Goal: Task Accomplishment & Management: Use online tool/utility

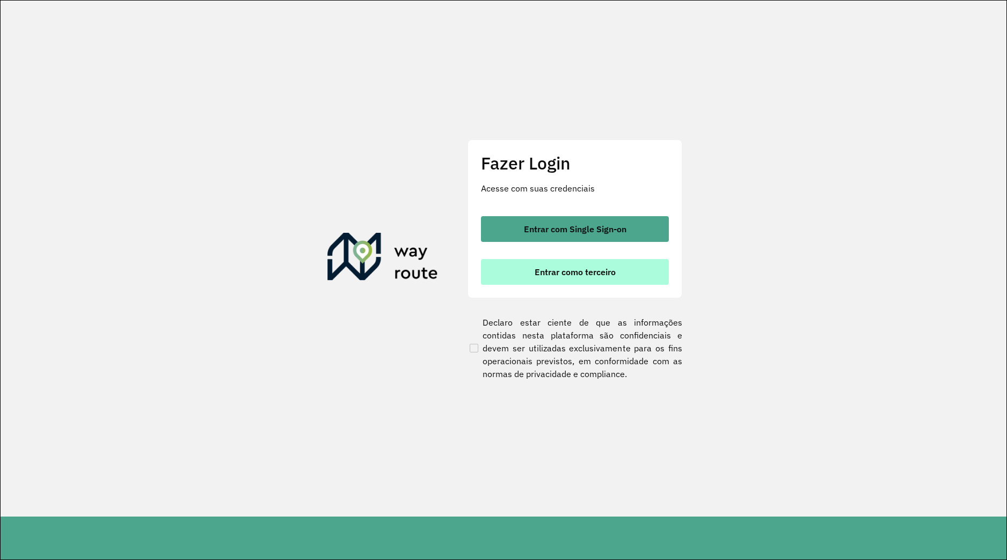
click at [507, 260] on div "Entrar com Single Sign-on Entrar como terceiro" at bounding box center [575, 250] width 188 height 69
click at [513, 268] on button "Entrar como terceiro" at bounding box center [575, 272] width 188 height 26
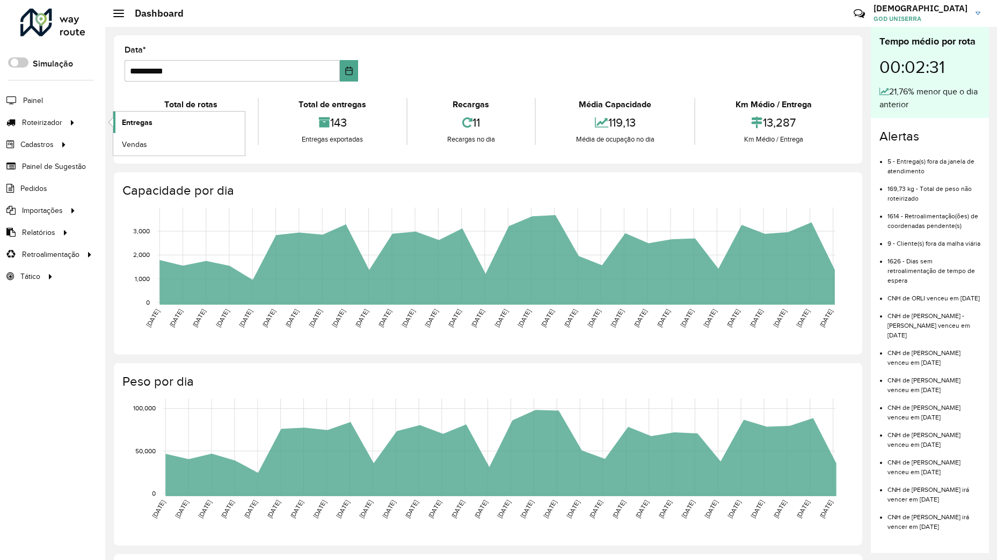
click at [149, 120] on span "Entregas" at bounding box center [137, 122] width 31 height 11
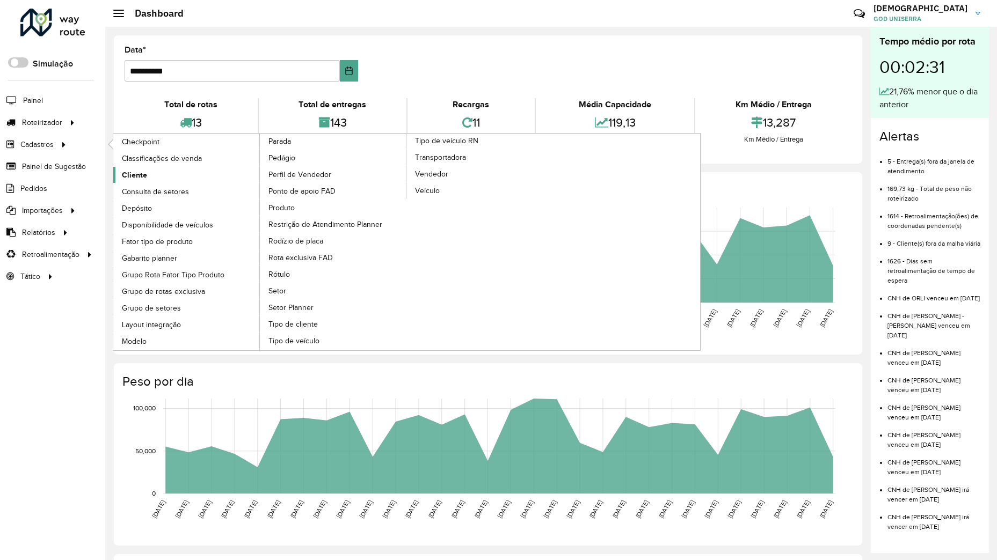
click at [125, 179] on span "Cliente" at bounding box center [134, 175] width 25 height 11
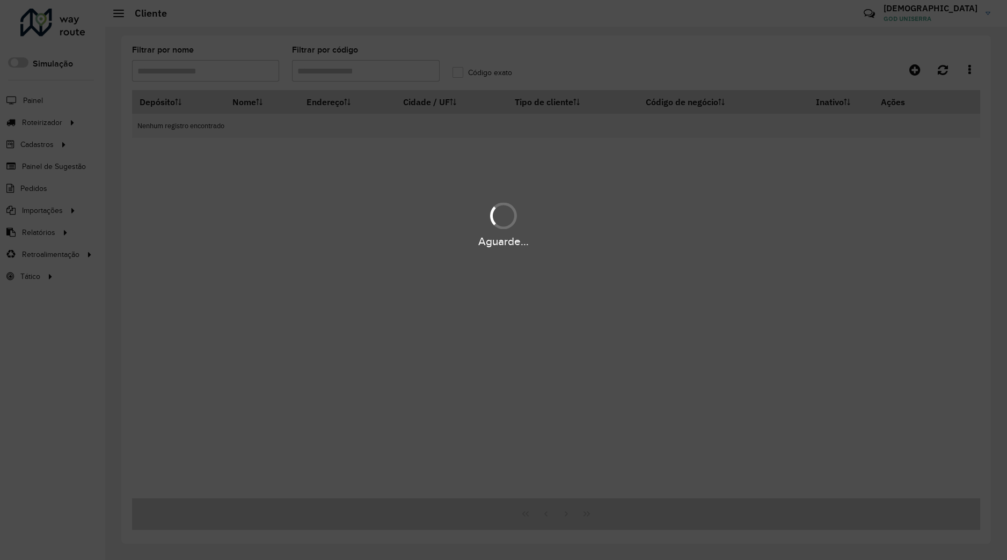
click at [353, 72] on div "Aguarde..." at bounding box center [503, 280] width 1007 height 560
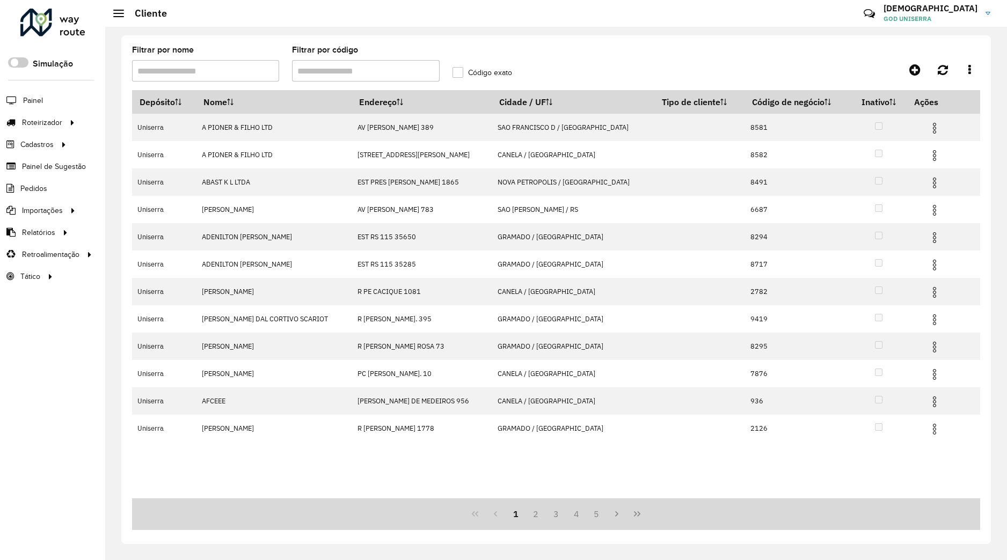
click at [353, 72] on input "Filtrar por código" at bounding box center [365, 70] width 147 height 21
type input "*****"
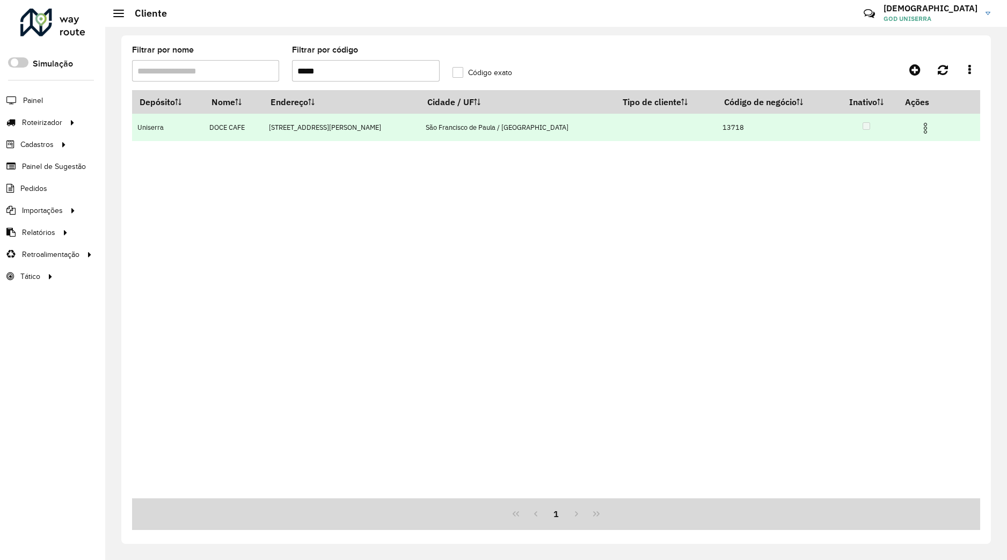
click at [919, 133] on img at bounding box center [925, 128] width 13 height 13
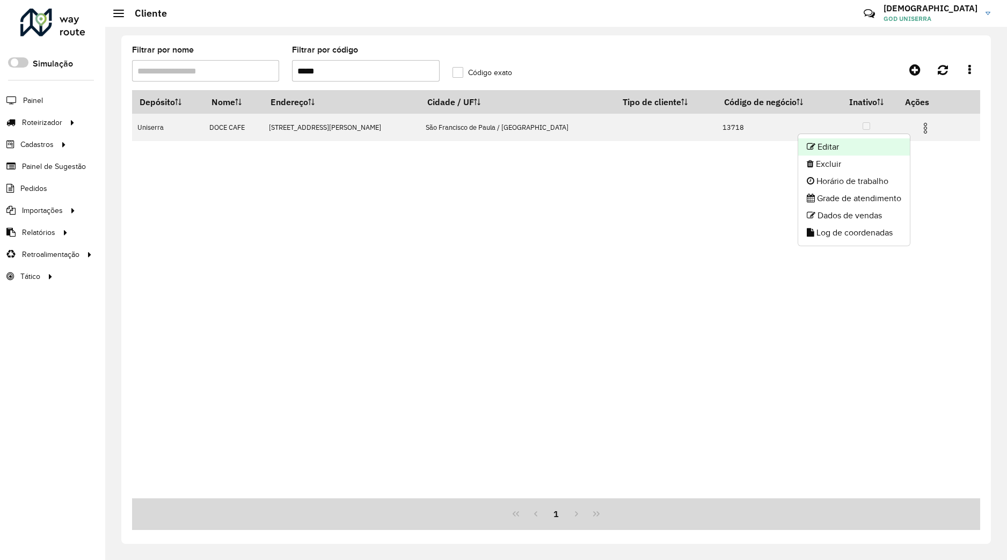
click at [878, 150] on li "Editar" at bounding box center [854, 146] width 112 height 17
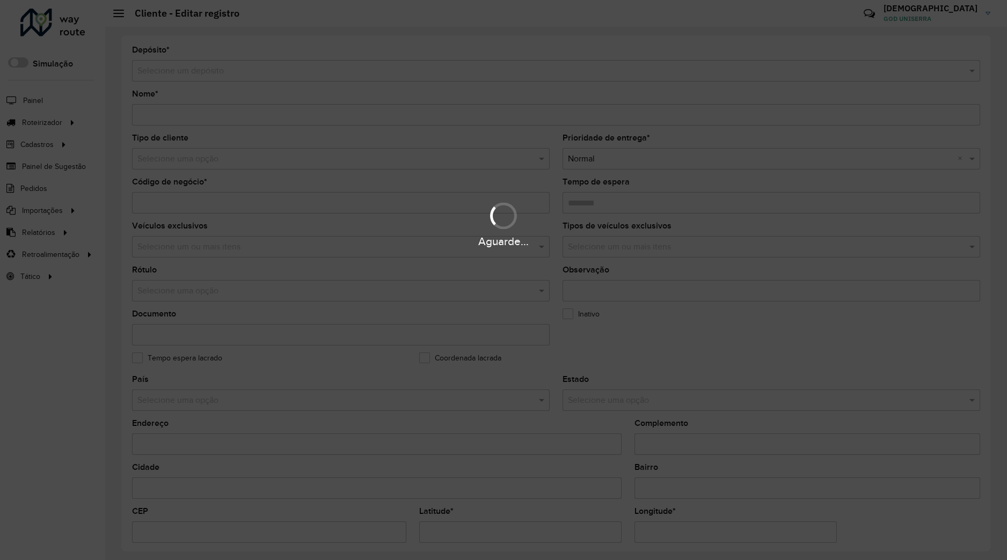
type input "*********"
type input "*****"
type input "********"
type input "**********"
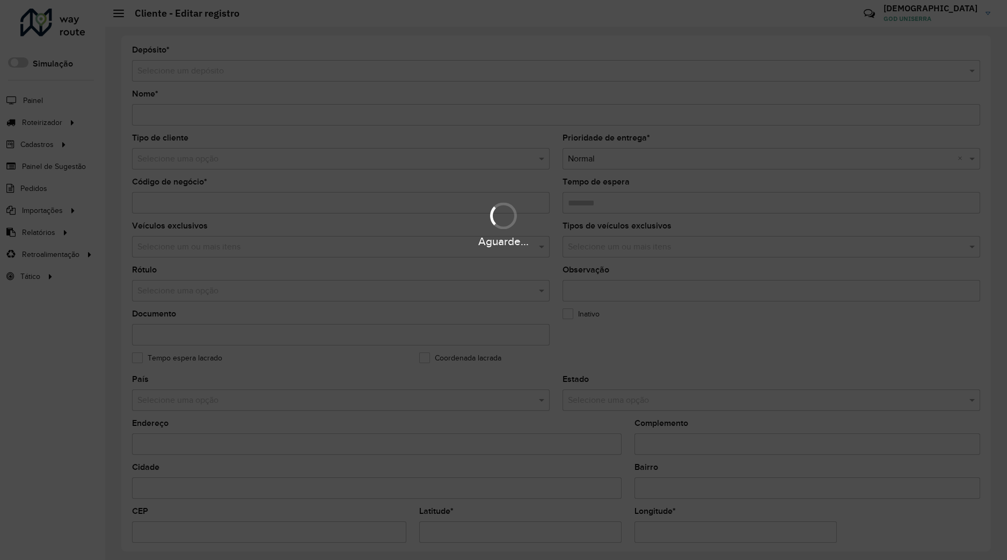
type input "*********"
type input "**********"
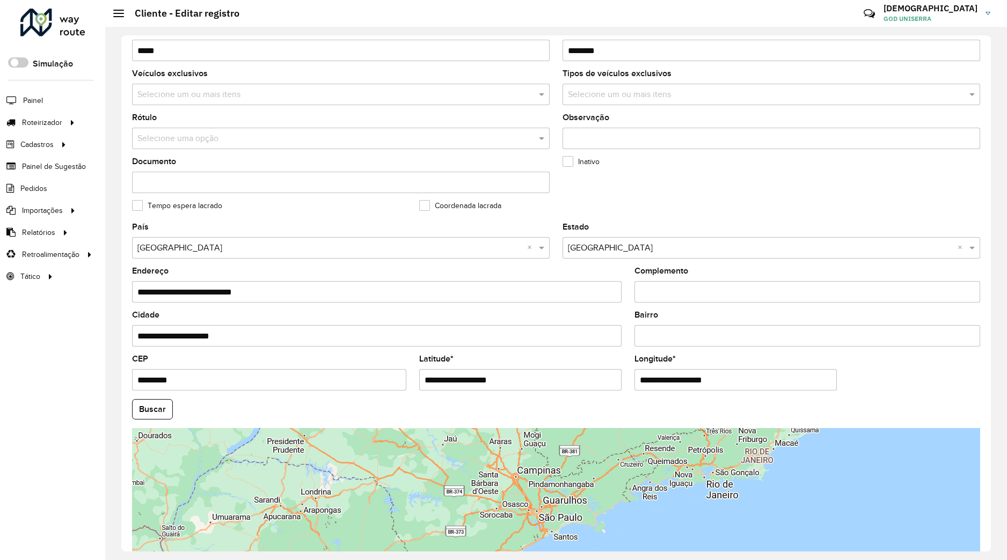
scroll to position [235, 0]
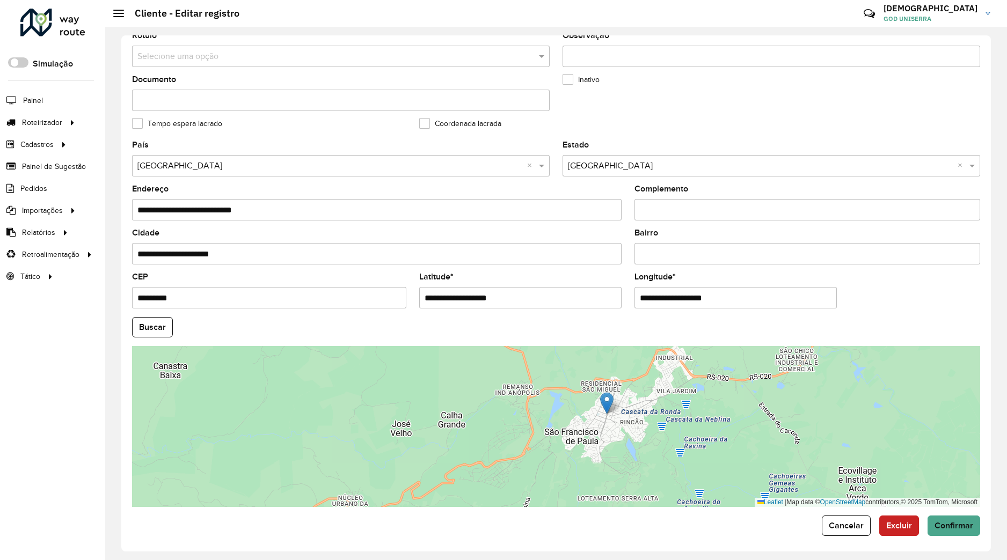
click at [828, 533] on div "**********" at bounding box center [556, 293] width 870 height 516
click at [829, 522] on span "Cancelar" at bounding box center [846, 525] width 35 height 9
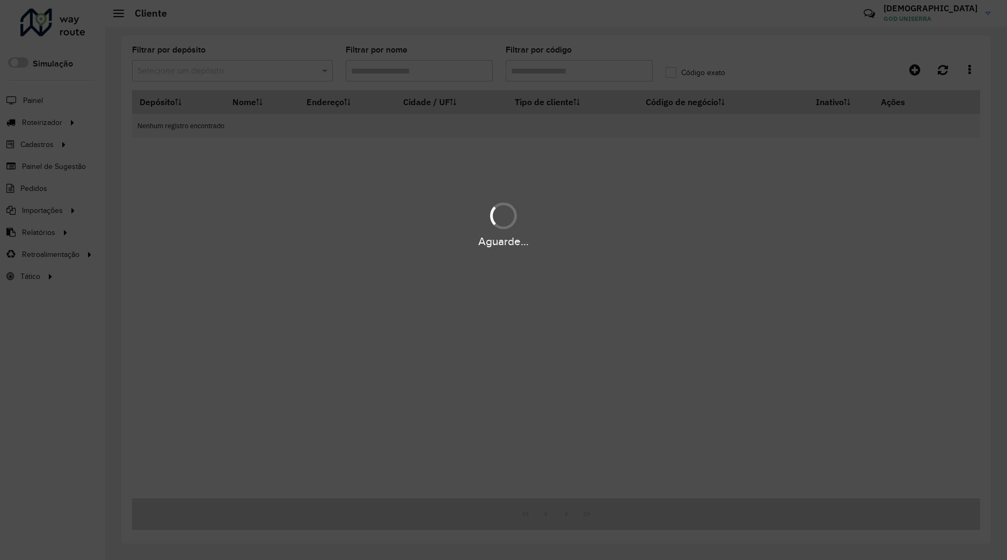
type input "*****"
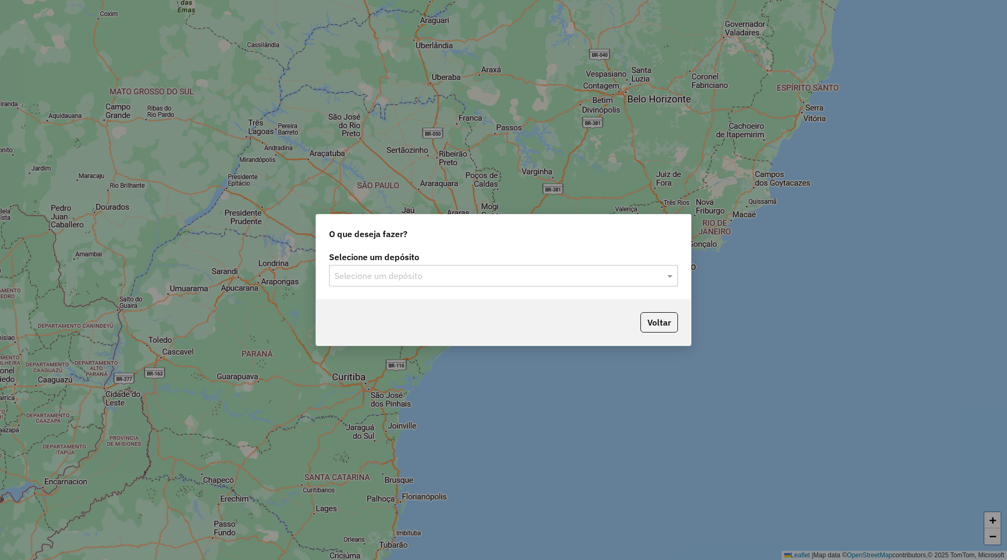
click at [424, 274] on input "text" at bounding box center [492, 276] width 317 height 13
click at [389, 312] on div "Uniserra" at bounding box center [504, 307] width 348 height 18
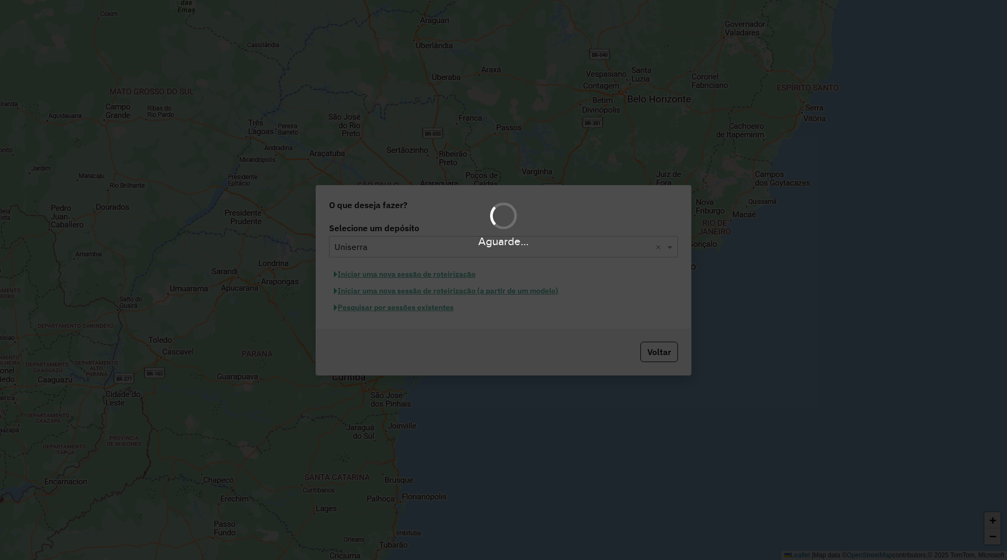
click at [386, 308] on hb-app "Aguarde... Pop-up bloqueado! Seu navegador bloqueou automáticamente a abertura …" at bounding box center [503, 280] width 1007 height 560
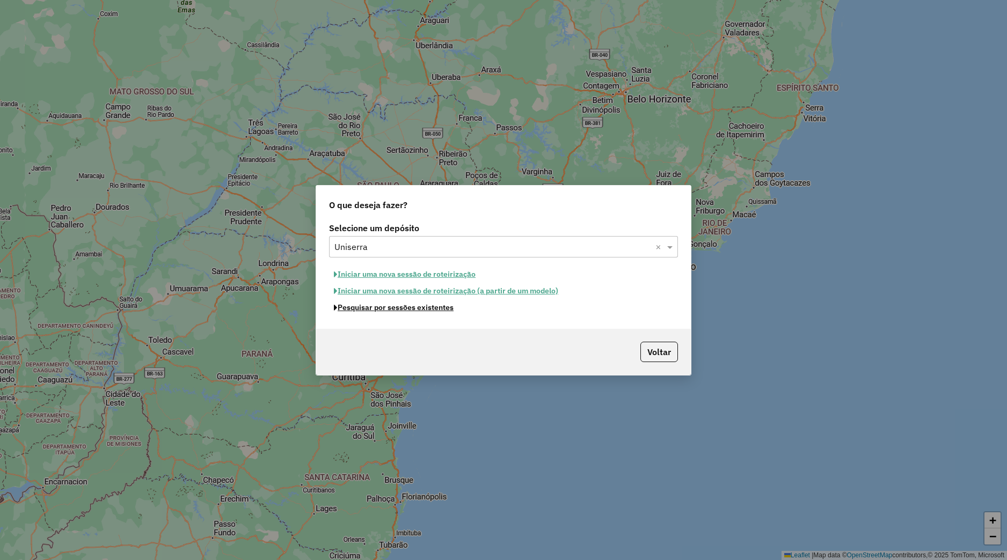
click at [386, 308] on button "Pesquisar por sessões existentes" at bounding box center [393, 308] width 129 height 17
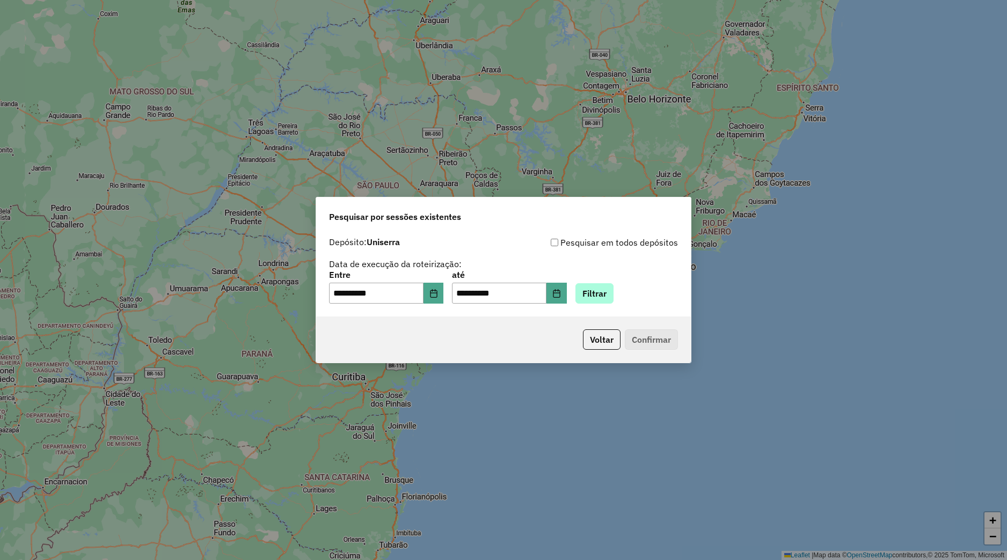
drag, startPoint x: 623, startPoint y: 297, endPoint x: 630, endPoint y: 295, distance: 6.8
click at [626, 296] on div "**********" at bounding box center [503, 287] width 349 height 33
drag, startPoint x: 630, startPoint y: 295, endPoint x: 557, endPoint y: 319, distance: 76.9
click at [614, 295] on button "Filtrar" at bounding box center [594, 293] width 38 height 20
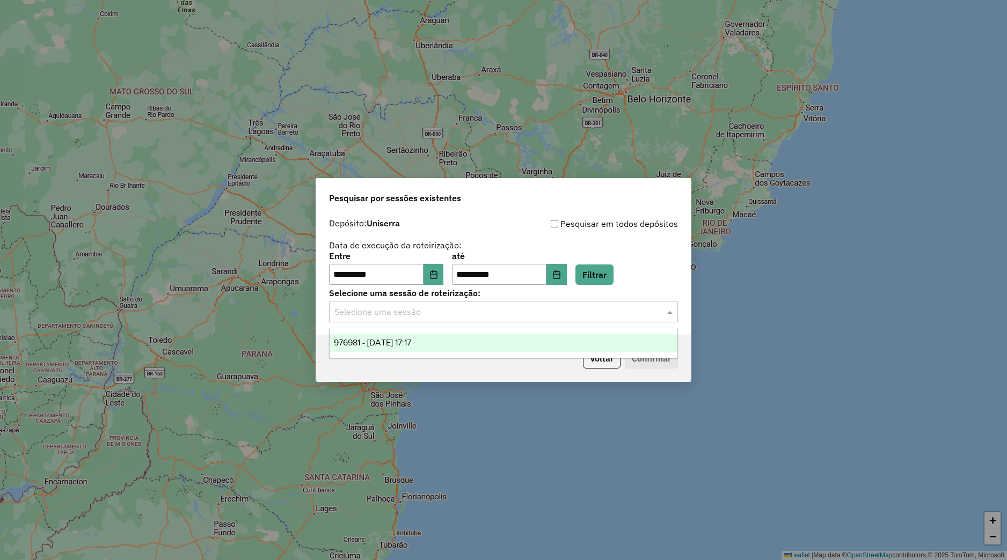
click at [418, 315] on input "text" at bounding box center [492, 312] width 317 height 13
drag, startPoint x: 414, startPoint y: 332, endPoint x: 423, endPoint y: 343, distance: 14.2
click at [414, 332] on ng-dropdown-panel "976981 - 11/08/2025 17:17" at bounding box center [503, 343] width 349 height 31
drag, startPoint x: 424, startPoint y: 344, endPoint x: 430, endPoint y: 344, distance: 7.0
click at [411, 344] on span "976981 - 11/08/2025 17:17" at bounding box center [372, 342] width 77 height 9
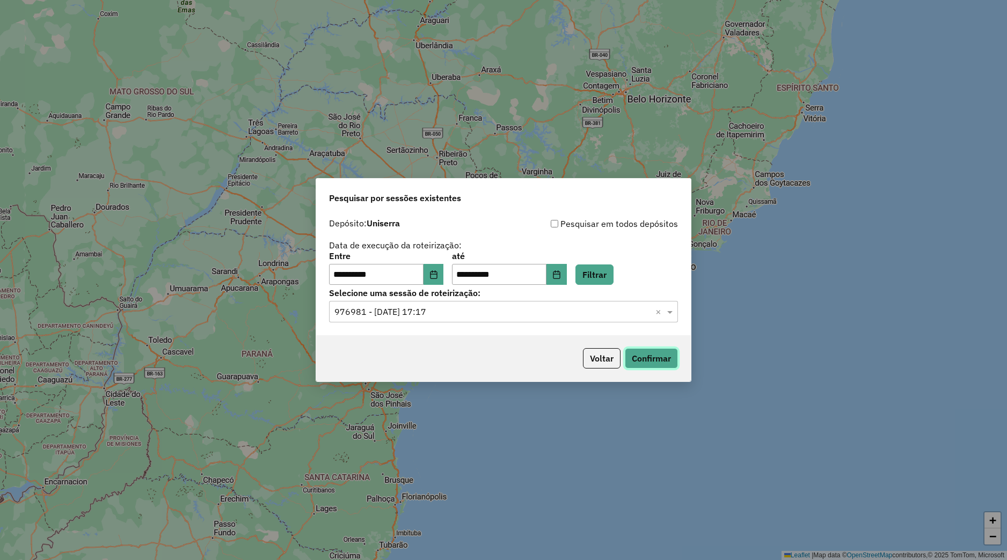
click at [639, 359] on button "Confirmar" at bounding box center [651, 358] width 53 height 20
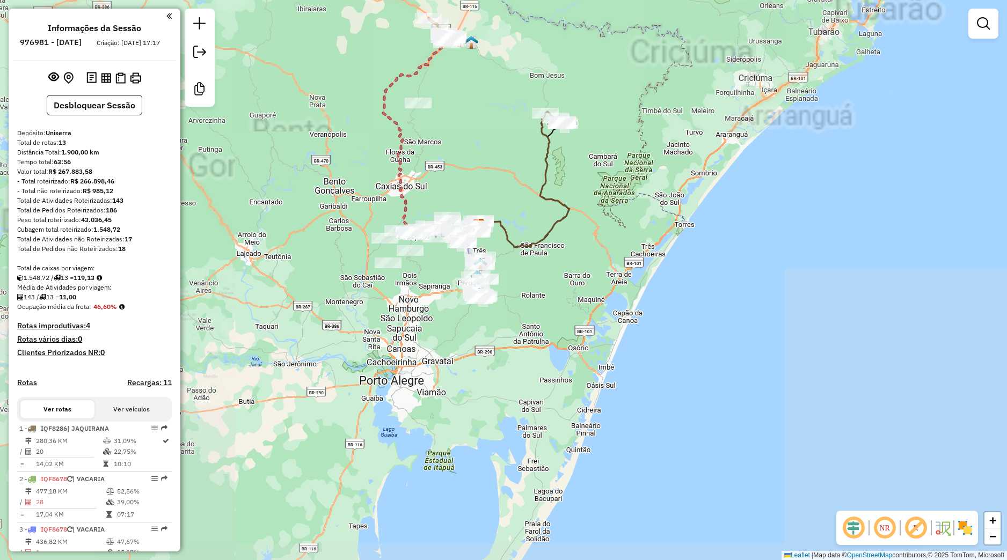
drag, startPoint x: 519, startPoint y: 199, endPoint x: 515, endPoint y: 217, distance: 18.6
click at [512, 221] on div "Janela de atendimento Grade de atendimento Capacidade Transportadoras Veículos …" at bounding box center [503, 280] width 1007 height 560
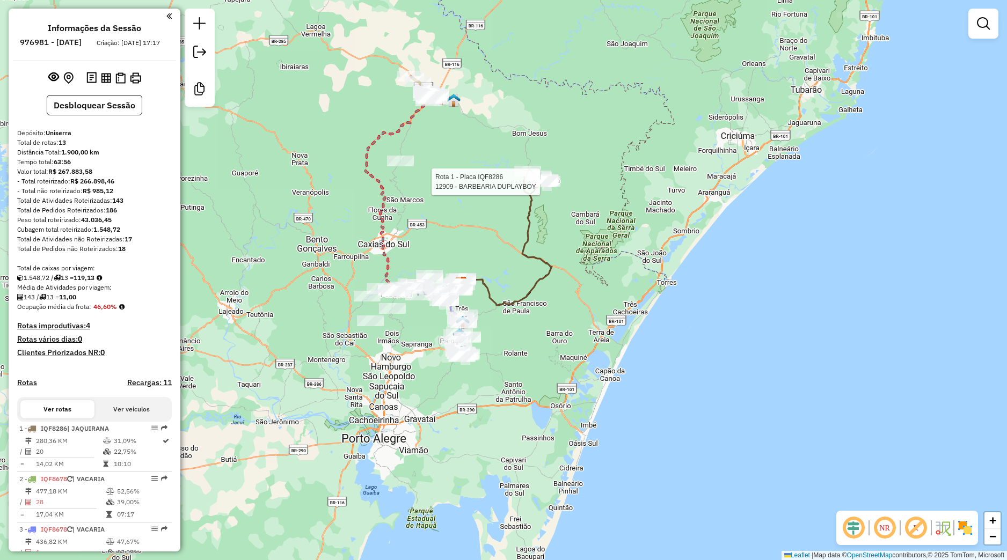
select select "**********"
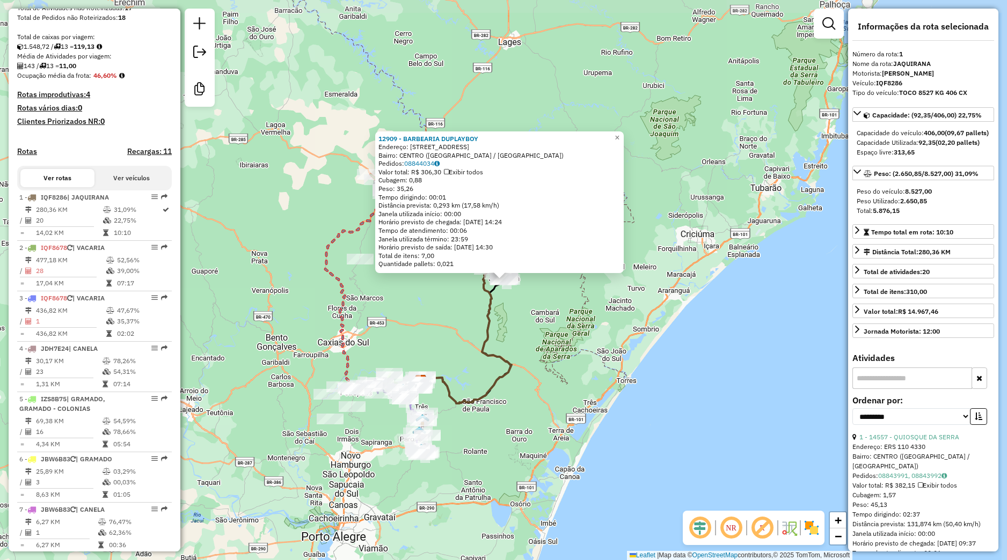
scroll to position [423, 0]
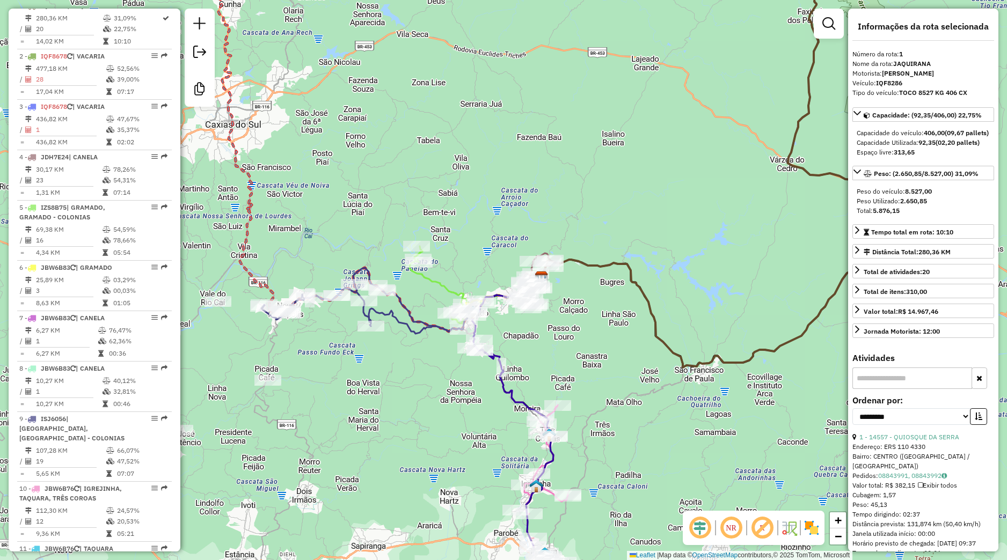
drag, startPoint x: 411, startPoint y: 408, endPoint x: 521, endPoint y: 384, distance: 112.1
click at [520, 384] on div "12909 - BARBEARIA DUPLAYBOY Endereço: Rua Vista Alegre 402 Bairro: CENTRO (JAQU…" at bounding box center [503, 280] width 1007 height 560
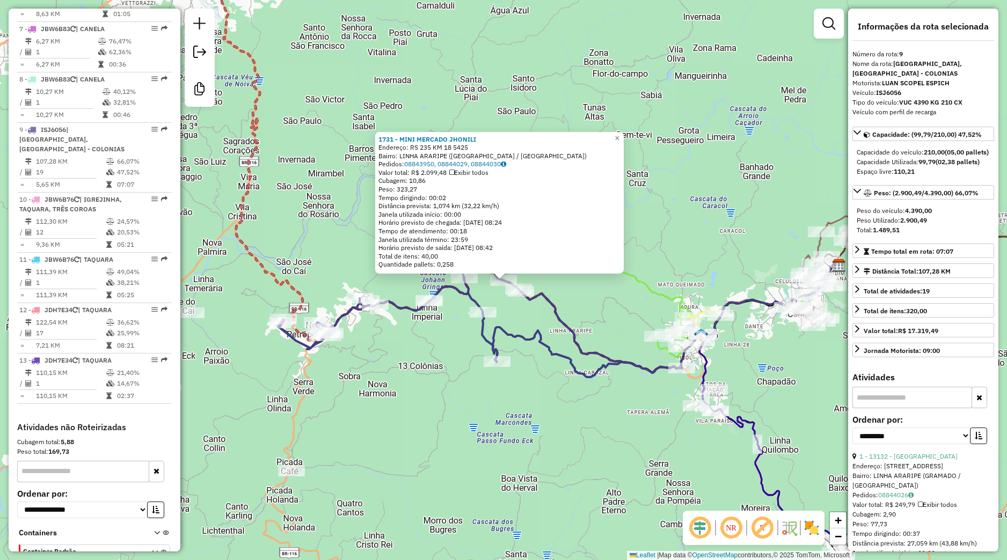
scroll to position [772, 0]
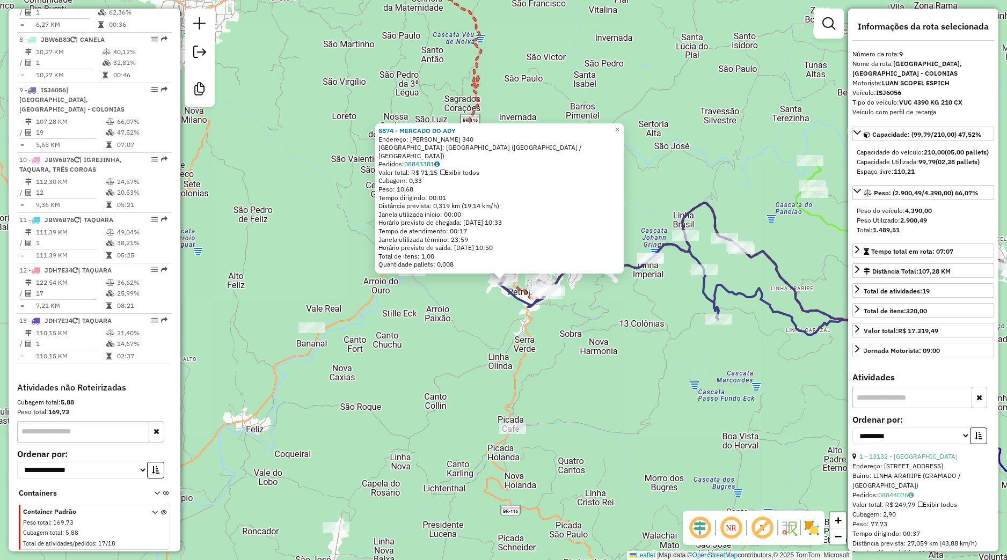
click at [459, 294] on div "8874 - MERCADO DO ADY Endereço: ALBANO HANSEN 340 Bairro: VILA GERMANIA (NOVA P…" at bounding box center [503, 280] width 1007 height 560
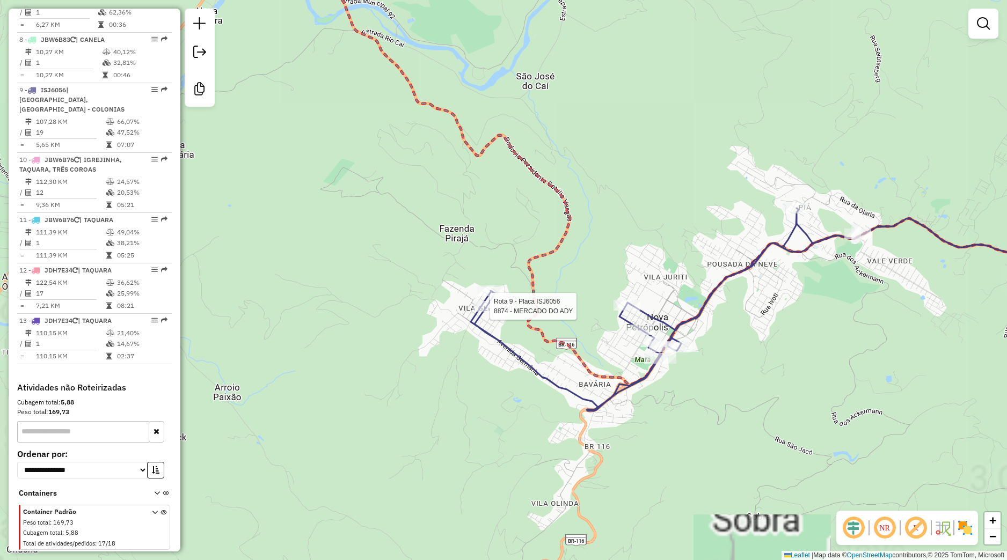
select select "**********"
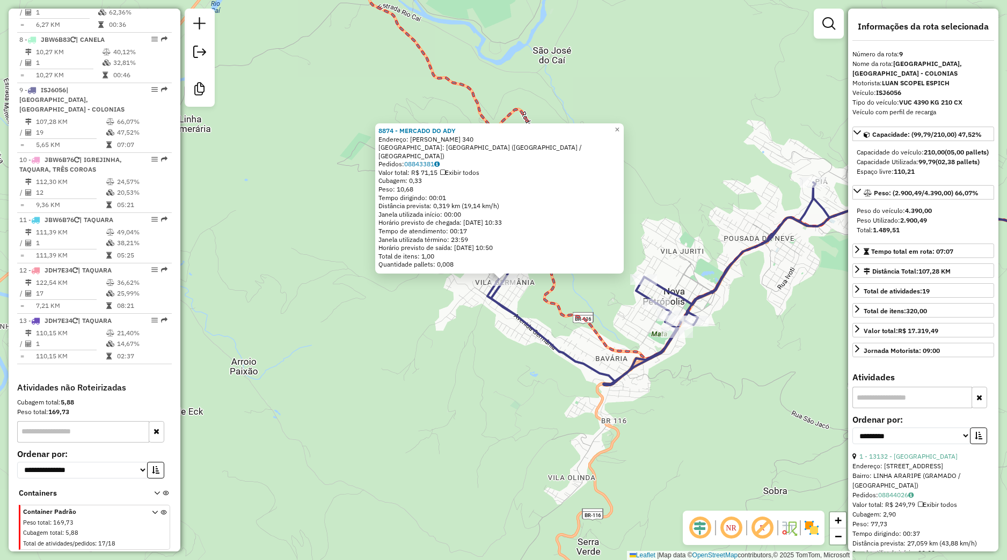
click at [420, 159] on div "[GEOGRAPHIC_DATA]: [GEOGRAPHIC_DATA] ([GEOGRAPHIC_DATA] / [GEOGRAPHIC_DATA])" at bounding box center [499, 151] width 242 height 17
click at [420, 162] on link "08843381" at bounding box center [421, 164] width 35 height 8
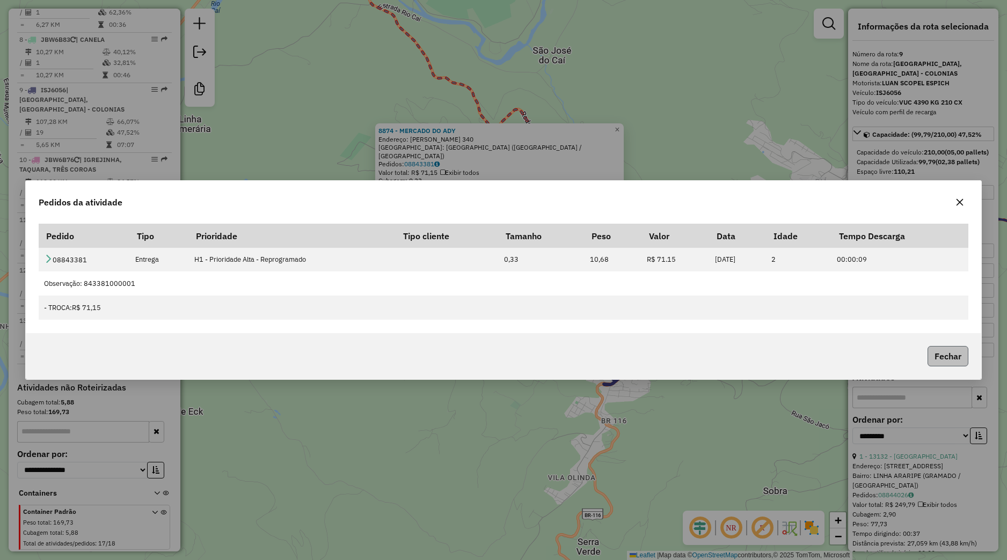
click at [929, 354] on button "Fechar" at bounding box center [948, 356] width 41 height 20
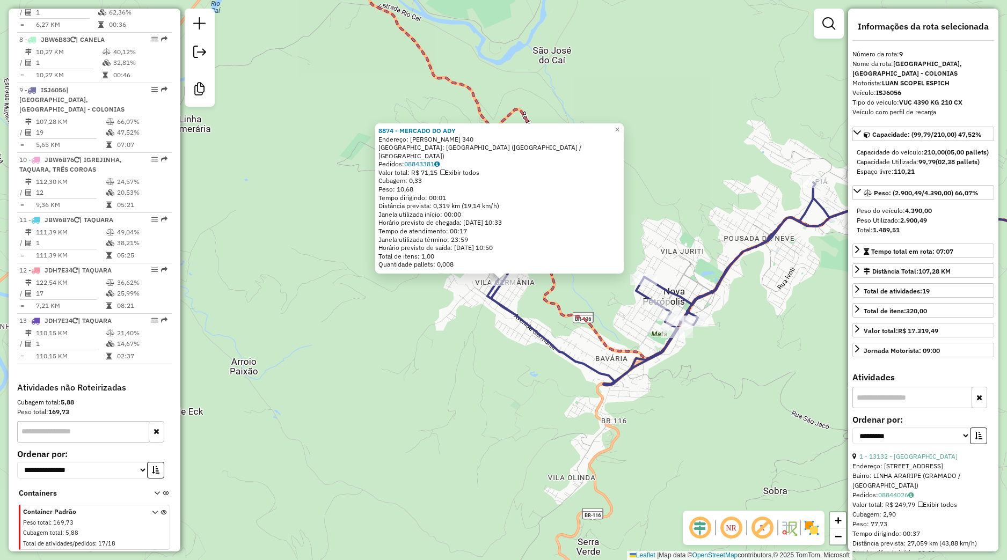
click at [531, 308] on div "8874 - MERCADO DO ADY Endereço: ALBANO HANSEN 340 Bairro: VILA GERMANIA (NOVA P…" at bounding box center [503, 280] width 1007 height 560
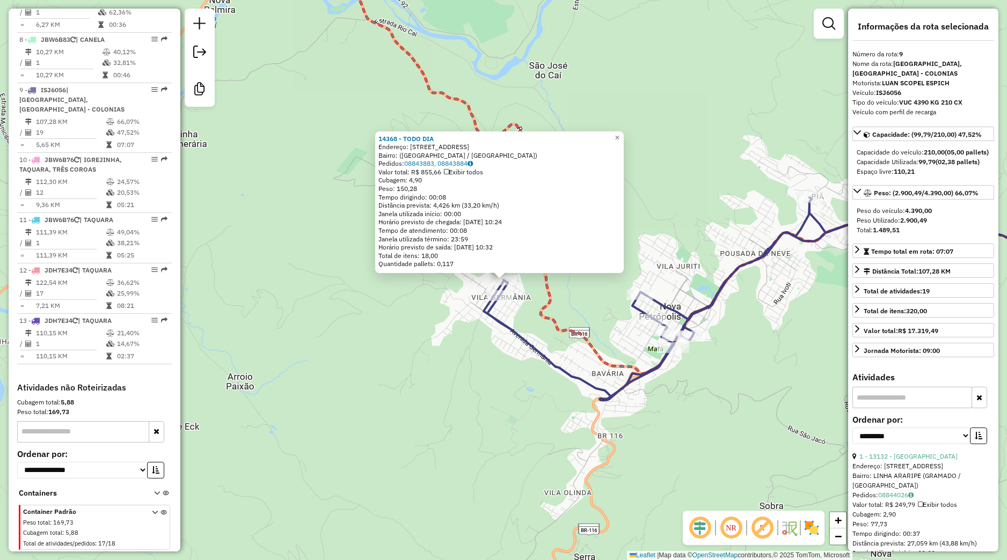
scroll to position [201, 0]
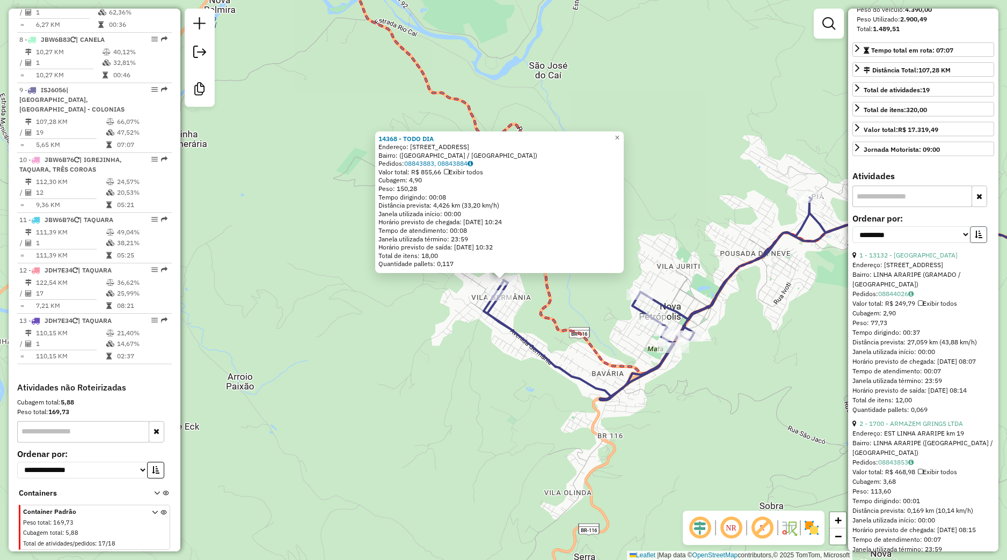
click at [975, 238] on icon "button" at bounding box center [979, 235] width 8 height 8
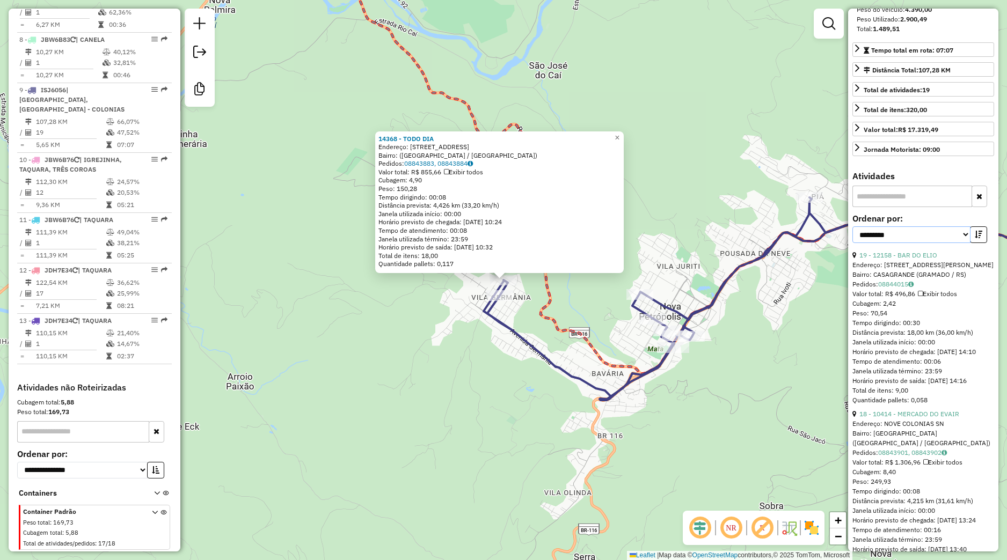
click at [852, 227] on select "**********" at bounding box center [911, 235] width 118 height 17
select select "*********"
click option "****" at bounding box center [0, 0] width 0 height 0
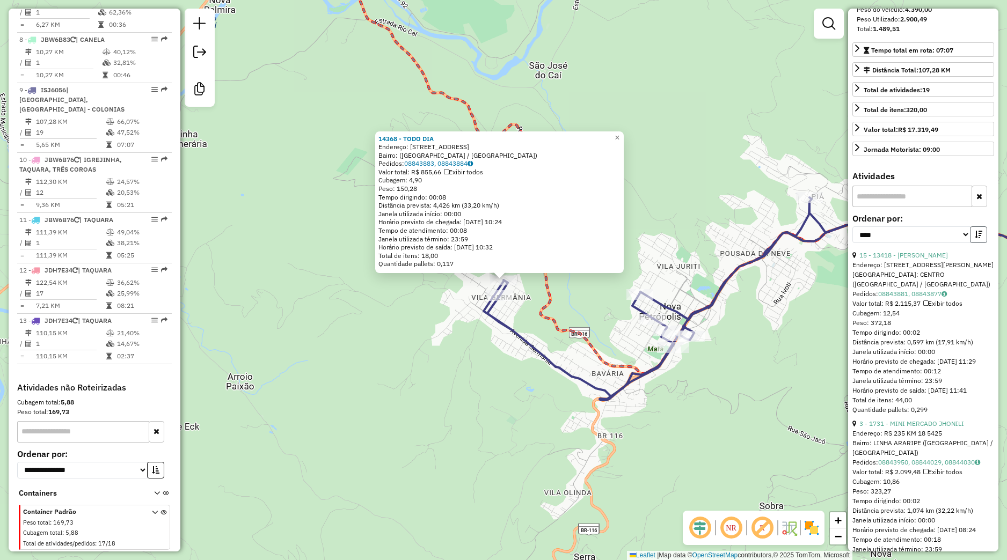
click at [970, 243] on button "button" at bounding box center [978, 235] width 17 height 17
click at [898, 298] on link "08843051, 08843753" at bounding box center [912, 294] width 69 height 8
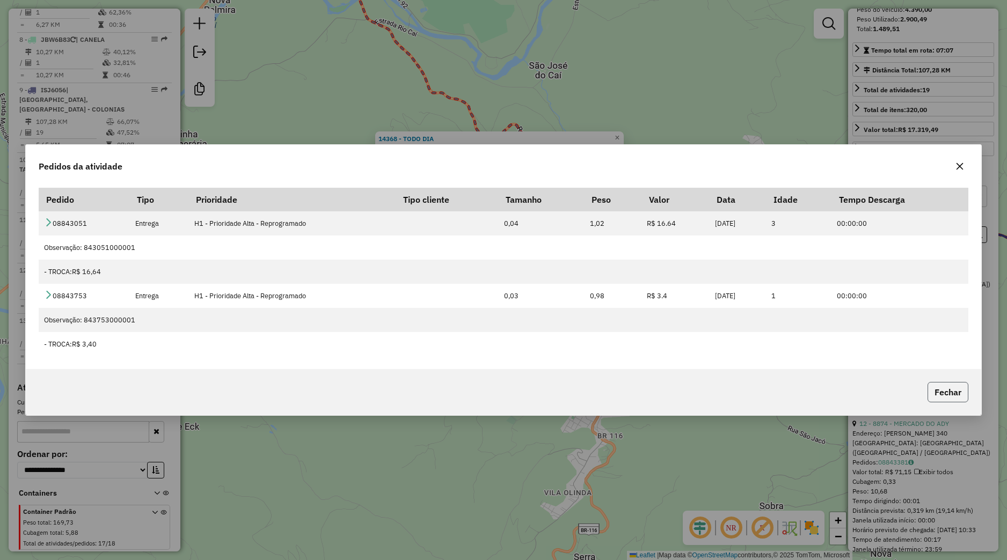
click at [942, 401] on button "Fechar" at bounding box center [948, 392] width 41 height 20
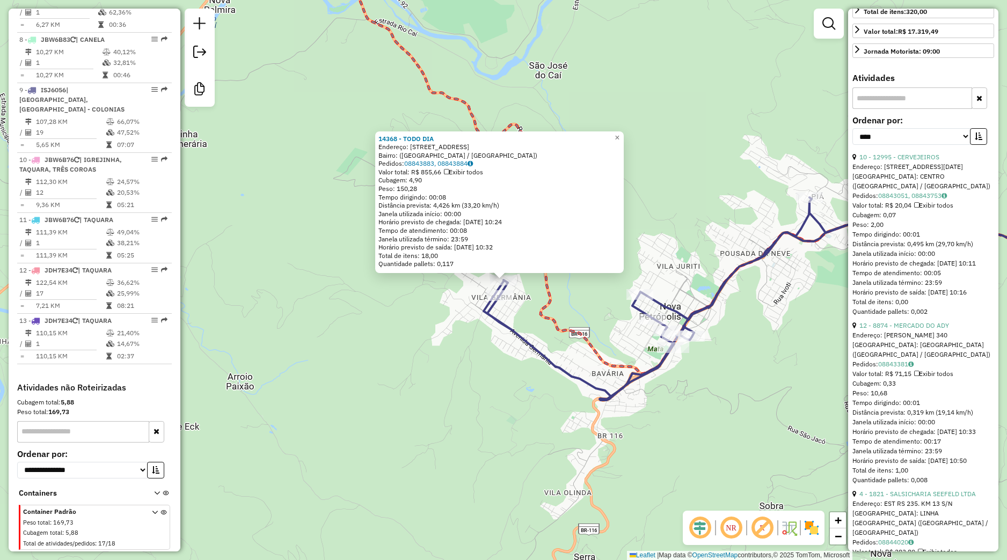
scroll to position [352, 0]
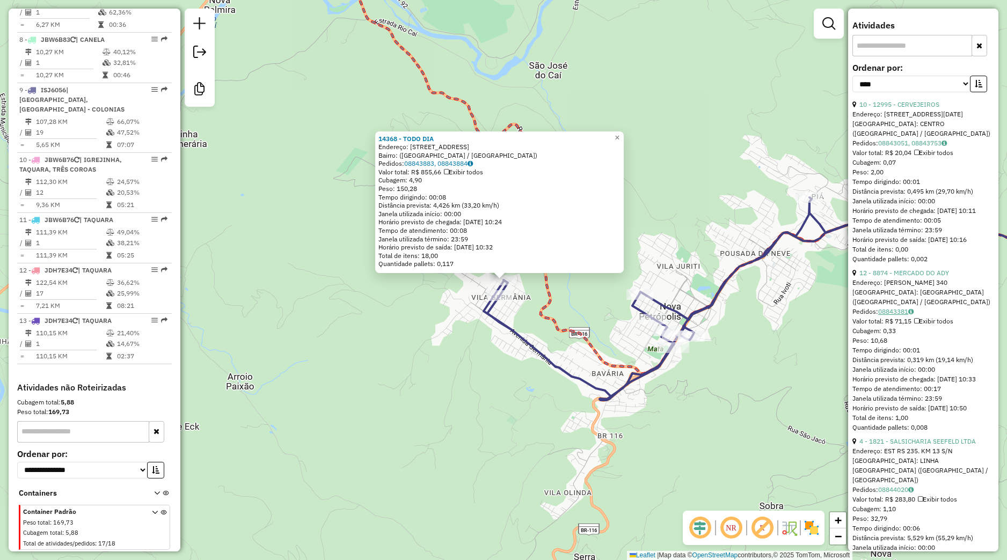
click at [900, 316] on link "08843381" at bounding box center [895, 312] width 35 height 8
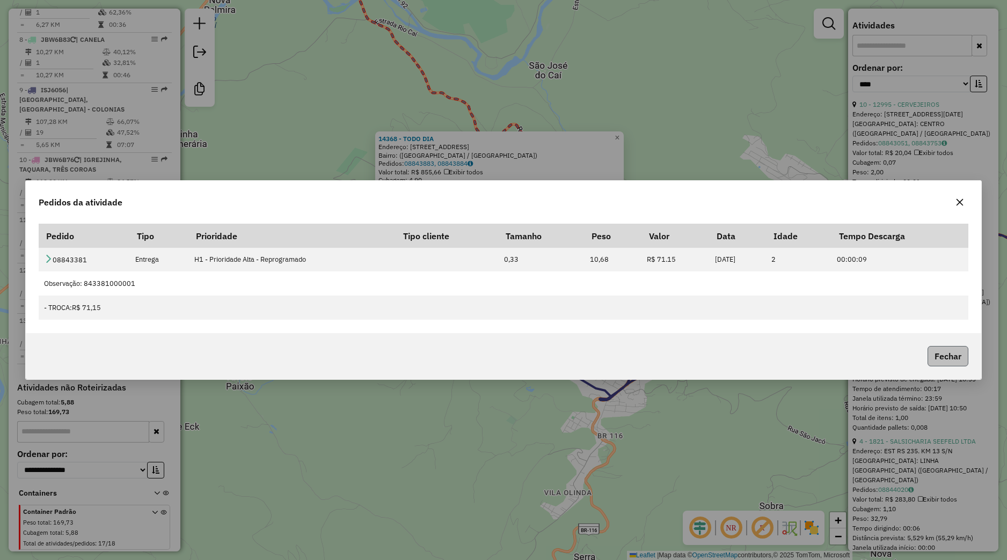
click at [951, 356] on button "Fechar" at bounding box center [948, 356] width 41 height 20
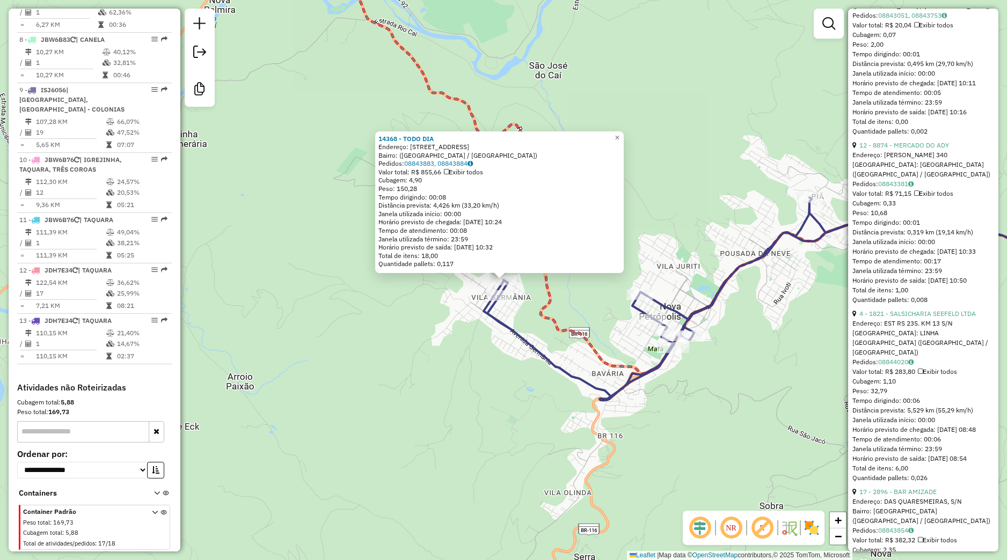
scroll to position [503, 0]
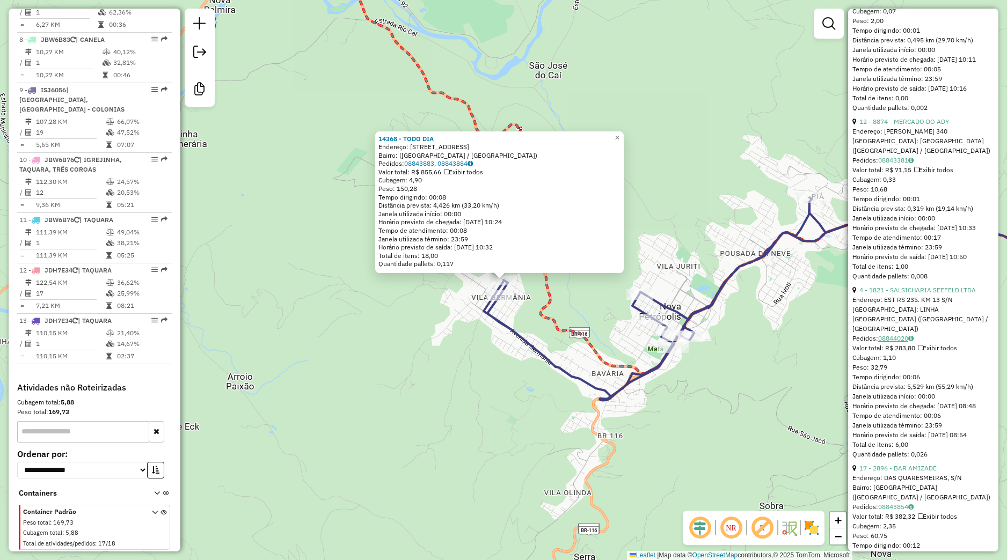
click at [898, 342] on link "08844020" at bounding box center [895, 338] width 35 height 8
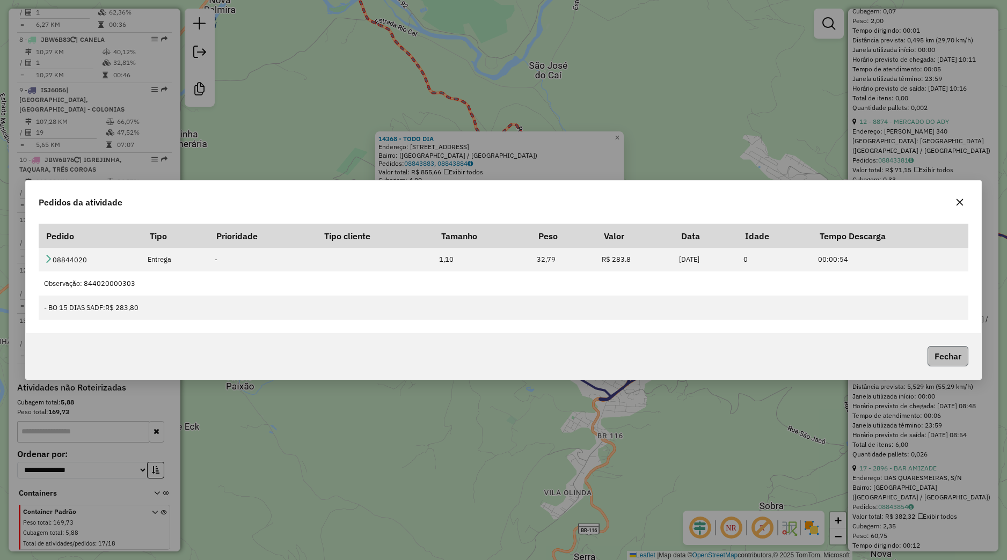
click at [953, 363] on button "Fechar" at bounding box center [948, 356] width 41 height 20
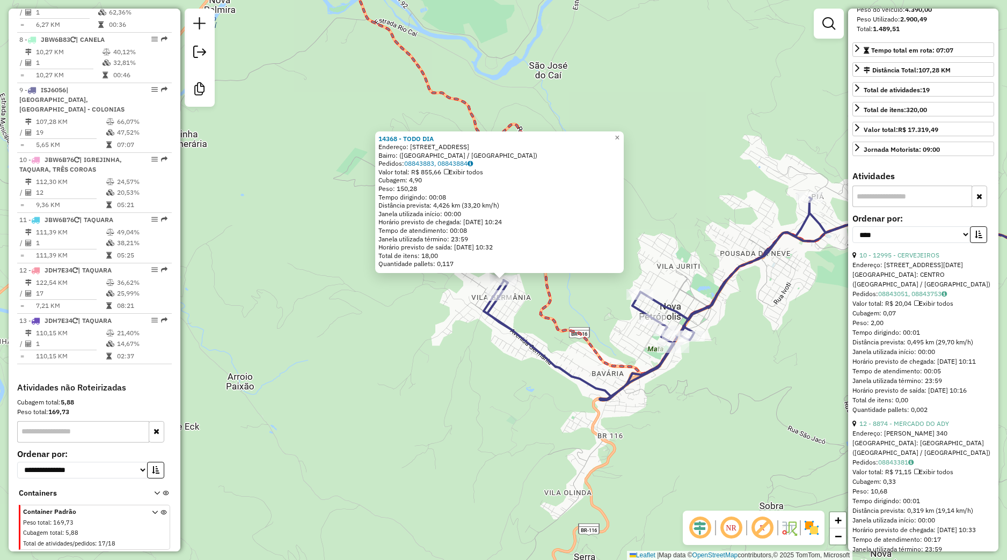
scroll to position [0, 0]
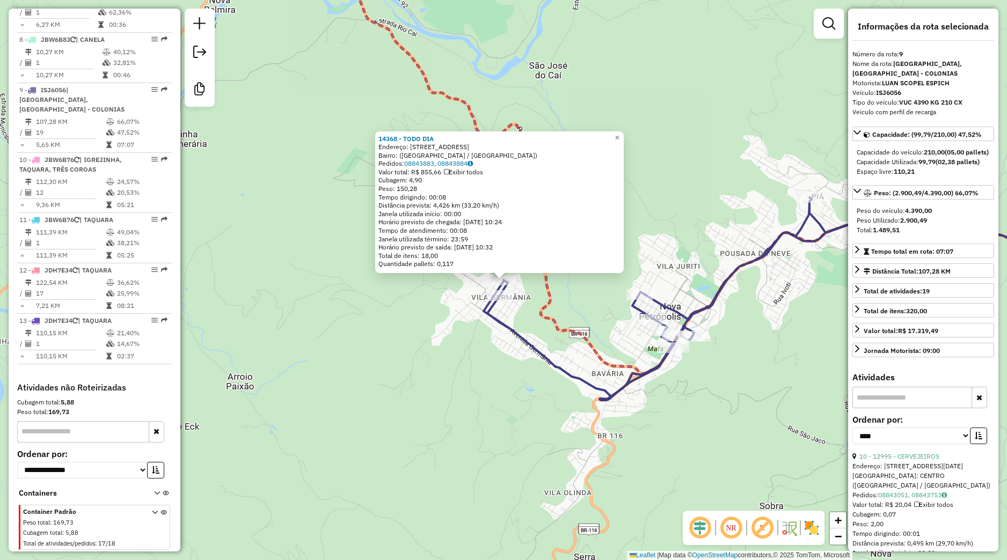
click at [800, 376] on div "14368 - TODO DIA Endereço: Rua Lagoa Azul, 450 Bairro: (Nova Petrópolis / RS) P…" at bounding box center [503, 280] width 1007 height 560
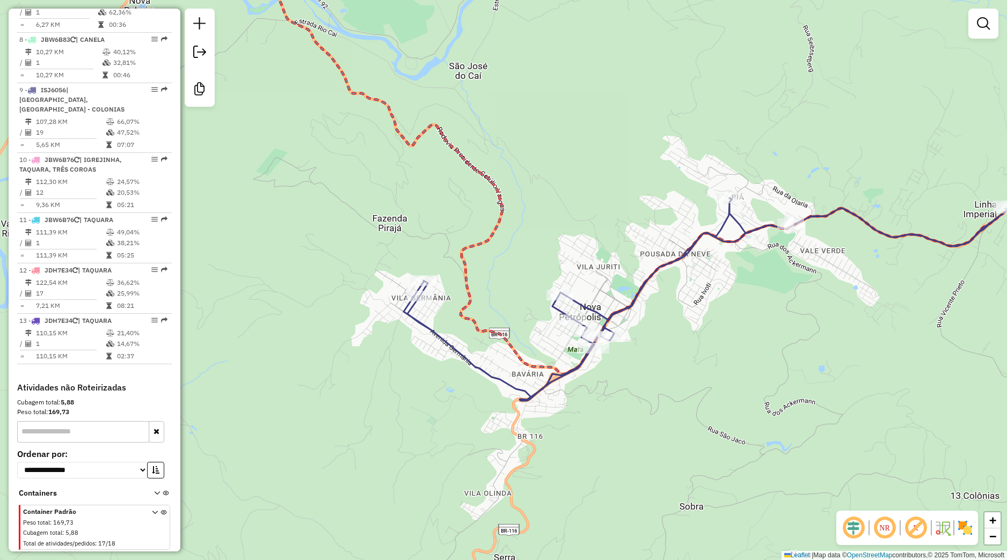
drag, startPoint x: 797, startPoint y: 376, endPoint x: 717, endPoint y: 376, distance: 80.0
click at [717, 376] on div "Janela de atendimento Grade de atendimento Capacidade Transportadoras Veículos …" at bounding box center [503, 280] width 1007 height 560
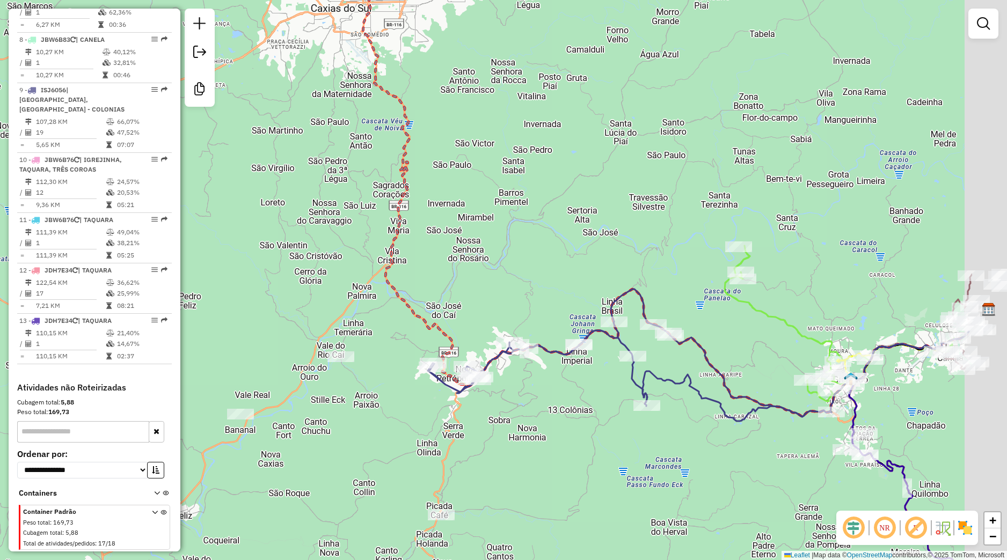
drag, startPoint x: 695, startPoint y: 402, endPoint x: 559, endPoint y: 426, distance: 137.4
click at [559, 426] on div "Janela de atendimento Grade de atendimento Capacidade Transportadoras Veículos …" at bounding box center [503, 280] width 1007 height 560
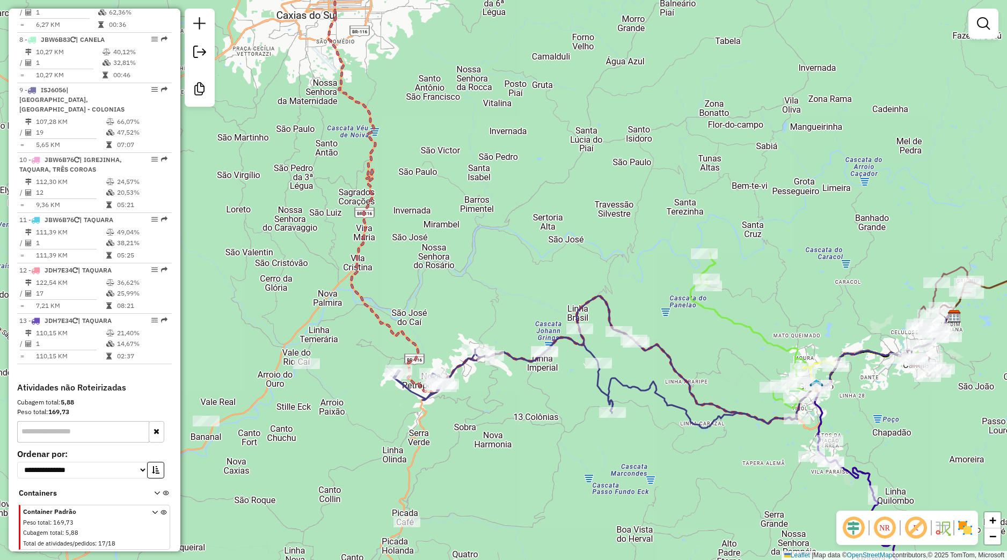
drag, startPoint x: 668, startPoint y: 349, endPoint x: 589, endPoint y: 343, distance: 79.1
click at [589, 343] on div "Janela de atendimento Grade de atendimento Capacidade Transportadoras Veículos …" at bounding box center [503, 280] width 1007 height 560
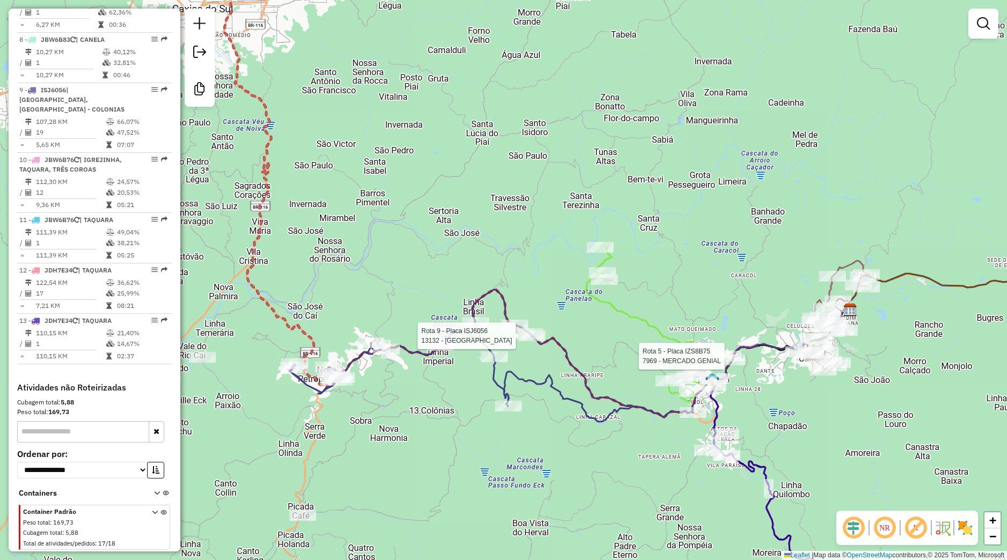
select select "*********"
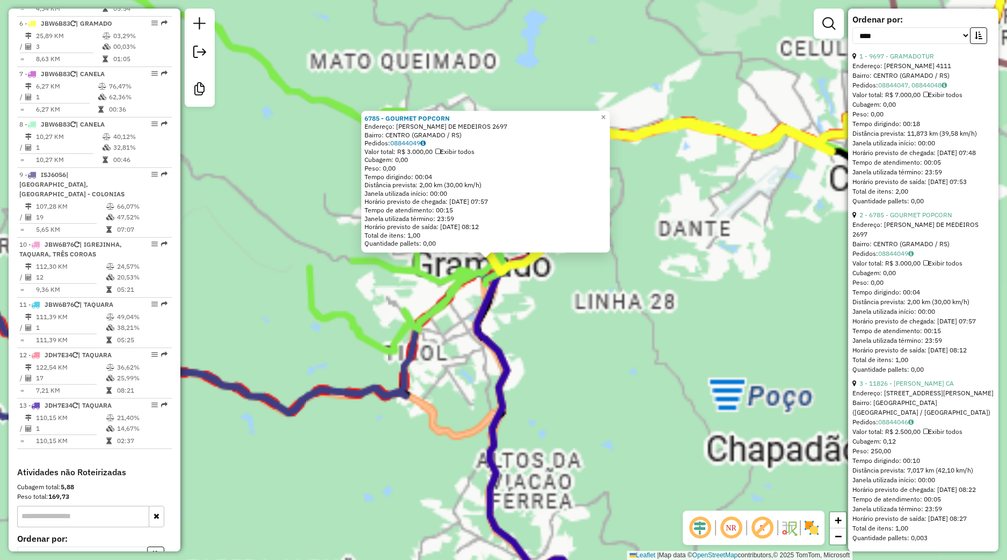
scroll to position [685, 0]
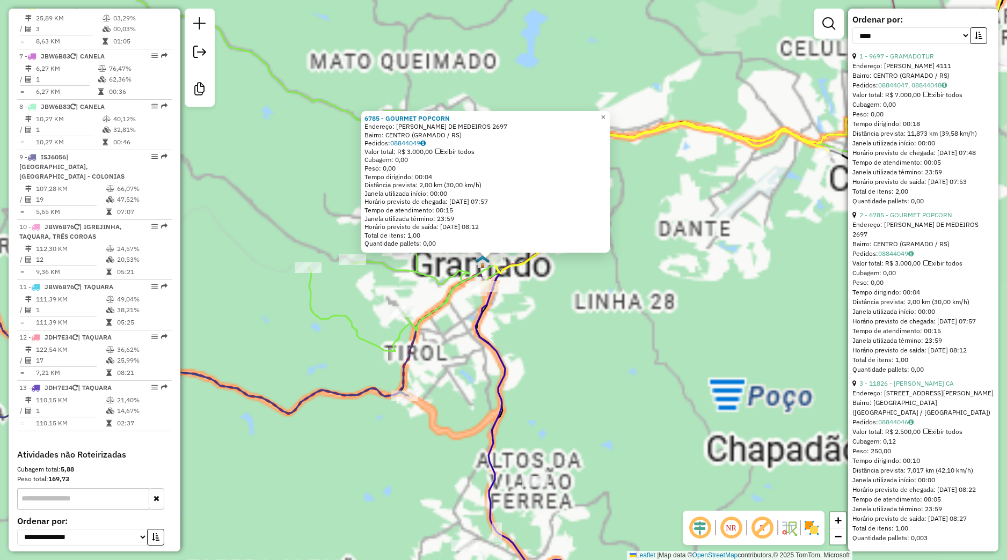
click at [554, 275] on div "6785 - GOURMET POPCORN Endereço: BORGES DE MEDEIROS 2697 Bairro: CENTRO (GRAMAD…" at bounding box center [503, 280] width 1007 height 560
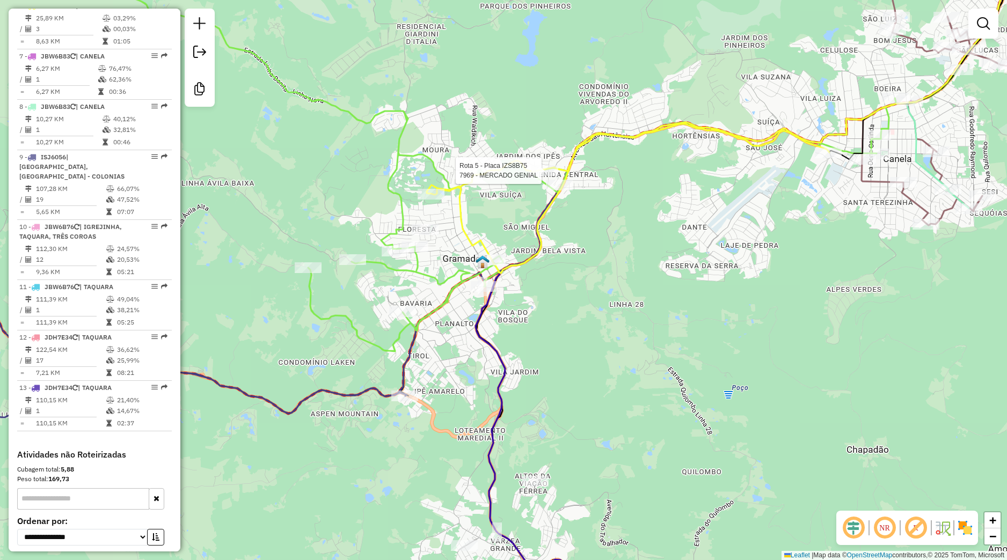
select select "*********"
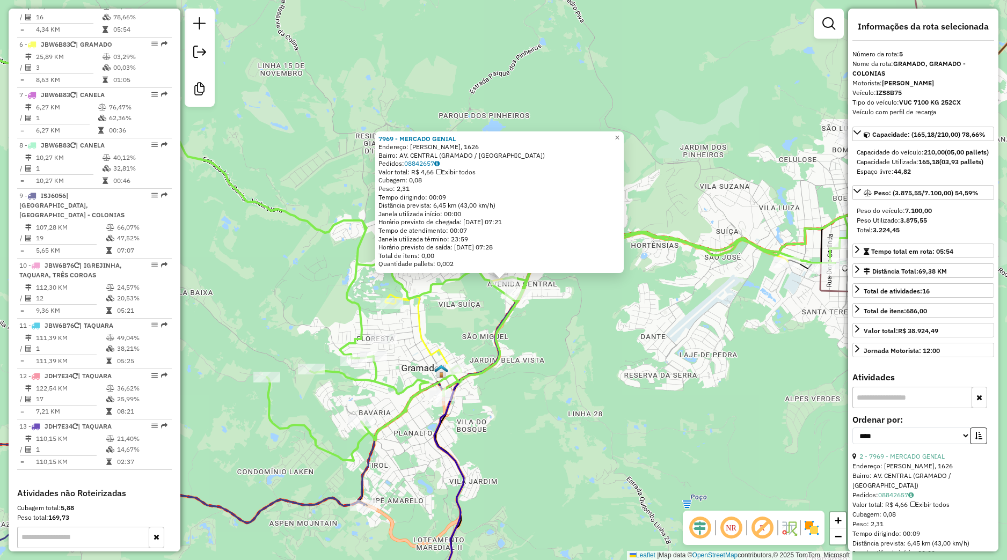
scroll to position [625, 0]
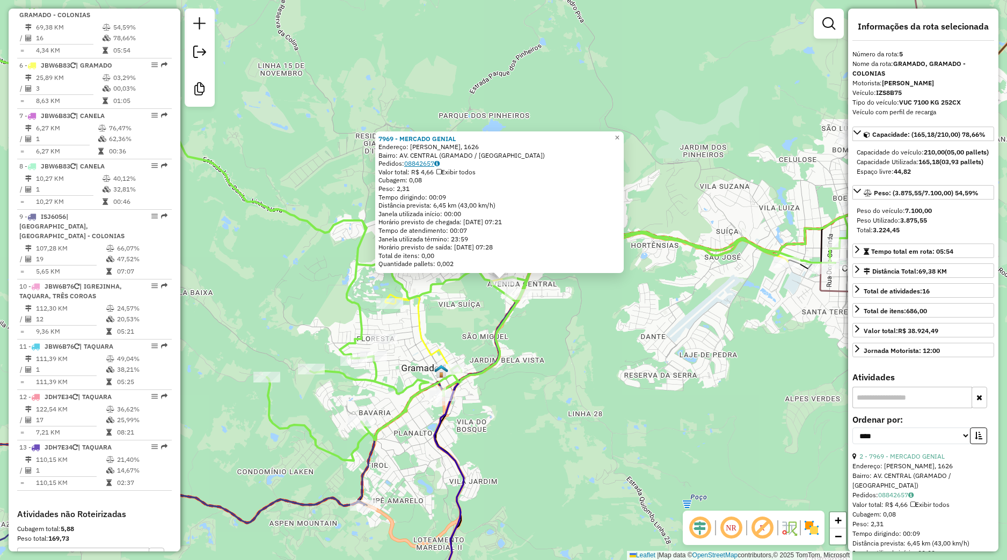
click at [425, 165] on link "08842657" at bounding box center [421, 163] width 35 height 8
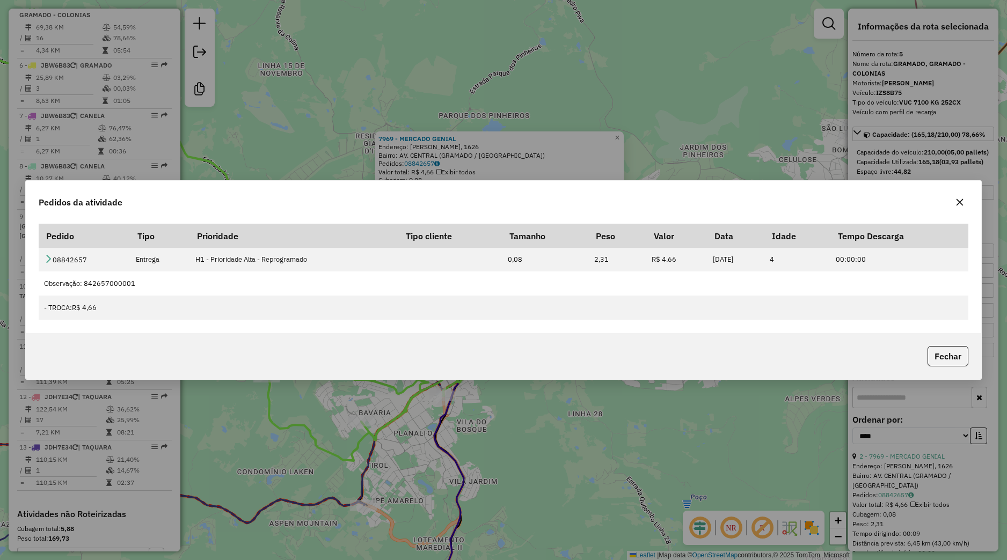
click at [926, 353] on p-footer "Fechar" at bounding box center [945, 356] width 45 height 20
click at [934, 354] on button "Fechar" at bounding box center [948, 356] width 41 height 20
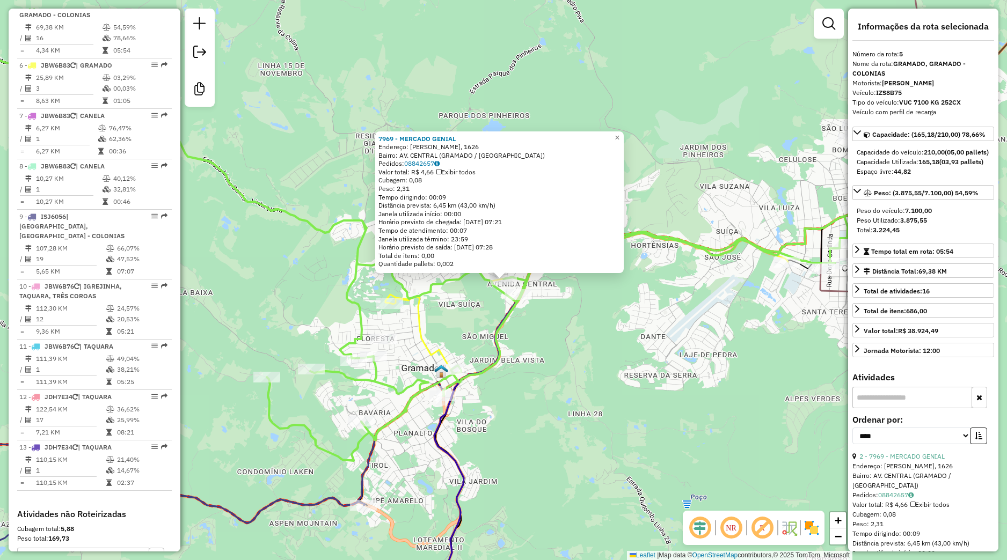
click at [522, 384] on div "7969 - MERCADO GENIAL Endereço: EMILIO LEOBET, 1626 Bairro: AV. CENTRAL (GRAMAD…" at bounding box center [503, 280] width 1007 height 560
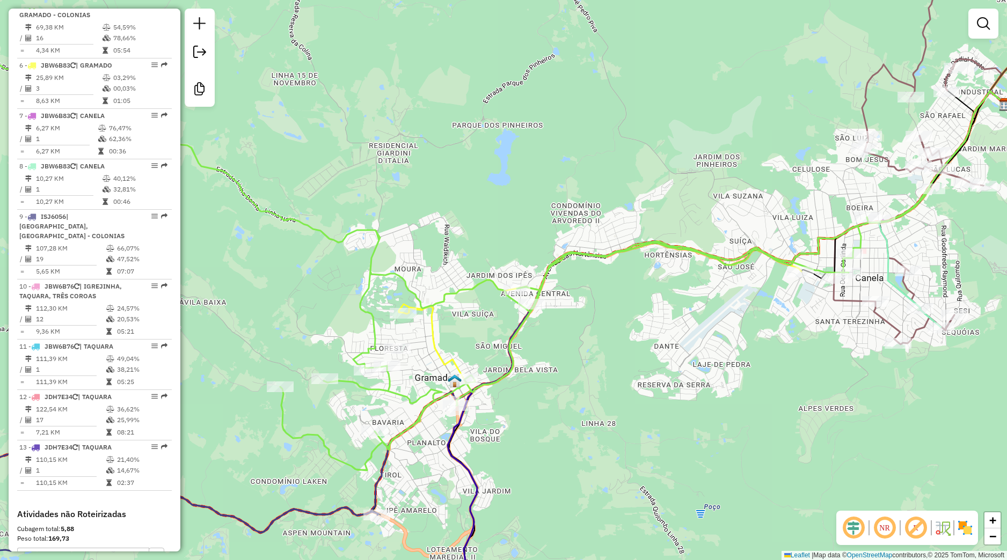
drag, startPoint x: 404, startPoint y: 395, endPoint x: 463, endPoint y: 412, distance: 62.0
click at [463, 412] on icon at bounding box center [440, 212] width 980 height 517
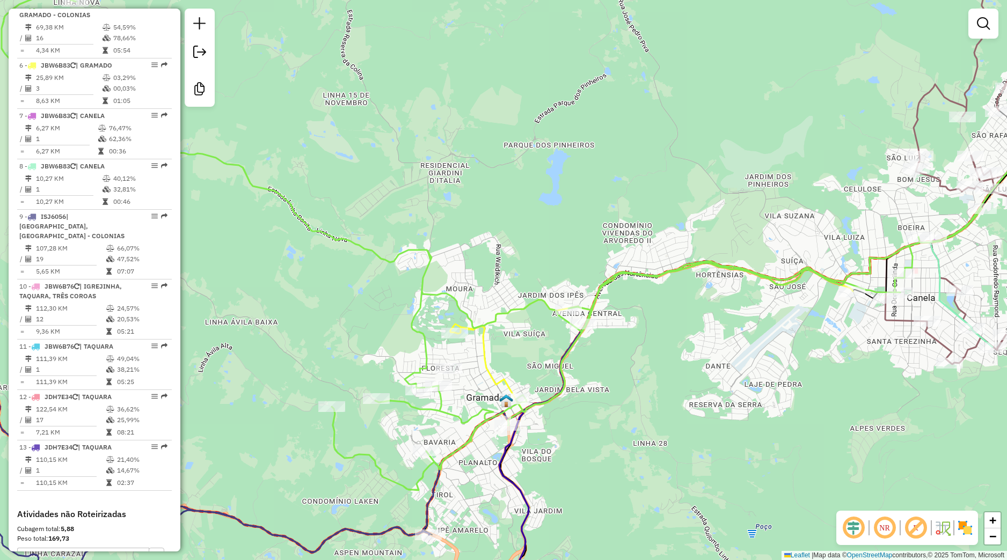
click at [474, 406] on div "Janela de atendimento Grade de atendimento Capacidade Transportadoras Veículos …" at bounding box center [503, 280] width 1007 height 560
select select "*********"
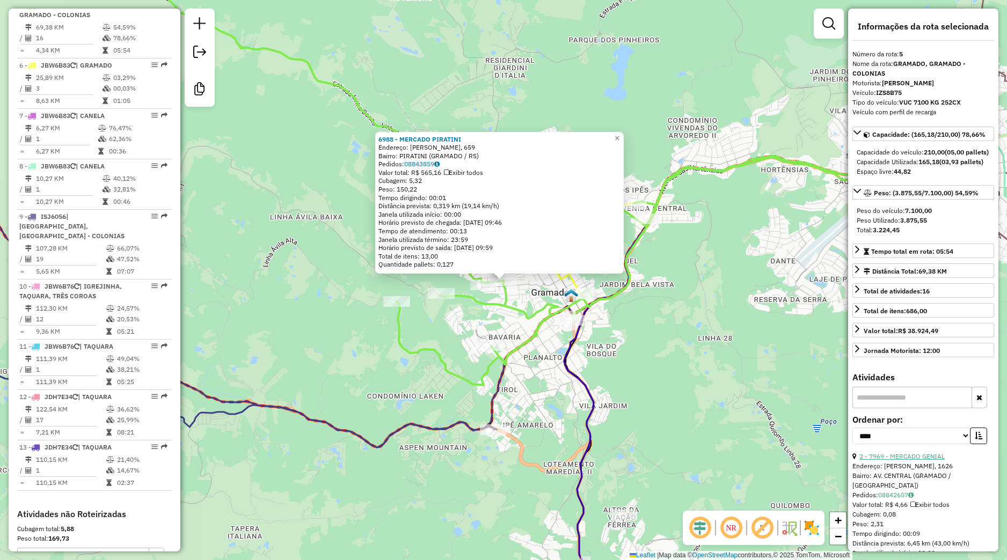
scroll to position [100, 0]
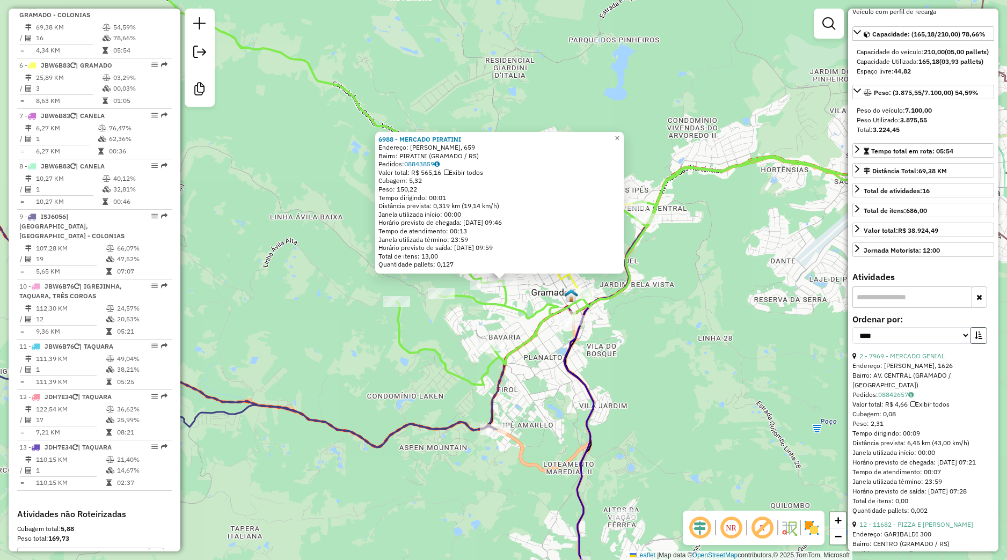
click at [975, 339] on icon "button" at bounding box center [979, 336] width 8 height 8
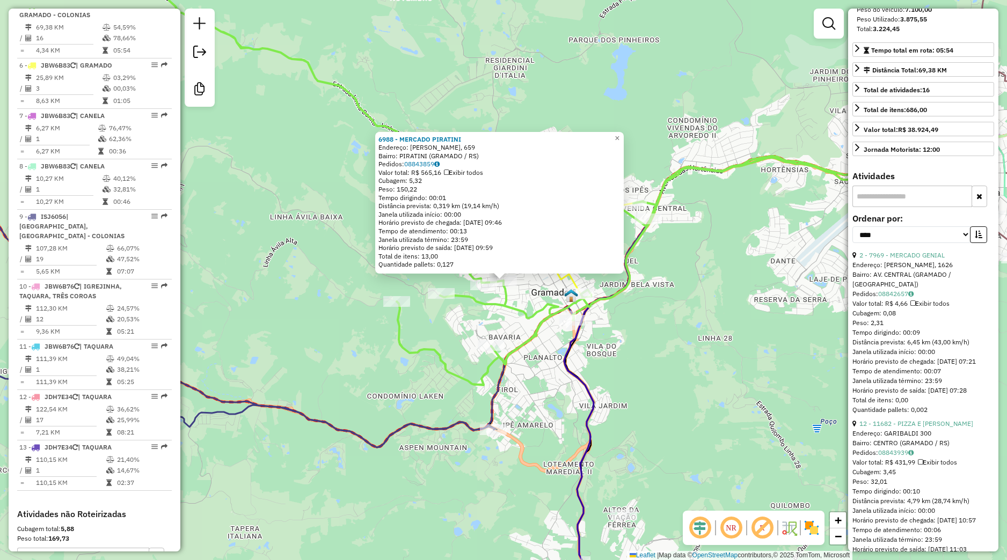
scroll to position [302, 0]
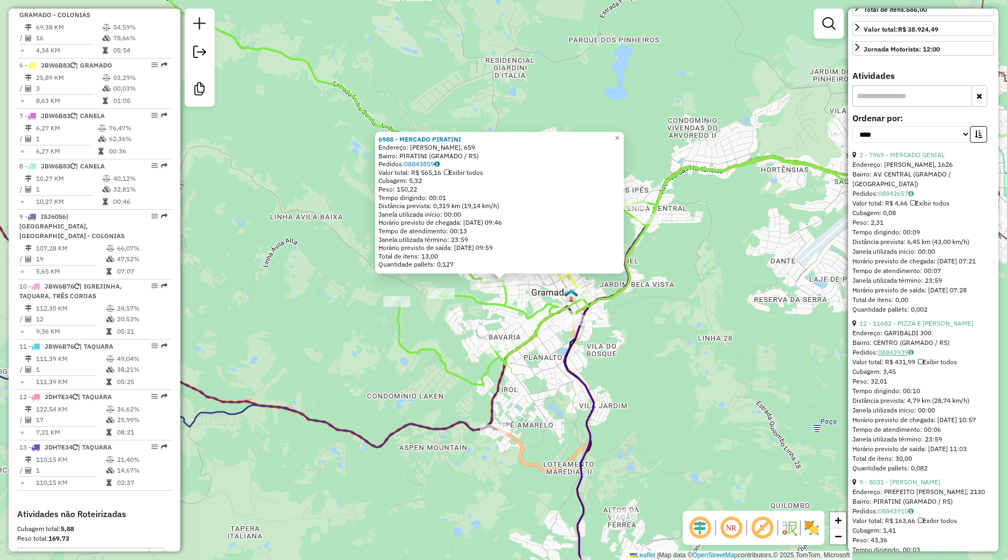
click at [894, 356] on link "08843939" at bounding box center [895, 352] width 35 height 8
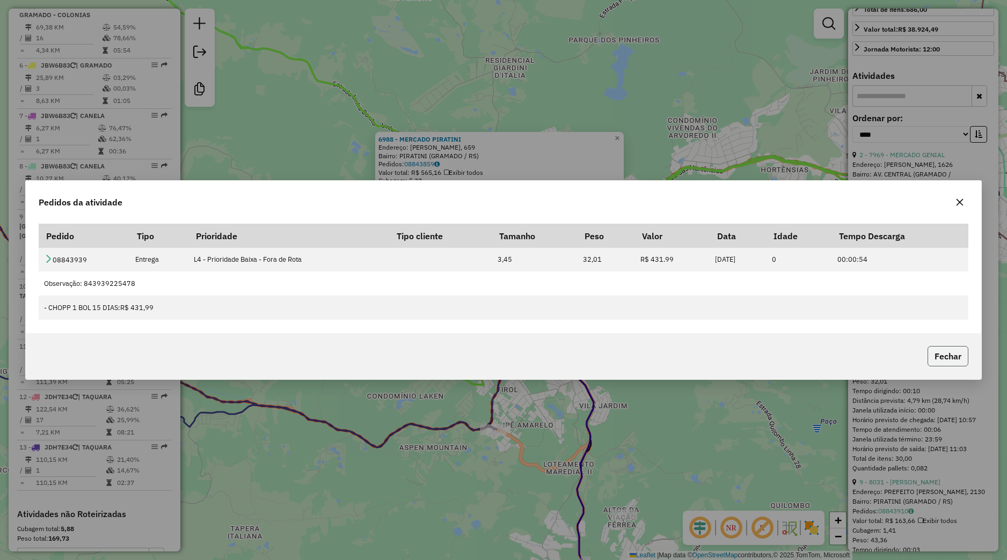
click at [959, 359] on button "Fechar" at bounding box center [948, 356] width 41 height 20
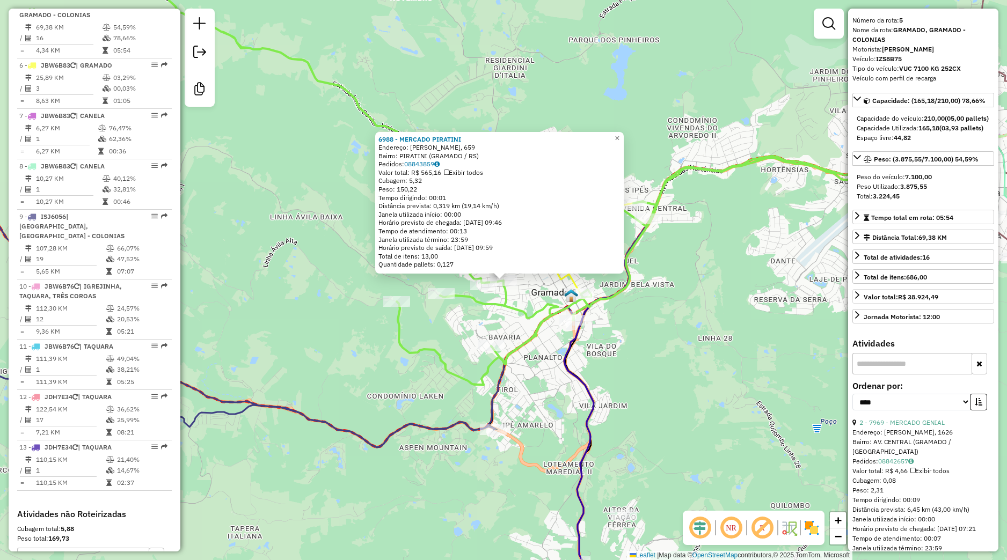
scroll to position [0, 0]
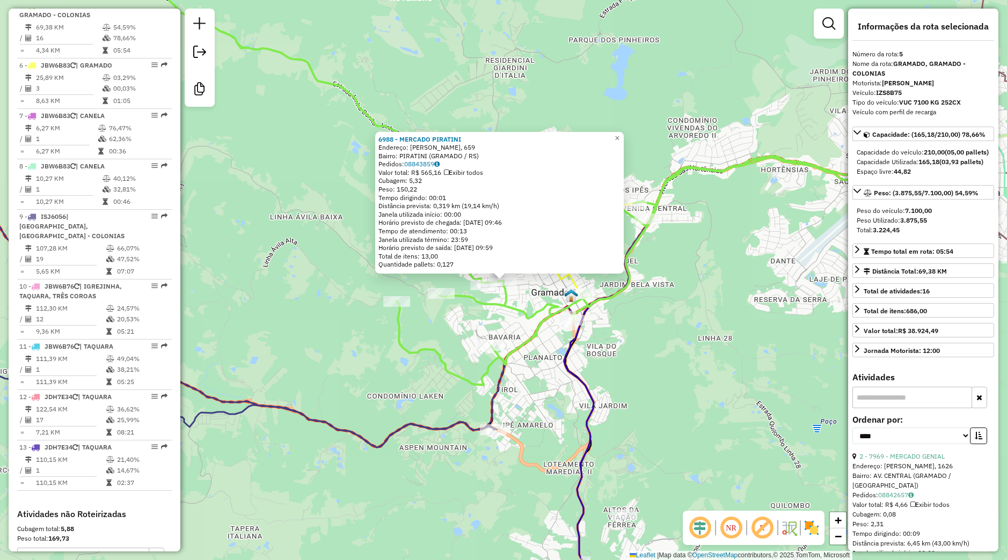
click at [623, 374] on div "6988 - MERCADO PIRATINI Endereço: GUILHERME DALRI, 659 Bairro: PIRATINI (GRAMAD…" at bounding box center [503, 280] width 1007 height 560
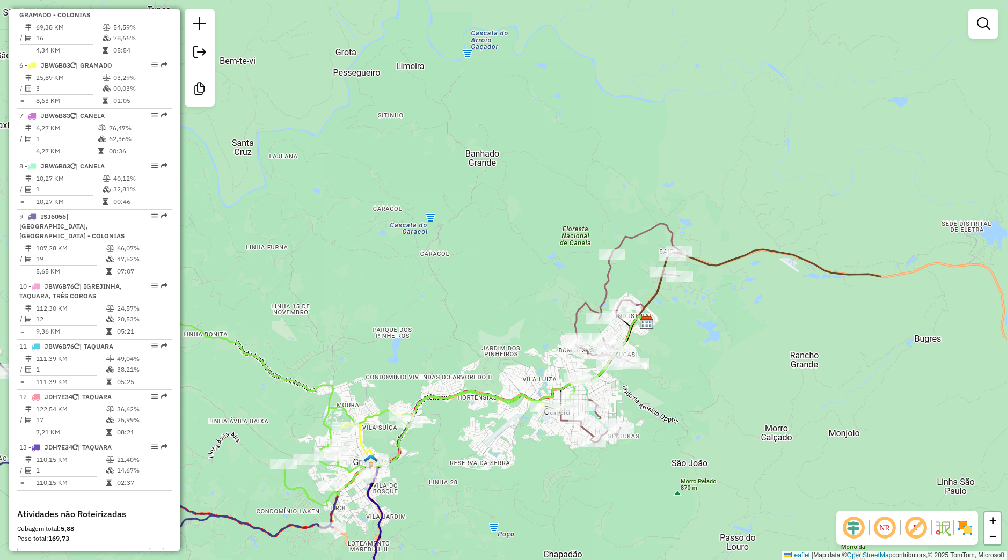
drag, startPoint x: 714, startPoint y: 360, endPoint x: 488, endPoint y: 486, distance: 258.8
click at [488, 486] on div "Janela de atendimento Grade de atendimento Capacidade Transportadoras Veículos …" at bounding box center [503, 280] width 1007 height 560
select select "*********"
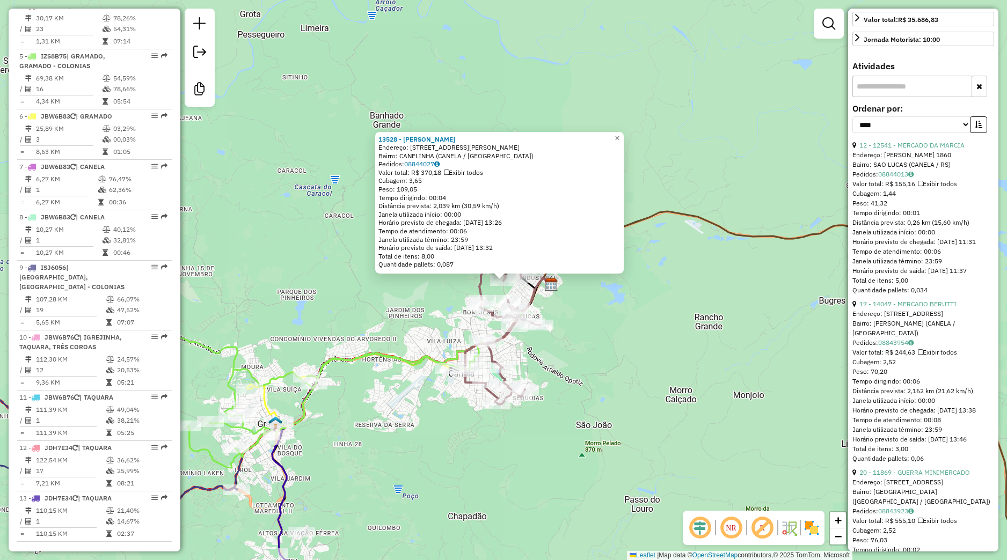
scroll to position [100, 0]
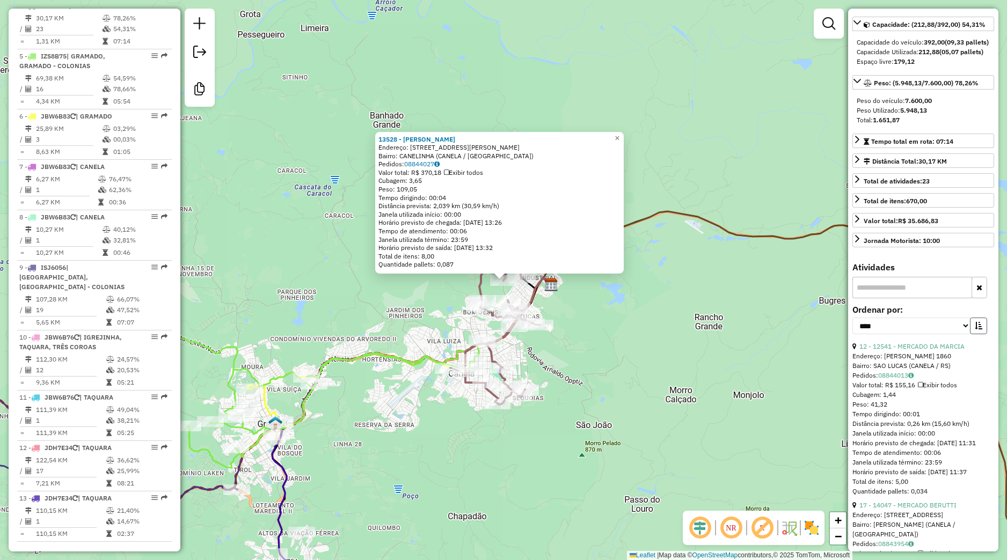
click at [970, 334] on button "button" at bounding box center [978, 326] width 17 height 17
click at [884, 379] on link "08844013" at bounding box center [895, 375] width 35 height 8
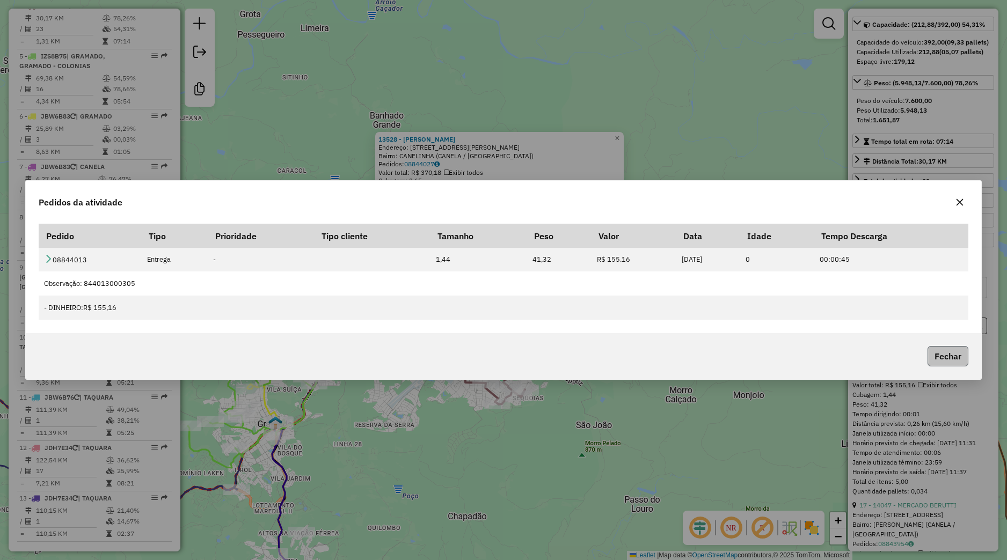
click at [932, 359] on button "Fechar" at bounding box center [948, 356] width 41 height 20
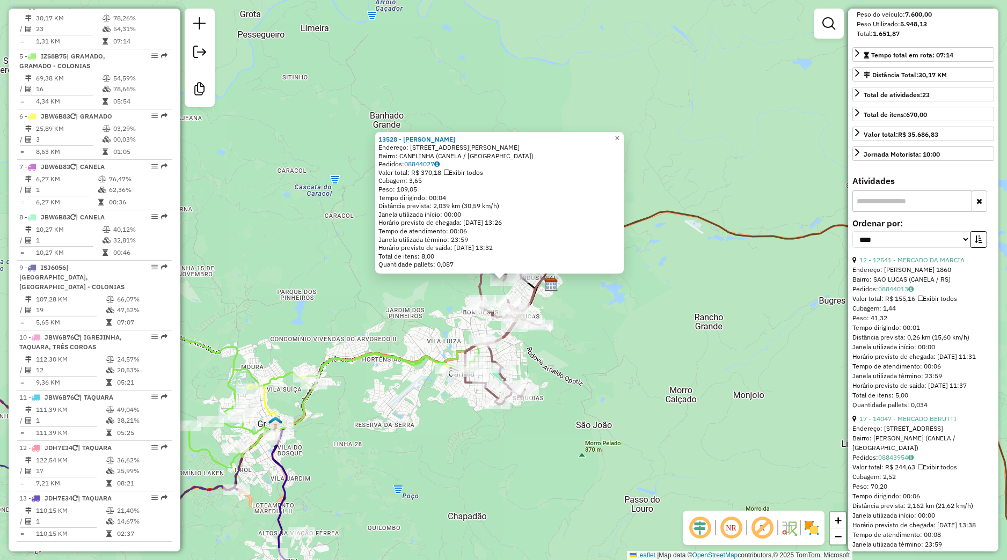
scroll to position [302, 0]
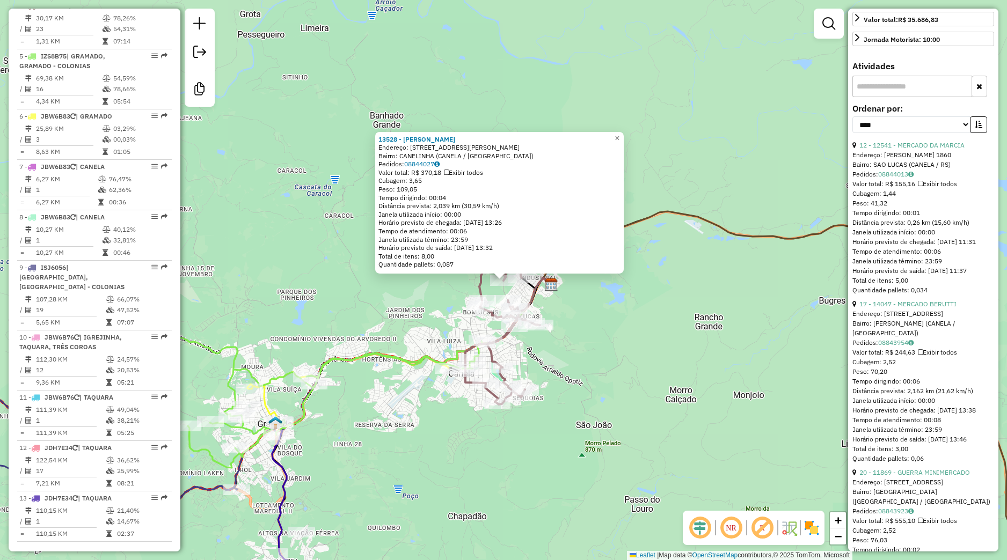
click at [582, 420] on div "13528 - CLAUDIA LIMA Endereço: Rua Homero Pacheco 810 Bairro: CANELINHA (CANELA…" at bounding box center [503, 280] width 1007 height 560
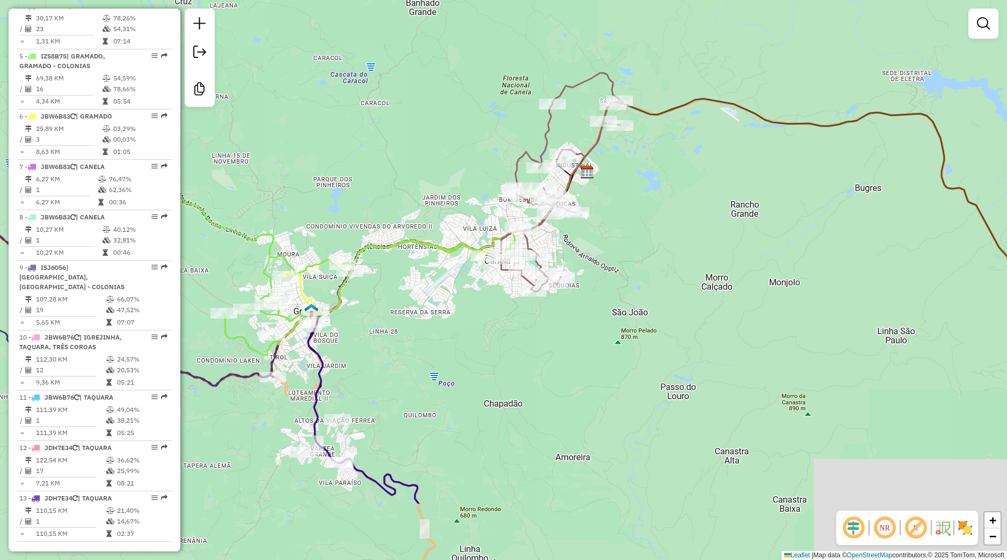
drag, startPoint x: 392, startPoint y: 466, endPoint x: 428, endPoint y: 354, distance: 117.3
click at [428, 354] on div "Janela de atendimento Grade de atendimento Capacidade Transportadoras Veículos …" at bounding box center [503, 280] width 1007 height 560
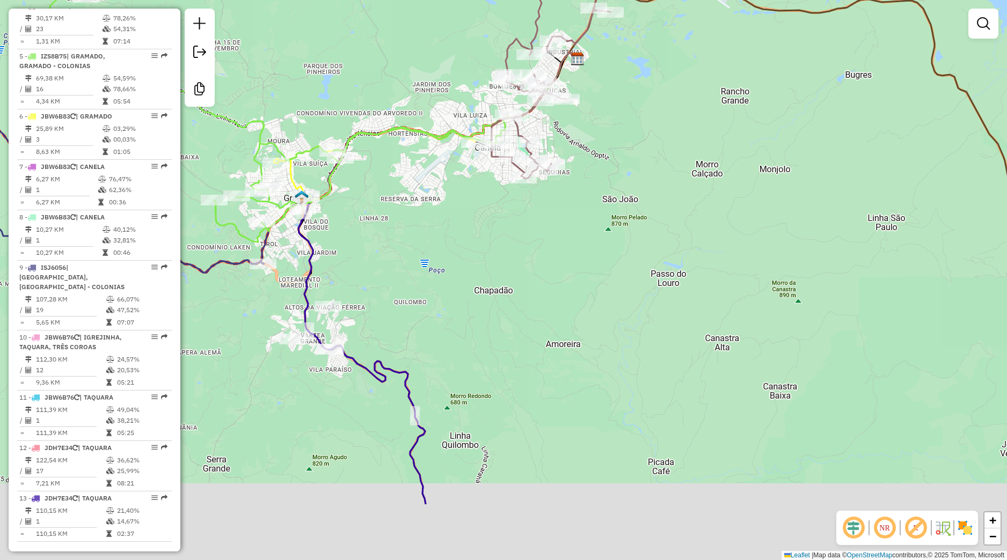
drag, startPoint x: 425, startPoint y: 465, endPoint x: 418, endPoint y: 335, distance: 130.1
click at [418, 335] on div "Janela de atendimento Grade de atendimento Capacidade Transportadoras Veículos …" at bounding box center [503, 280] width 1007 height 560
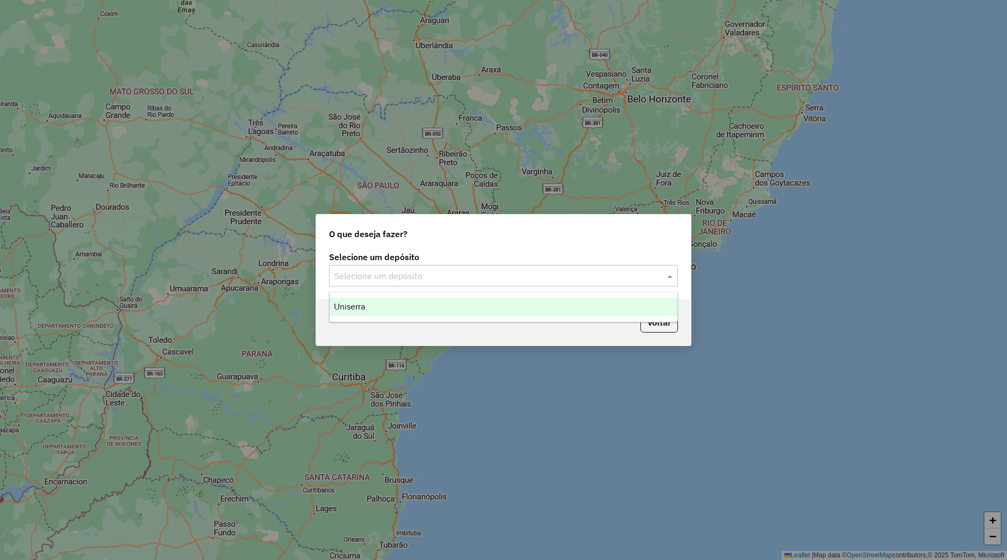
drag, startPoint x: 558, startPoint y: 277, endPoint x: 538, endPoint y: 307, distance: 36.0
click at [558, 280] on input "text" at bounding box center [492, 276] width 317 height 13
drag, startPoint x: 530, startPoint y: 317, endPoint x: 519, endPoint y: 324, distance: 13.7
click at [529, 318] on ng-dropdown-panel "Uniserra" at bounding box center [503, 307] width 349 height 31
click at [450, 316] on ng-dropdown-panel "Uniserra" at bounding box center [503, 307] width 349 height 31
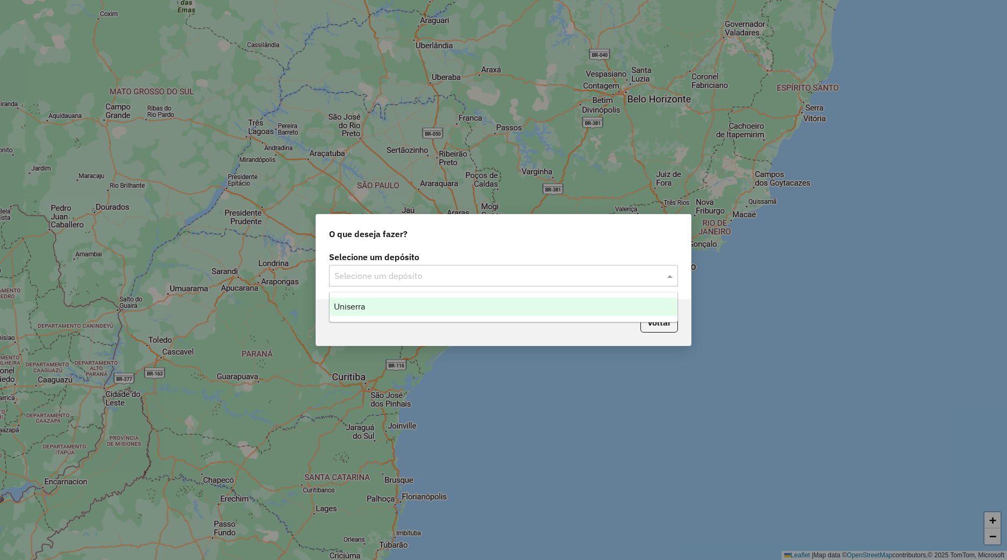
click at [447, 315] on div "Uniserra" at bounding box center [504, 307] width 348 height 18
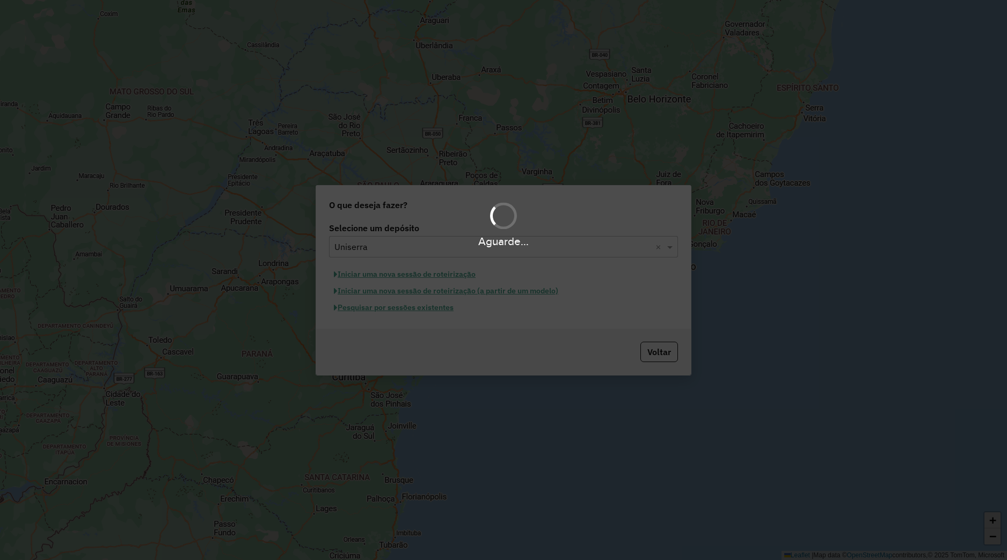
click at [396, 309] on hb-app "Aguarde... Pop-up bloqueado! Seu navegador bloqueou automáticamente a abertura …" at bounding box center [503, 280] width 1007 height 560
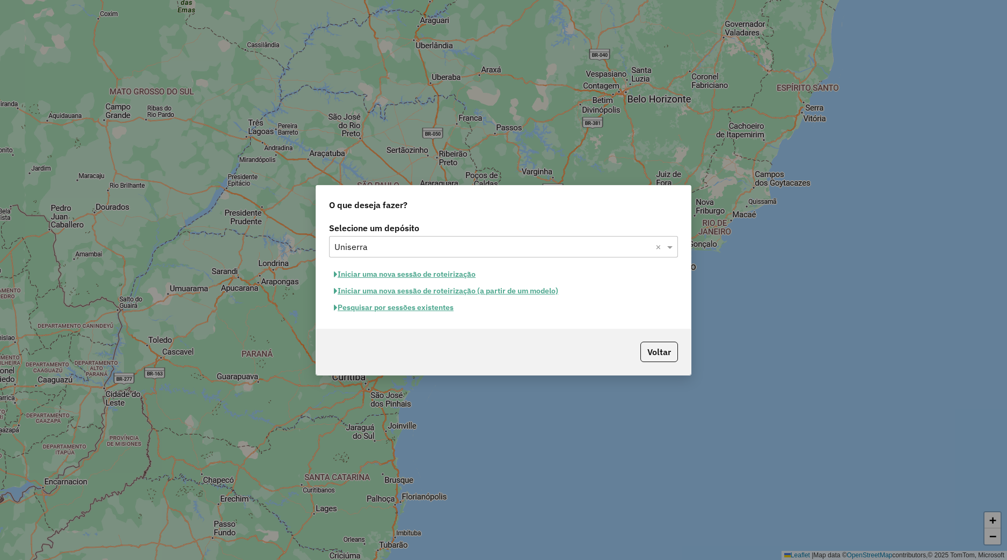
click at [398, 309] on button "Pesquisar por sessões existentes" at bounding box center [393, 308] width 129 height 17
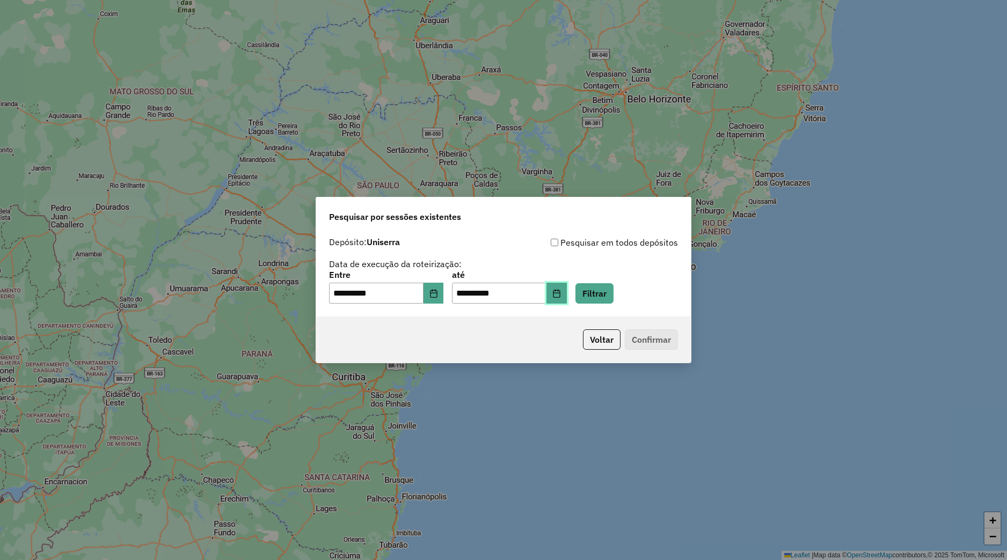
click at [561, 294] on icon "Choose Date" at bounding box center [556, 293] width 9 height 9
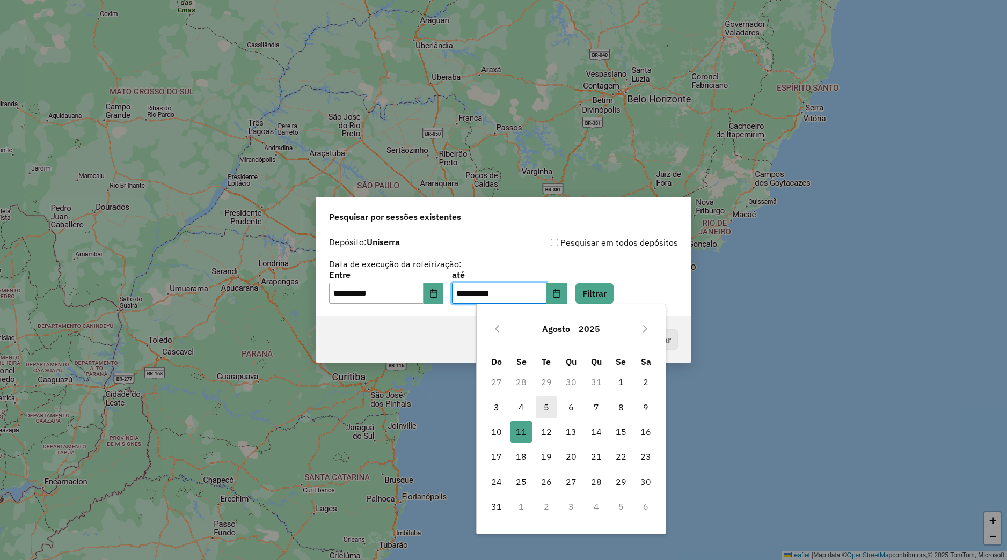
click at [553, 405] on span "5" at bounding box center [546, 407] width 21 height 21
type input "**********"
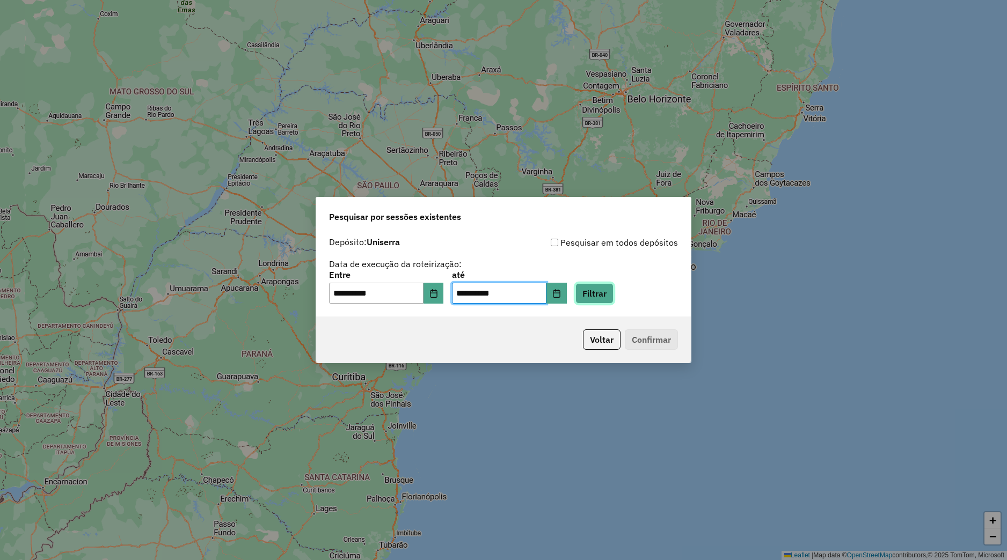
click at [614, 300] on button "Filtrar" at bounding box center [594, 293] width 38 height 20
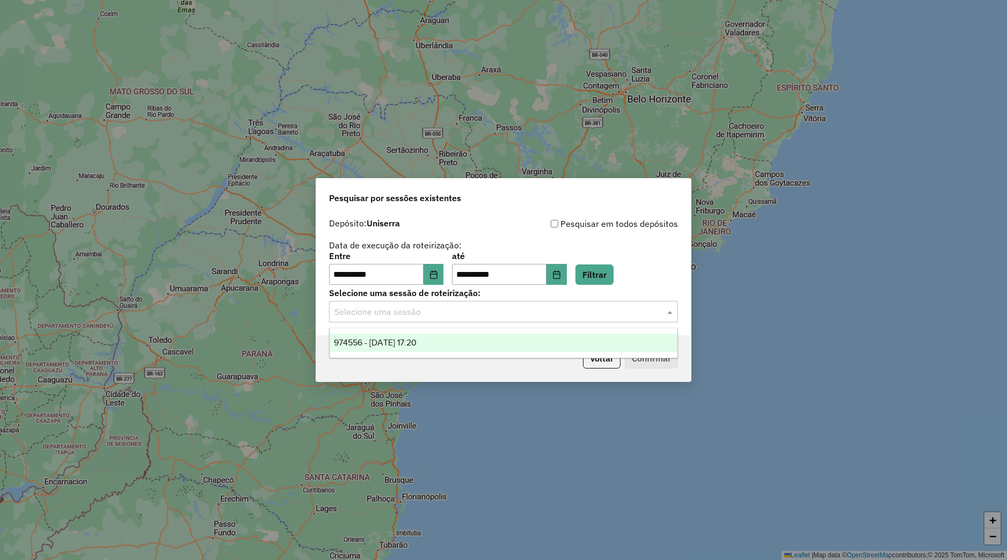
click at [407, 319] on div "Selecione uma sessão" at bounding box center [503, 311] width 349 height 21
drag, startPoint x: 407, startPoint y: 336, endPoint x: 553, endPoint y: 345, distance: 146.3
click at [407, 338] on div "974556 - 05/08/2025 17:20" at bounding box center [504, 343] width 348 height 18
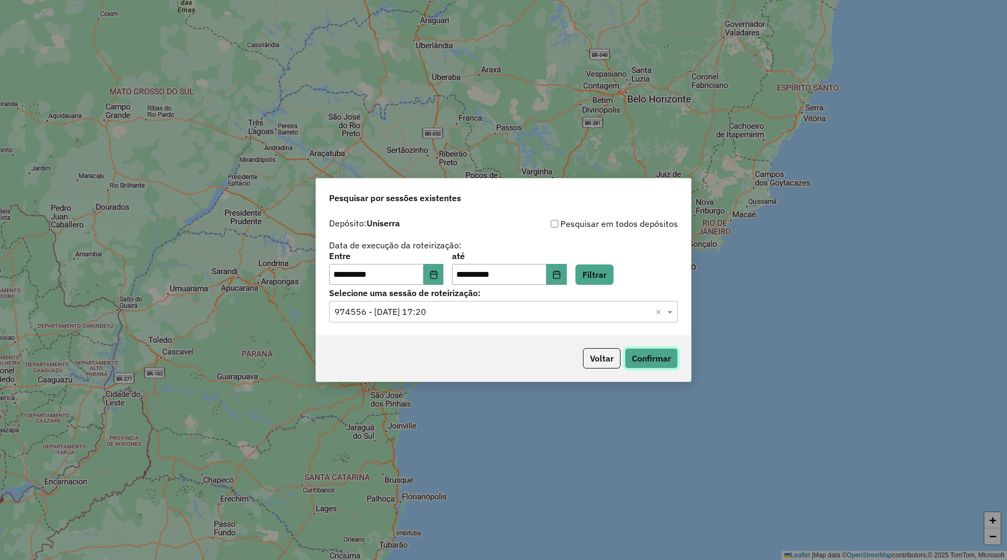
click at [659, 353] on button "Confirmar" at bounding box center [651, 358] width 53 height 20
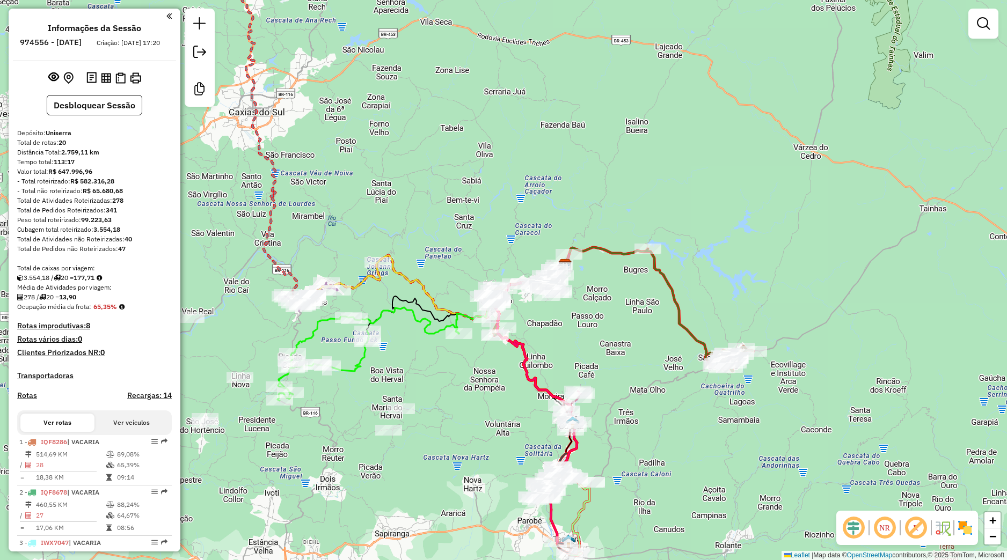
drag, startPoint x: 461, startPoint y: 325, endPoint x: 399, endPoint y: 356, distance: 68.4
click at [399, 356] on div "Janela de atendimento Grade de atendimento Capacidade Transportadoras Veículos …" at bounding box center [503, 280] width 1007 height 560
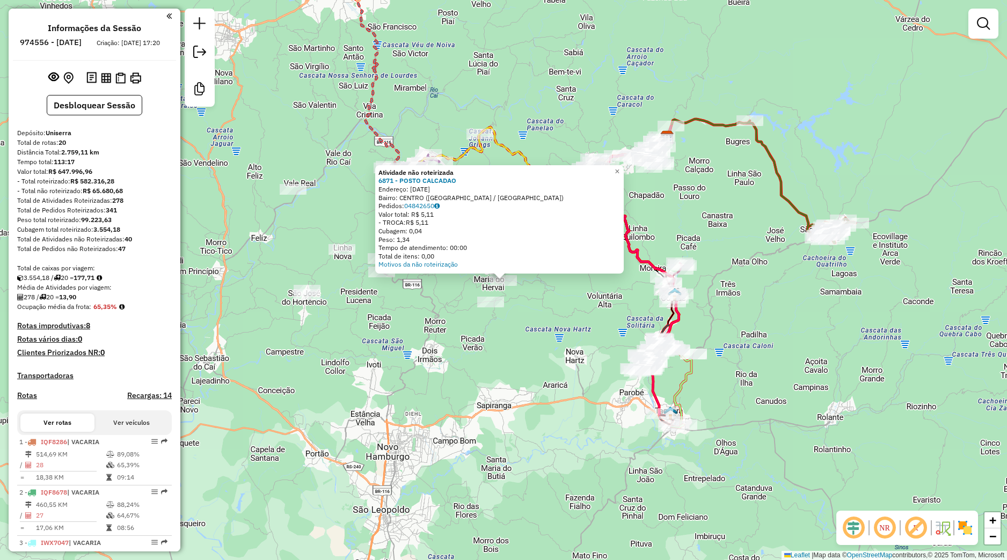
click at [397, 349] on div "Atividade não roteirizada 6871 - POSTO CALCADAO Endereço: [DATE] Bairro: [GEOGR…" at bounding box center [503, 280] width 1007 height 560
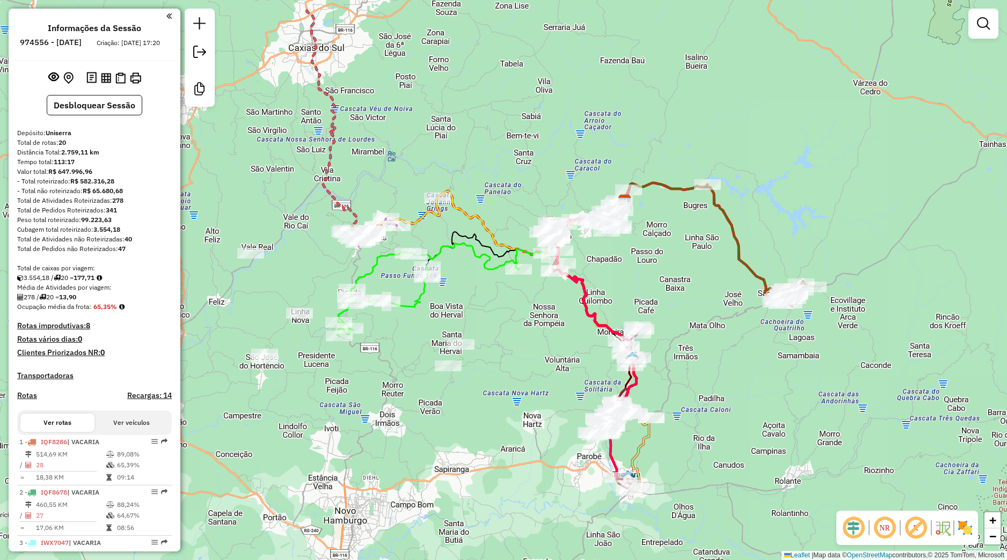
drag, startPoint x: 478, startPoint y: 333, endPoint x: 437, endPoint y: 409, distance: 86.2
click at [436, 409] on div "Janela de atendimento Grade de atendimento Capacidade Transportadoras Veículos …" at bounding box center [503, 280] width 1007 height 560
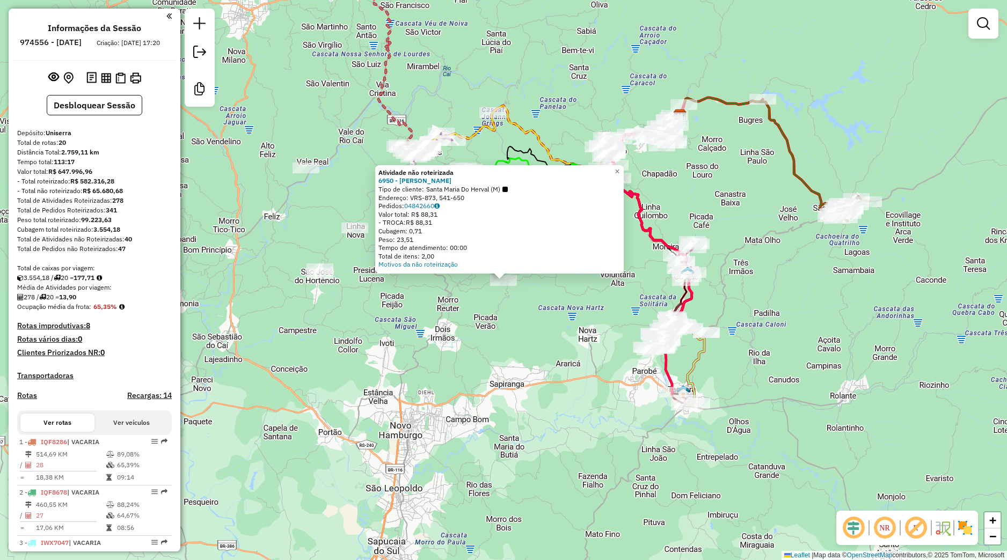
click at [592, 302] on div "Atividade não roteirizada 6950 - [PERSON_NAME] de cliente: Santa Maria Do Herva…" at bounding box center [503, 280] width 1007 height 560
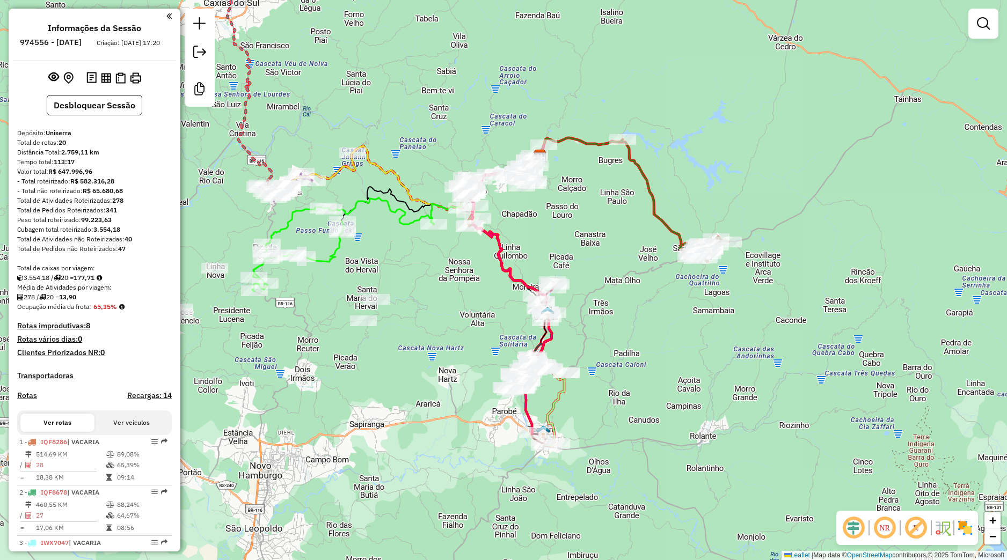
drag, startPoint x: 622, startPoint y: 331, endPoint x: 473, endPoint y: 359, distance: 150.9
click at [473, 359] on div "Janela de atendimento Grade de atendimento Capacidade Transportadoras Veículos …" at bounding box center [503, 280] width 1007 height 560
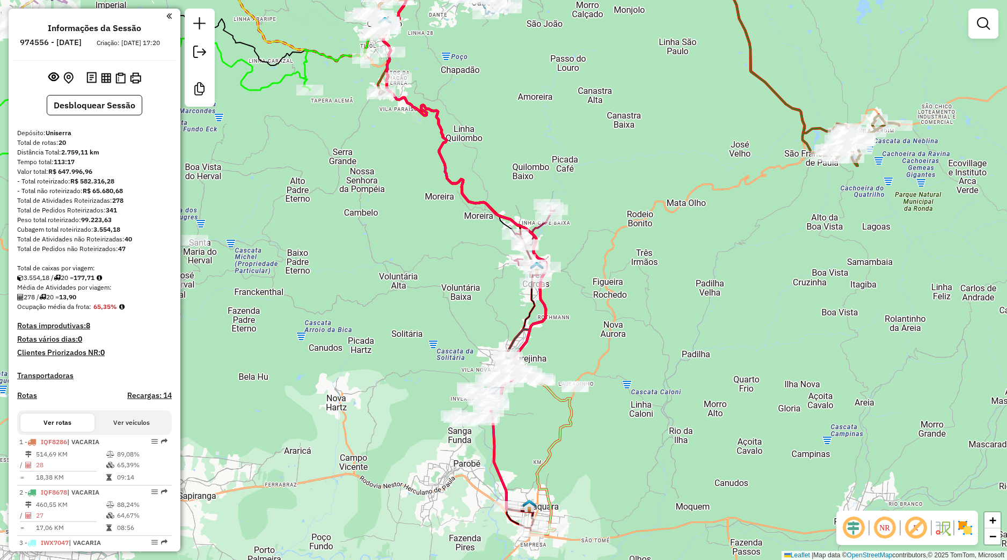
drag, startPoint x: 572, startPoint y: 414, endPoint x: 543, endPoint y: 466, distance: 59.6
click at [543, 466] on icon at bounding box center [477, 264] width 188 height 532
select select "**********"
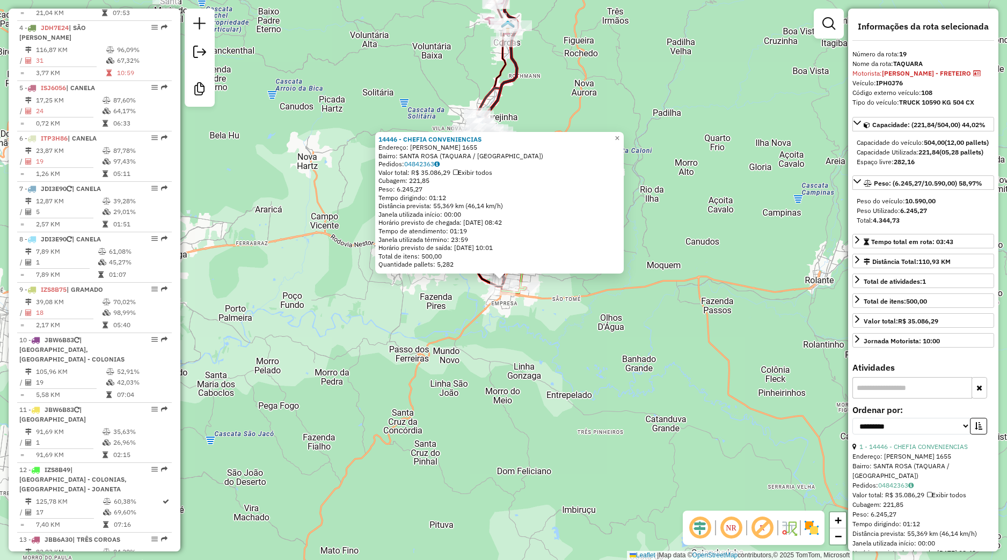
scroll to position [1158, 0]
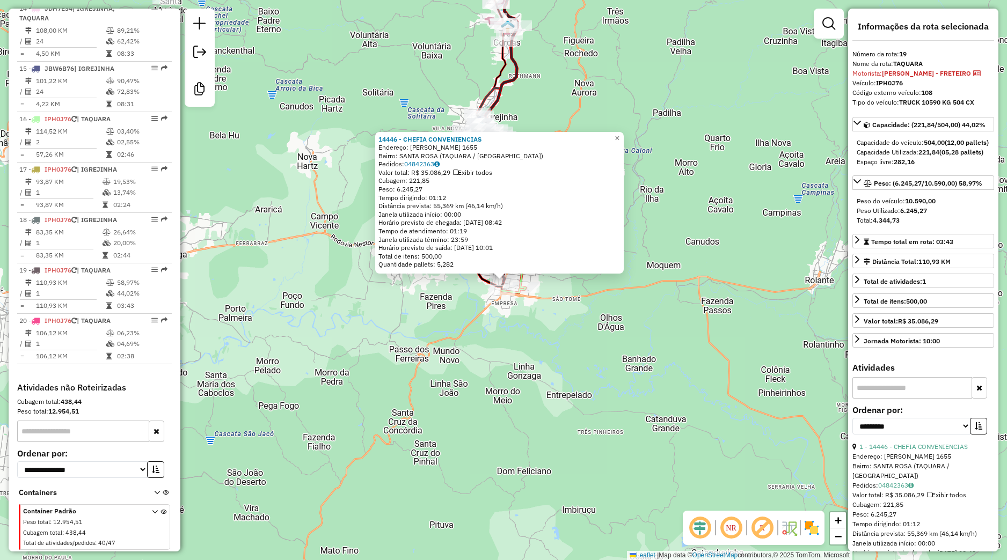
click at [469, 286] on div "14446 - CHEFIA CONVENIENCIAS Endereço: [PERSON_NAME] 1655 Bairro: [GEOGRAPHIC_D…" at bounding box center [503, 280] width 1007 height 560
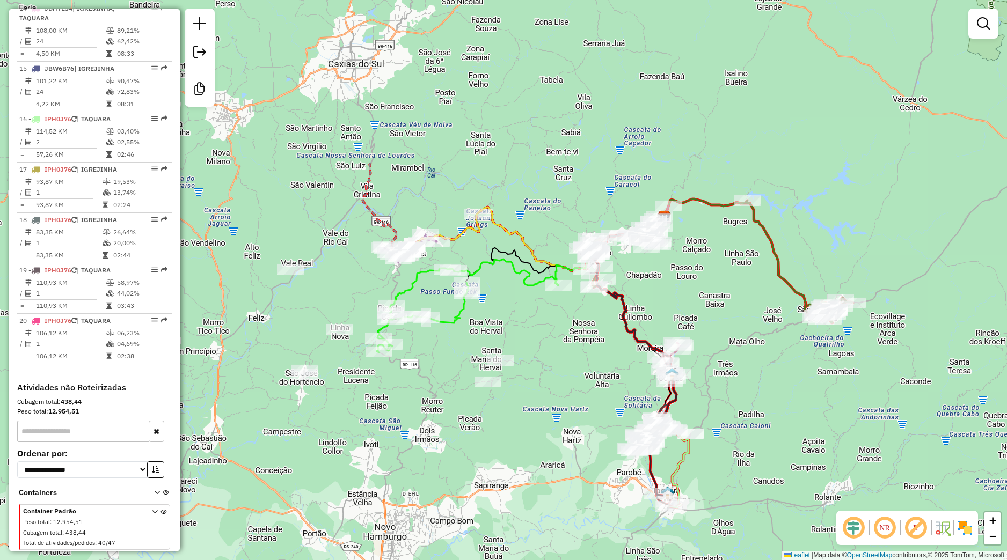
drag, startPoint x: 446, startPoint y: 280, endPoint x: 630, endPoint y: 498, distance: 285.7
click at [630, 498] on div "Janela de atendimento Grade de atendimento Capacidade Transportadoras Veículos …" at bounding box center [503, 280] width 1007 height 560
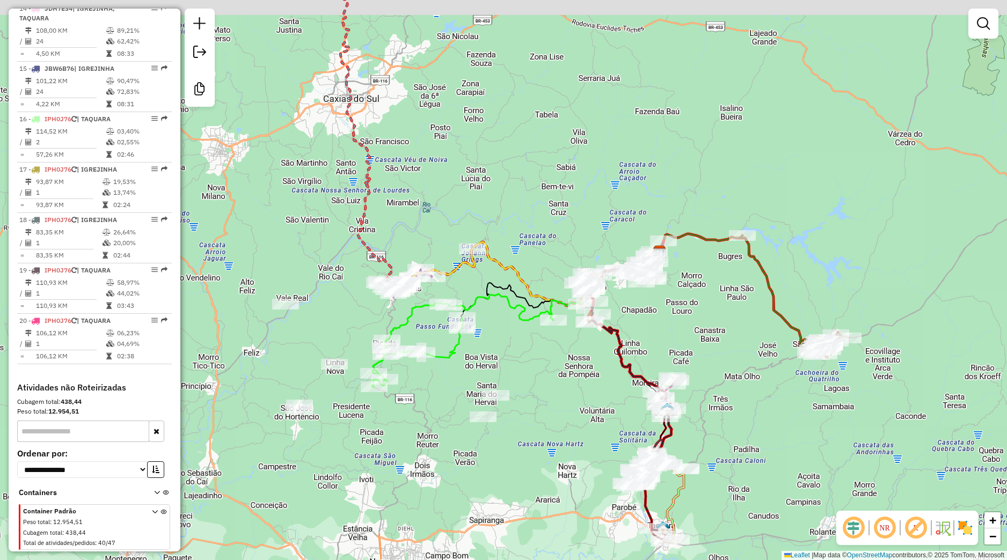
drag, startPoint x: 478, startPoint y: 365, endPoint x: 473, endPoint y: 362, distance: 5.8
click at [483, 372] on div "Janela de atendimento Grade de atendimento Capacidade Transportadoras Veículos …" at bounding box center [503, 280] width 1007 height 560
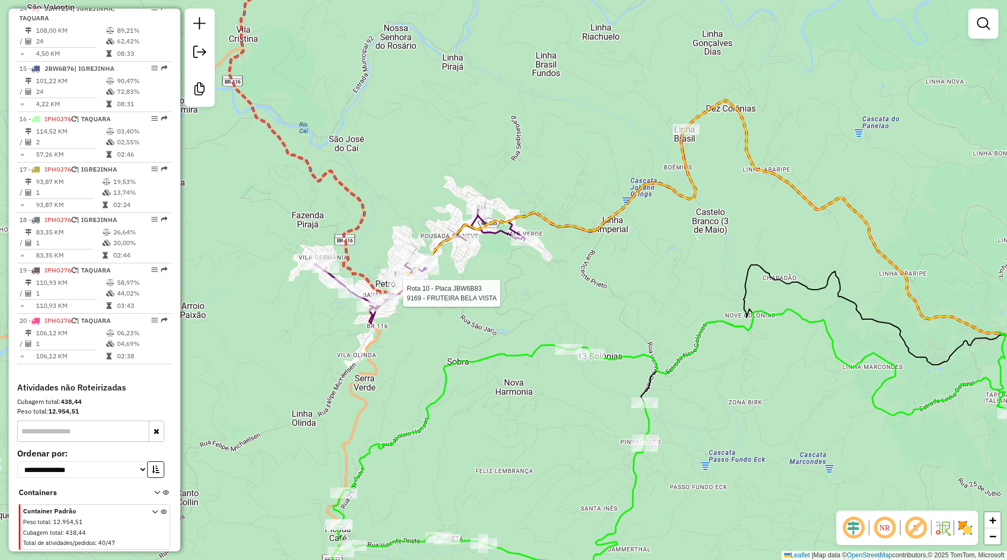
select select "**********"
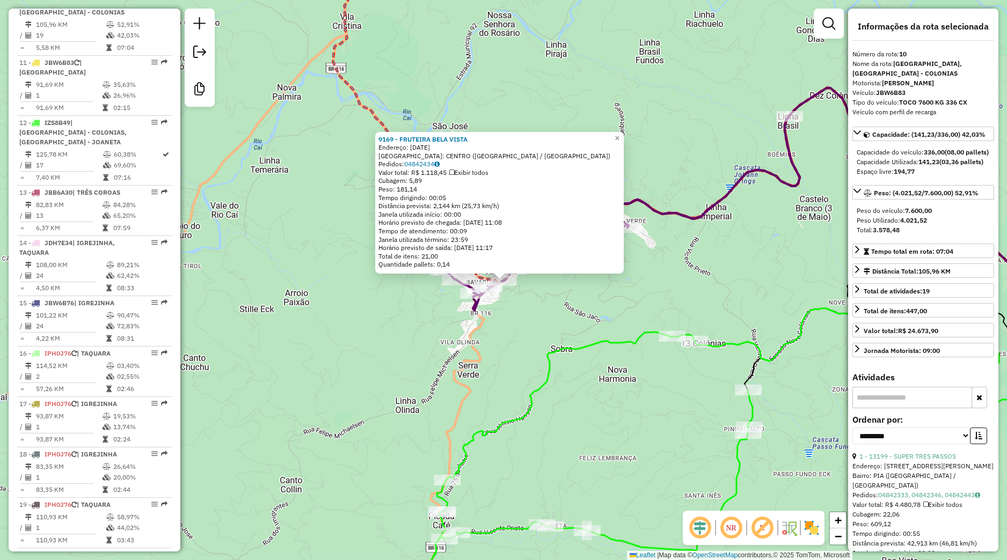
scroll to position [901, 0]
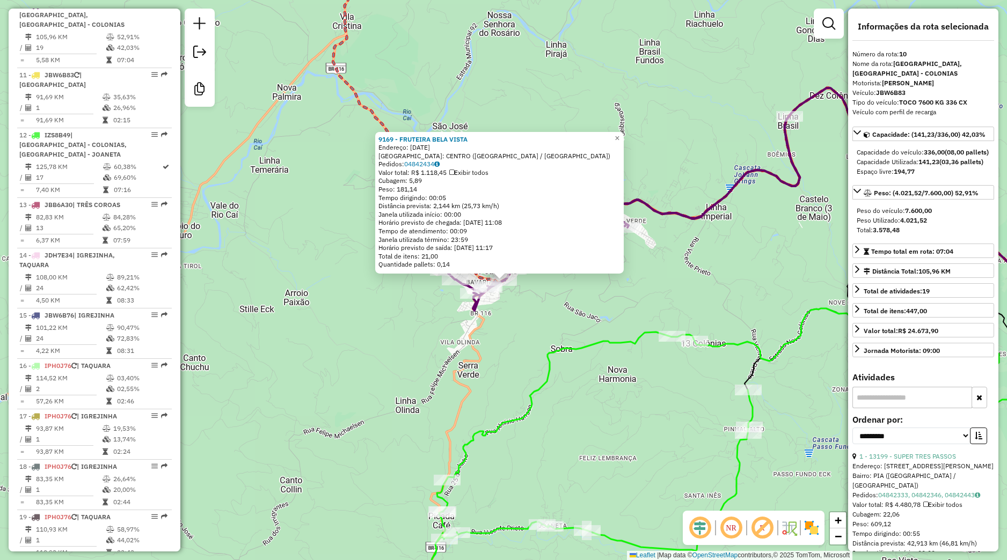
click at [512, 336] on div "9169 - FRUTEIRA [GEOGRAPHIC_DATA] Endereço: [DATE] Bairro: [GEOGRAPHIC_DATA] ([…" at bounding box center [503, 280] width 1007 height 560
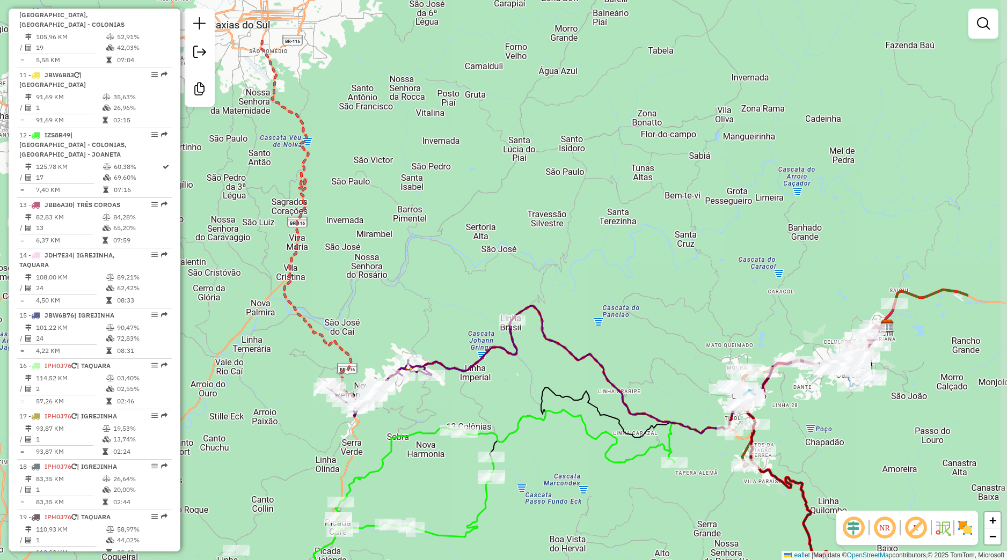
drag, startPoint x: 579, startPoint y: 317, endPoint x: 440, endPoint y: 411, distance: 167.8
click at [440, 411] on div "Janela de atendimento Grade de atendimento Capacidade Transportadoras Veículos …" at bounding box center [503, 280] width 1007 height 560
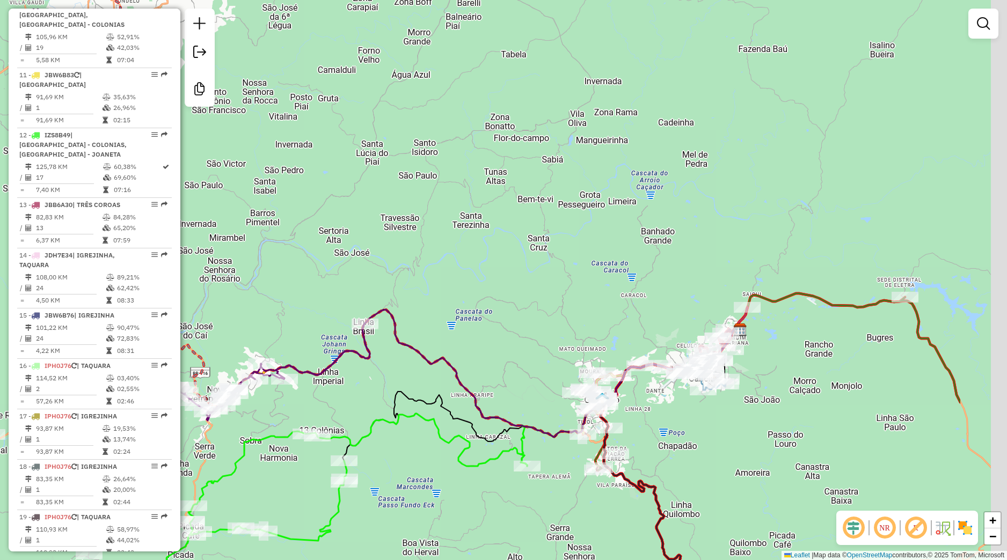
drag, startPoint x: 515, startPoint y: 420, endPoint x: 368, endPoint y: 417, distance: 147.1
click at [348, 420] on icon at bounding box center [346, 507] width 362 height 186
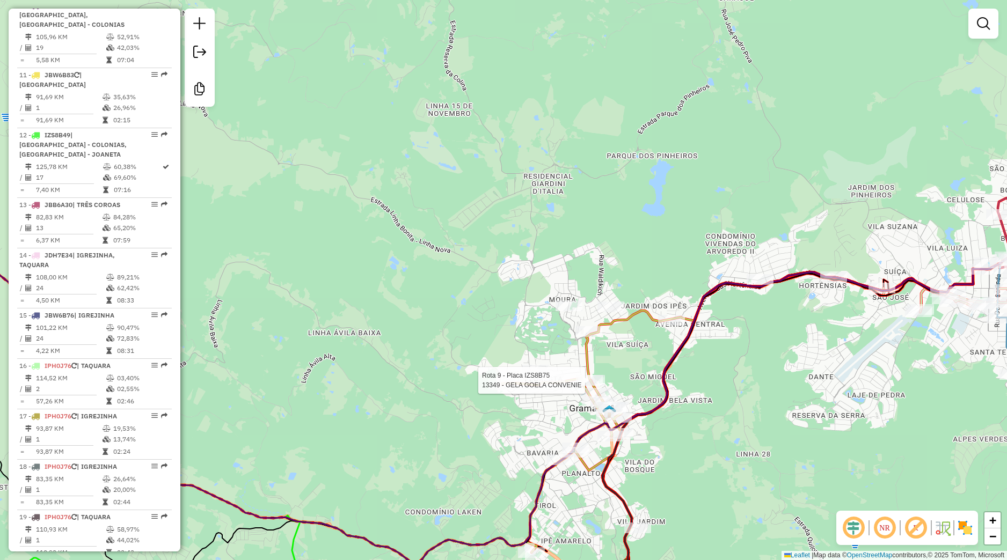
select select "**********"
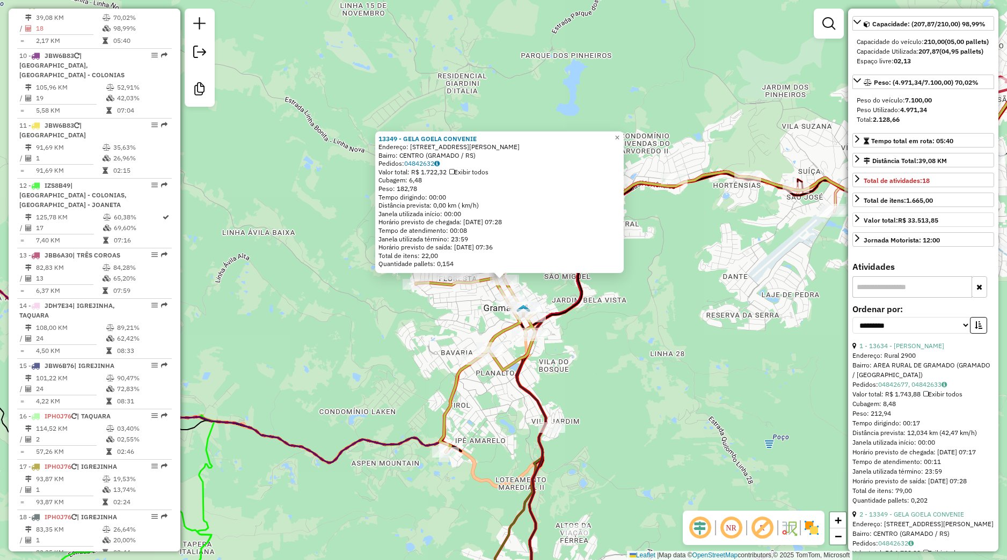
scroll to position [151, 0]
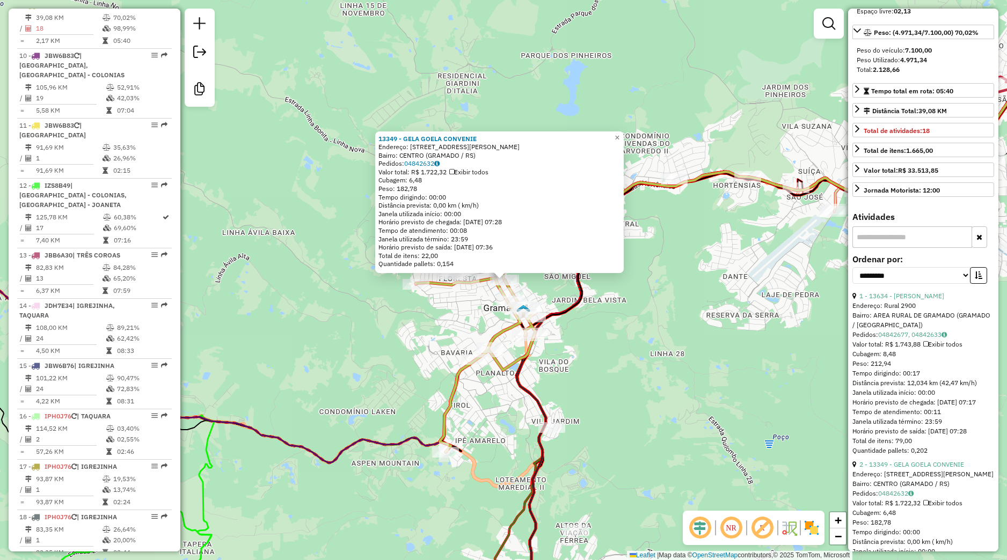
click at [753, 359] on div "13349 - GELA GOELA CONVENIE Endereço: [STREET_ADDRESS] Pedidos: 04842632 Valor …" at bounding box center [503, 280] width 1007 height 560
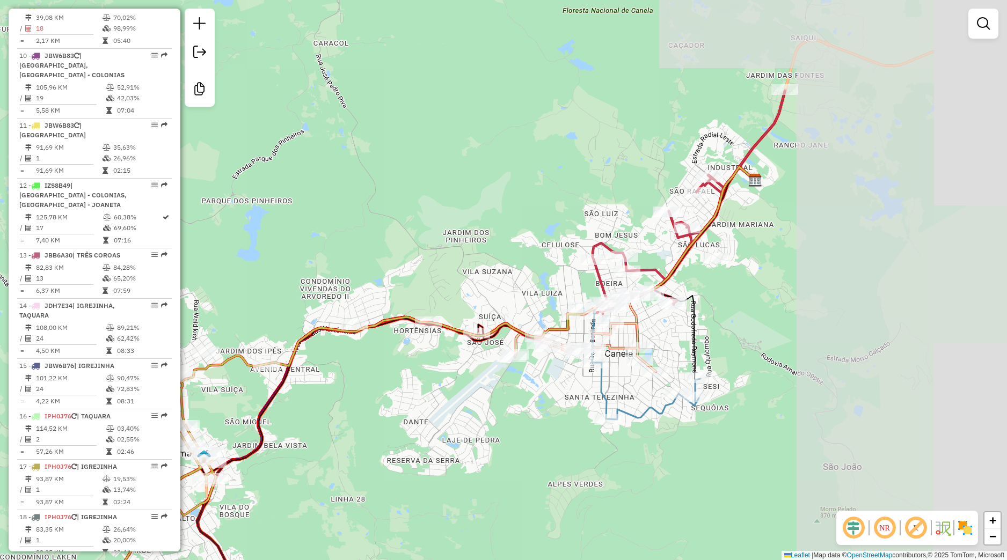
drag, startPoint x: 760, startPoint y: 324, endPoint x: 441, endPoint y: 469, distance: 350.2
click at [441, 469] on div "Janela de atendimento Grade de atendimento Capacidade Transportadoras Veículos …" at bounding box center [503, 280] width 1007 height 560
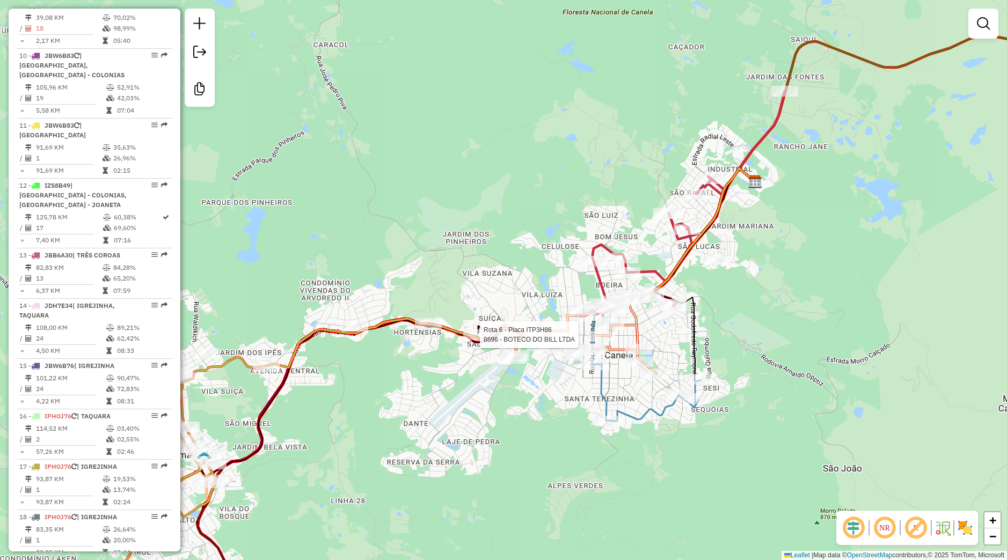
select select "**********"
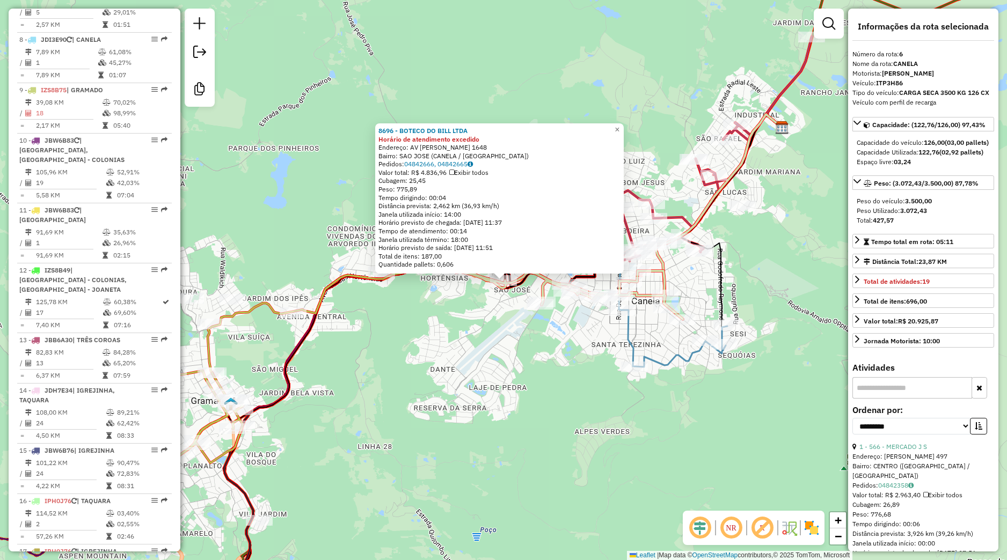
scroll to position [698, 0]
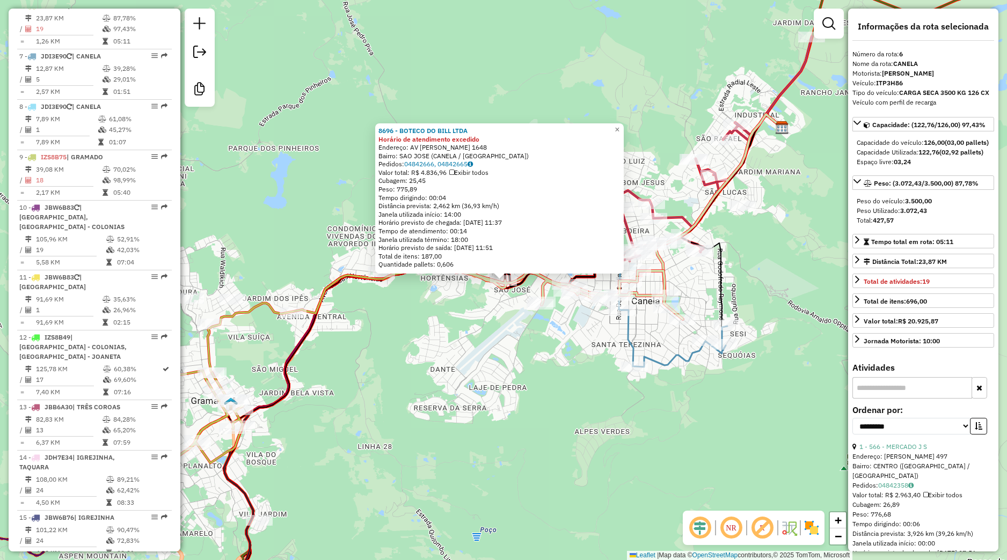
click at [821, 334] on div "8696 - BOTECO DO BILL LTDA Horário de atendimento excedido Endereço: AV [PERSON…" at bounding box center [503, 280] width 1007 height 560
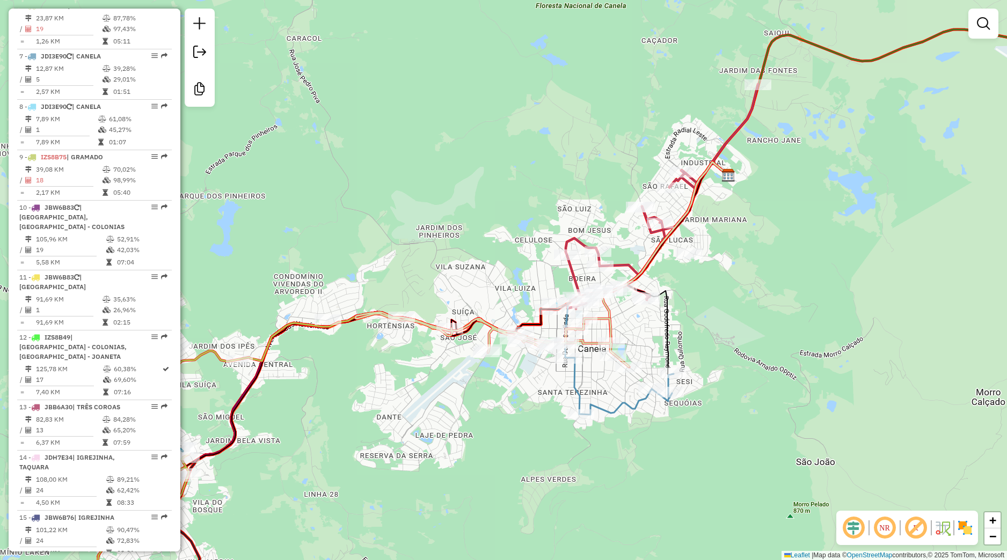
drag, startPoint x: 559, startPoint y: 383, endPoint x: 457, endPoint y: 469, distance: 132.6
click at [457, 469] on div "Janela de atendimento Grade de atendimento Capacidade Transportadoras Veículos …" at bounding box center [503, 280] width 1007 height 560
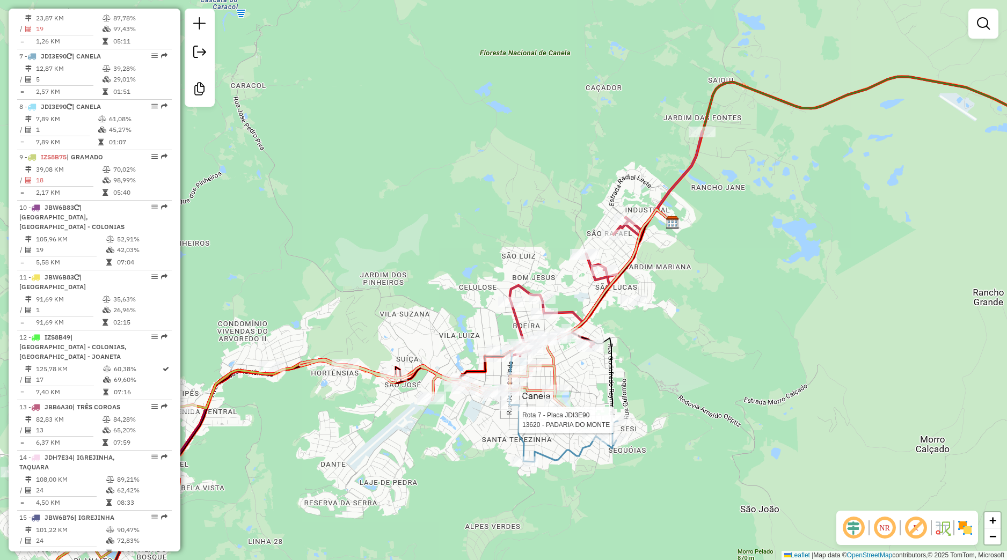
select select "**********"
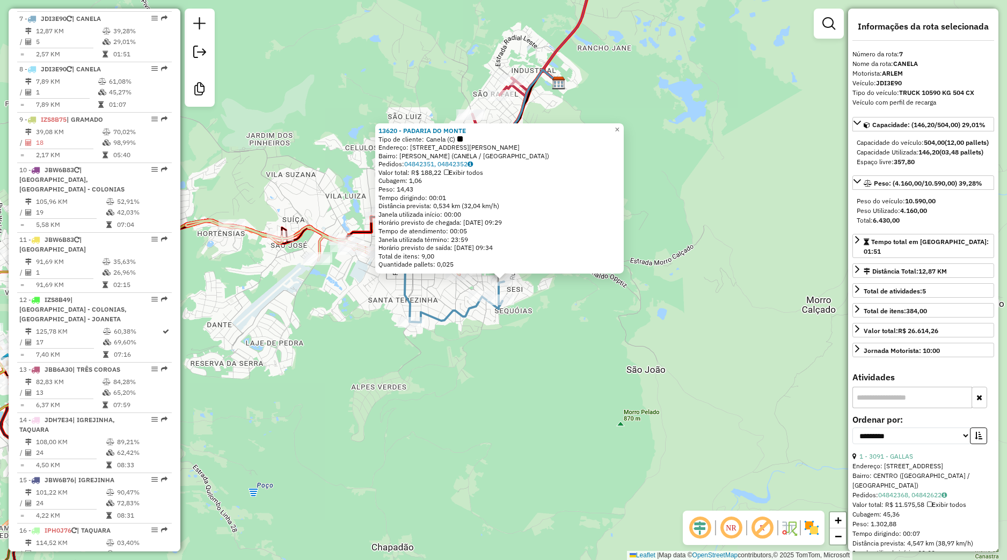
scroll to position [749, 0]
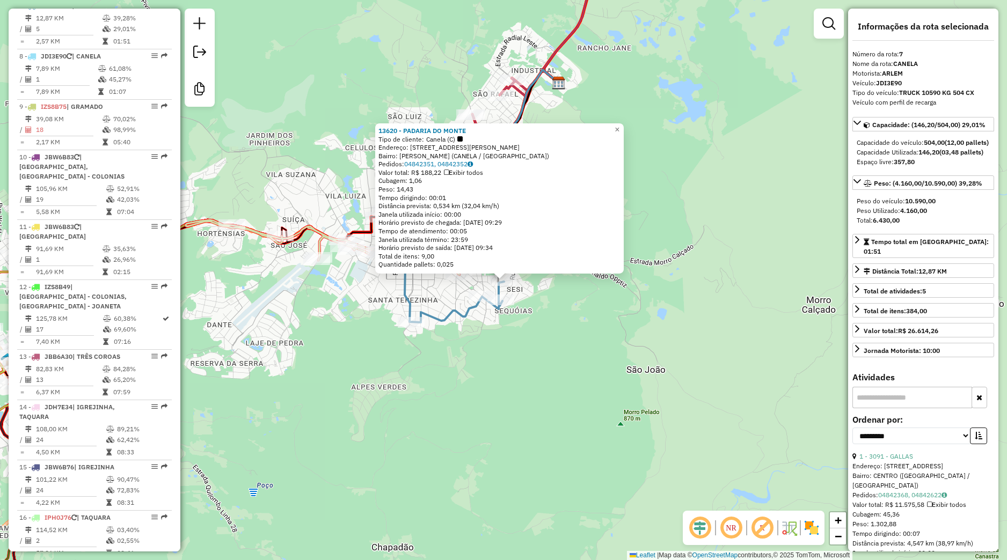
click at [523, 367] on div "13620 - PADARIA DO MONTE Tipo de cliente: Canela (C) Endereço: [STREET_ADDRESS]…" at bounding box center [503, 280] width 1007 height 560
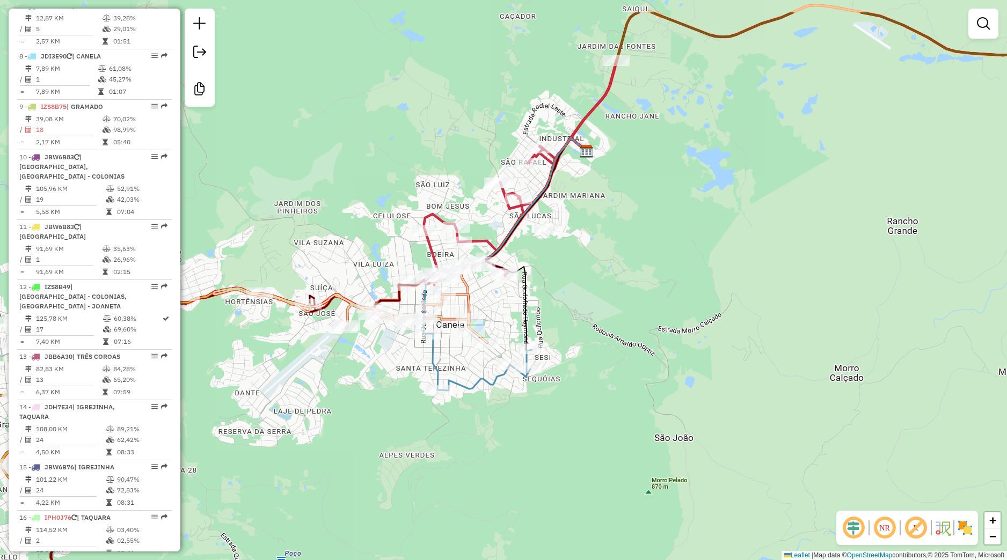
drag, startPoint x: 451, startPoint y: 335, endPoint x: 474, endPoint y: 378, distance: 48.0
click at [474, 378] on div "Janela de atendimento Grade de atendimento Capacidade Transportadoras Veículos …" at bounding box center [503, 280] width 1007 height 560
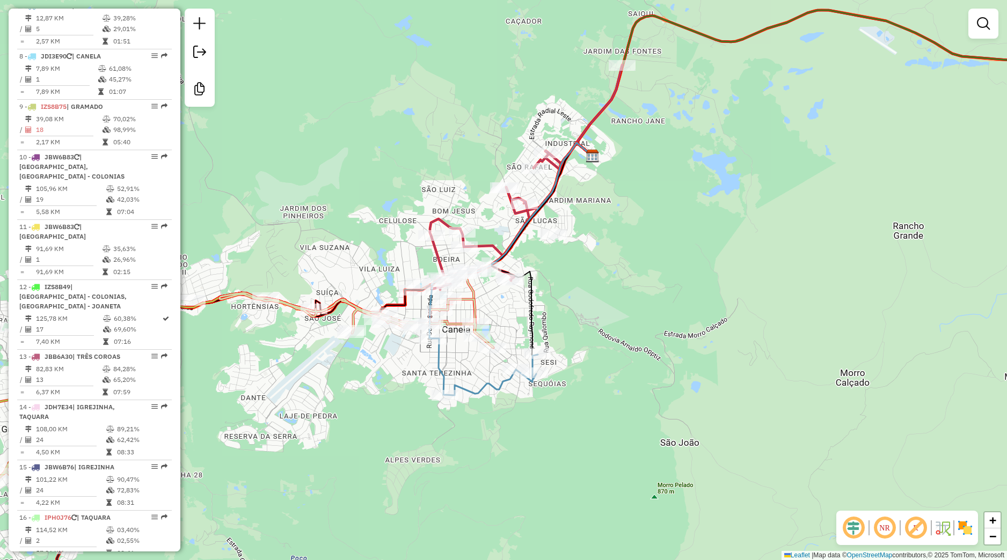
drag, startPoint x: 506, startPoint y: 315, endPoint x: 474, endPoint y: 305, distance: 33.3
click at [507, 315] on div "Rota 6 - Placa ITP3H86 14397 - RESTAURANTE HEBERT Janela de atendimento Grade d…" at bounding box center [503, 280] width 1007 height 560
select select "**********"
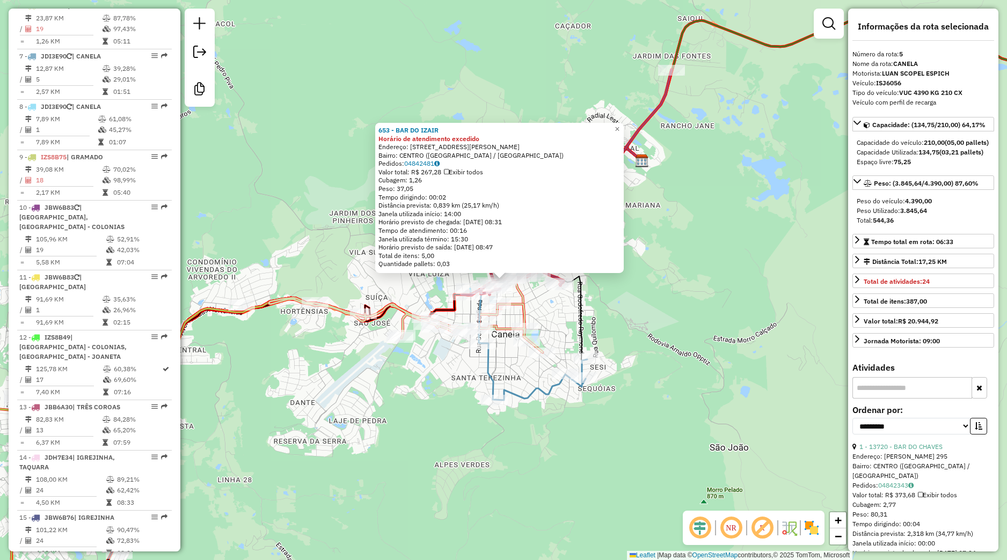
scroll to position [648, 0]
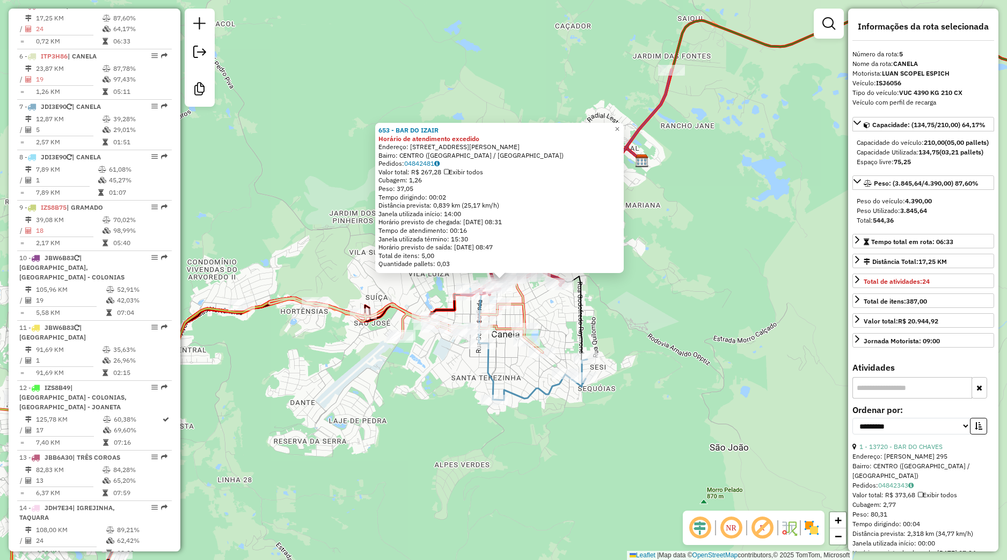
click at [592, 309] on div "653 - BAR DO IZAIR Horário de atendimento excedido Endereço: [STREET_ADDRESS][P…" at bounding box center [503, 280] width 1007 height 560
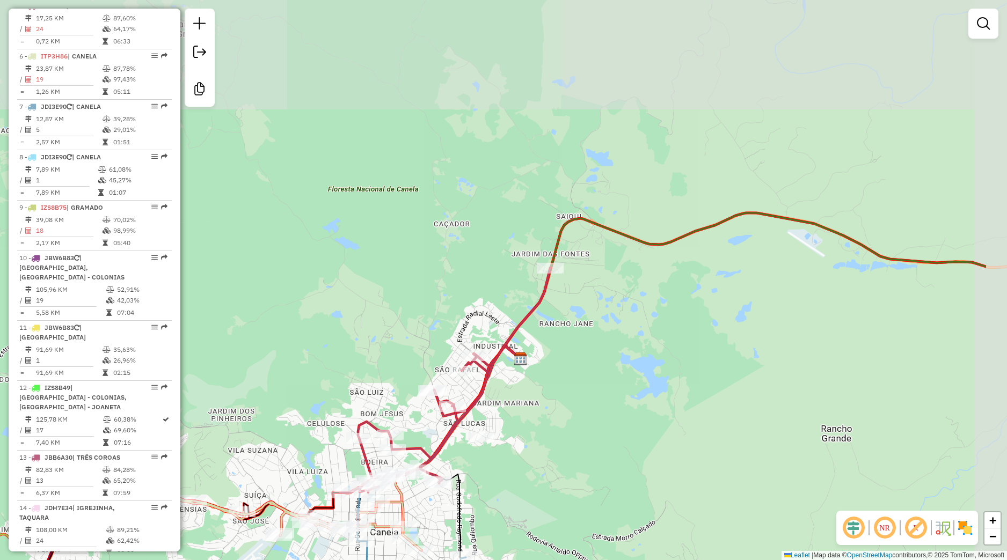
drag, startPoint x: 616, startPoint y: 296, endPoint x: 495, endPoint y: 487, distance: 225.9
click at [495, 487] on div "Janela de atendimento Grade de atendimento Capacidade Transportadoras Veículos …" at bounding box center [503, 280] width 1007 height 560
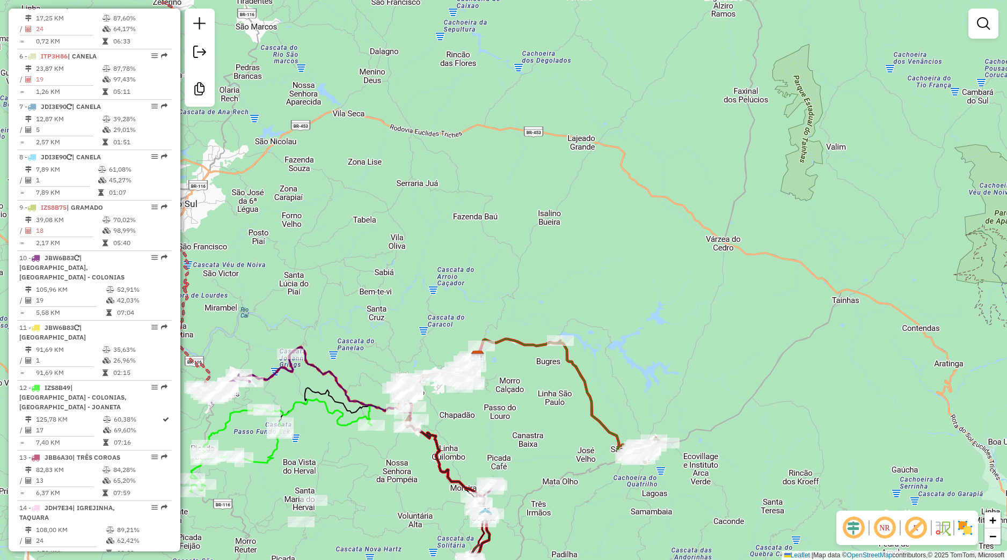
drag, startPoint x: 587, startPoint y: 433, endPoint x: 509, endPoint y: 401, distance: 84.2
click at [509, 401] on div "Janela de atendimento Grade de atendimento Capacidade Transportadoras Veículos …" at bounding box center [503, 280] width 1007 height 560
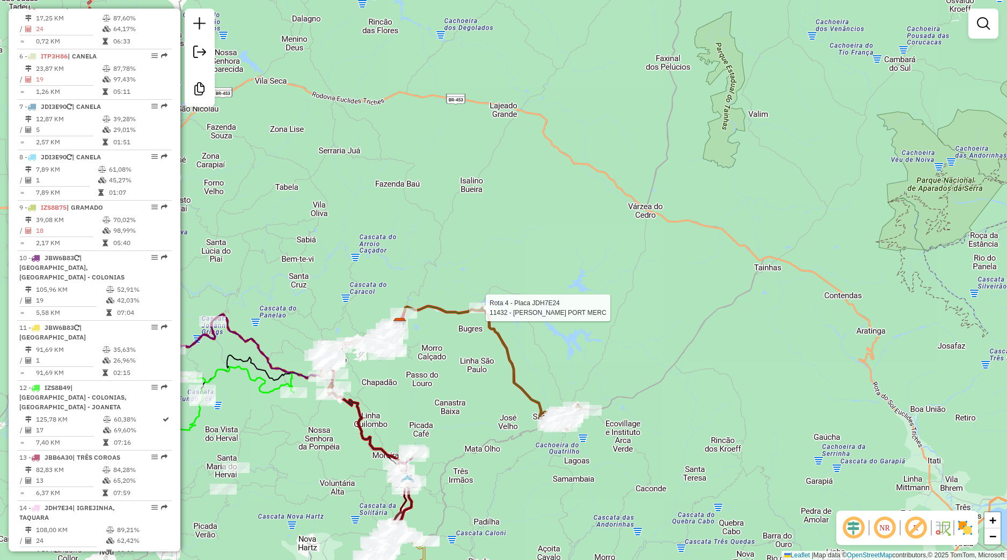
select select "**********"
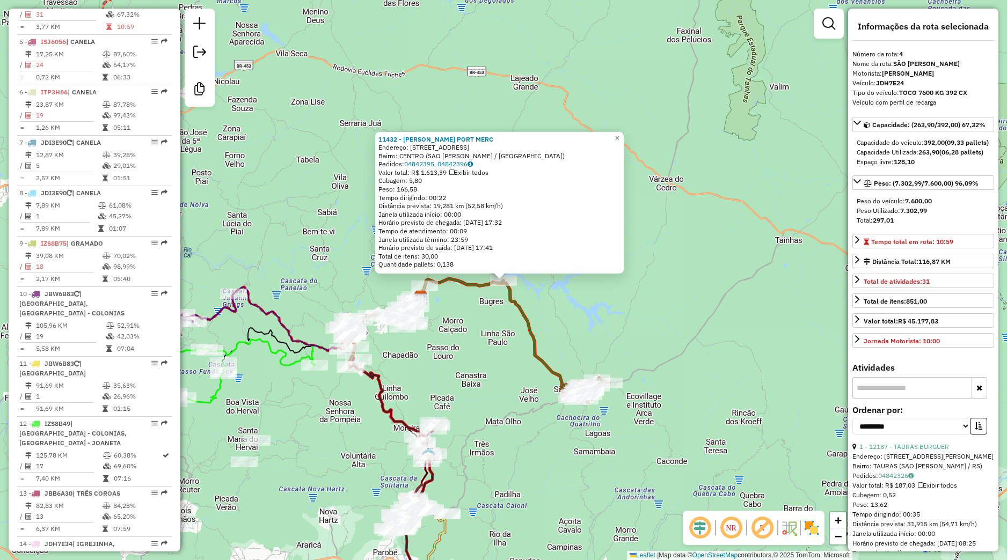
scroll to position [588, 0]
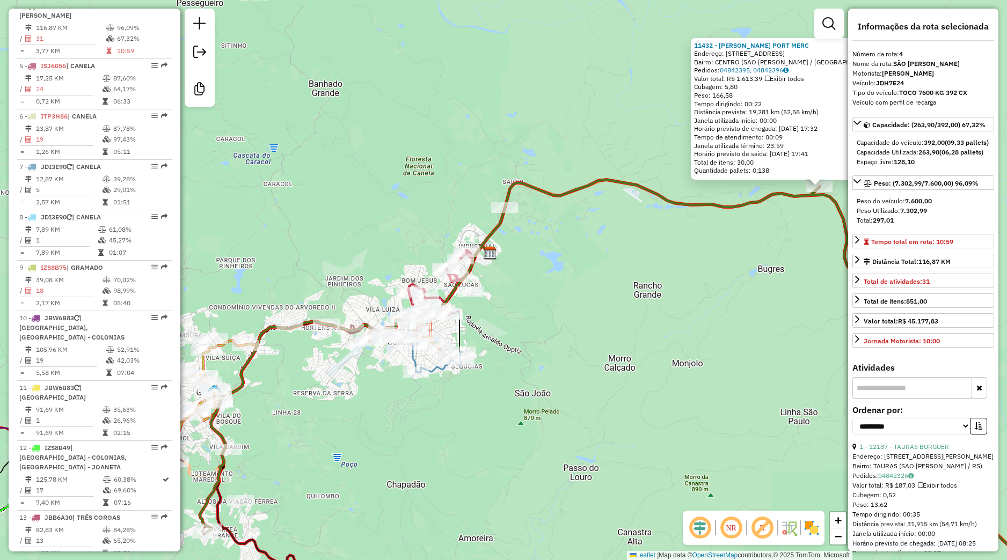
drag, startPoint x: 522, startPoint y: 388, endPoint x: 615, endPoint y: 342, distance: 103.0
click at [615, 342] on div "11432 - [PERSON_NAME] [GEOGRAPHIC_DATA] Endereço: RUA E 39 Bairro: CENTRO ([GEO…" at bounding box center [503, 280] width 1007 height 560
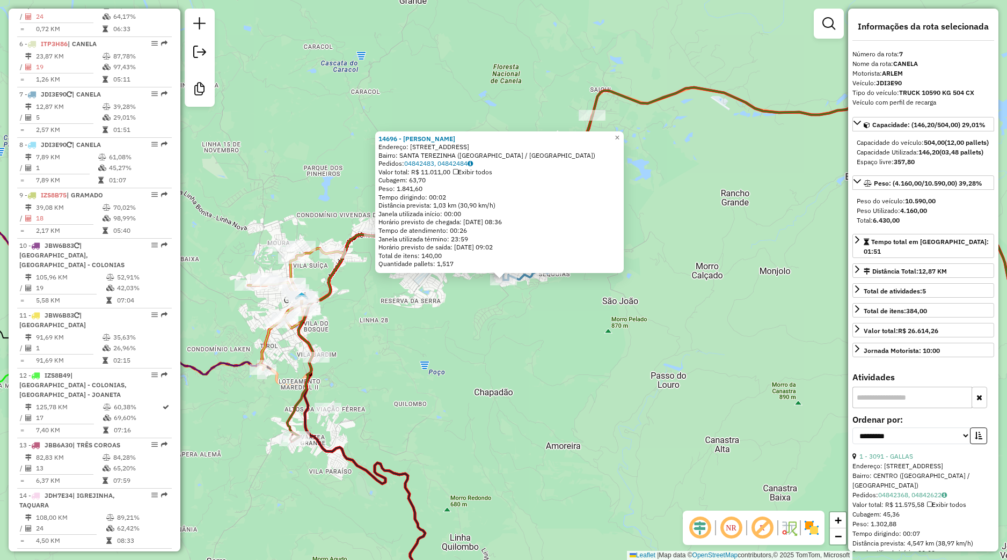
scroll to position [749, 0]
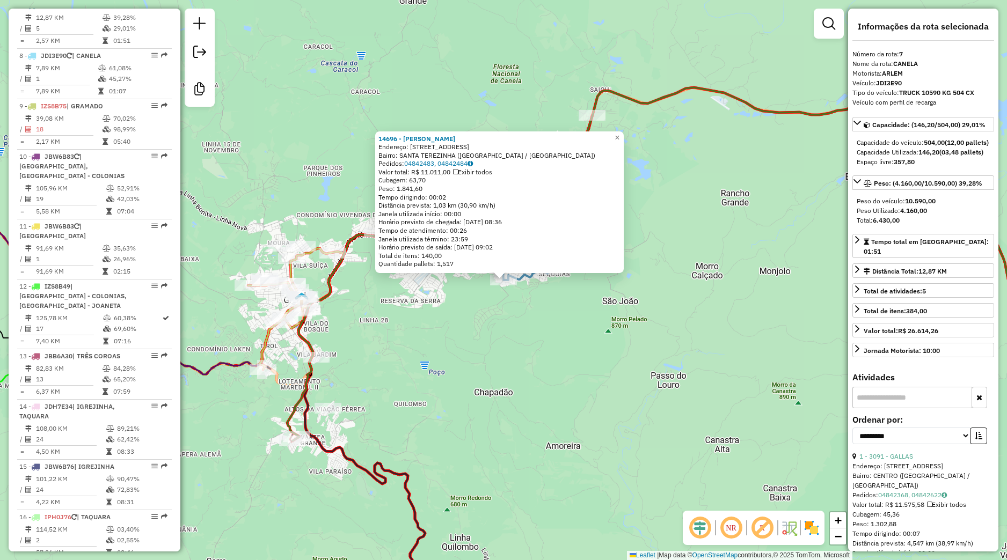
click at [519, 299] on div "14696 - ALO GELADA Endereço: ESTRADA DO CHAPADAO 10 Bairro: [GEOGRAPHIC_DATA] (…" at bounding box center [503, 280] width 1007 height 560
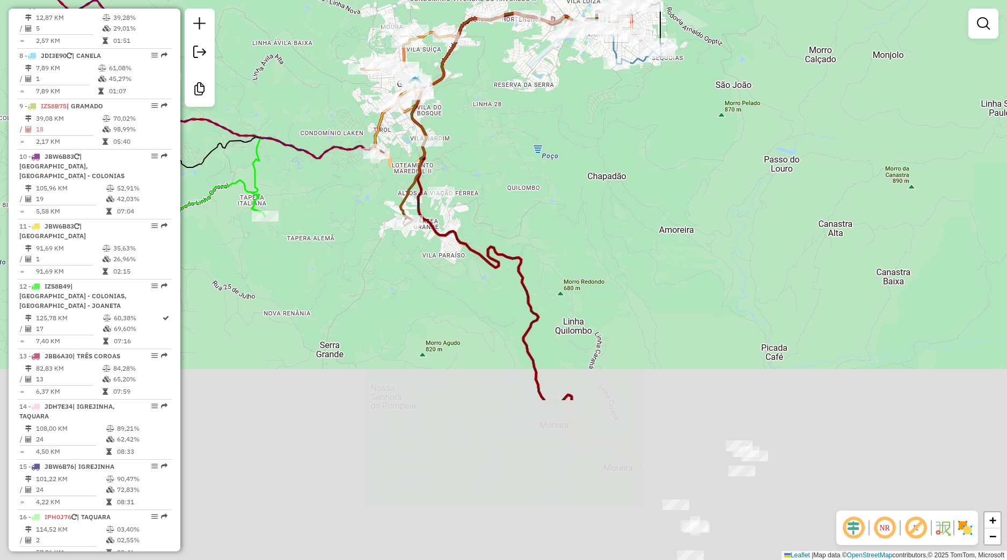
drag, startPoint x: 572, startPoint y: 256, endPoint x: 544, endPoint y: 117, distance: 141.3
click at [546, 114] on div "Janela de atendimento Grade de atendimento Capacidade Transportadoras Veículos …" at bounding box center [503, 280] width 1007 height 560
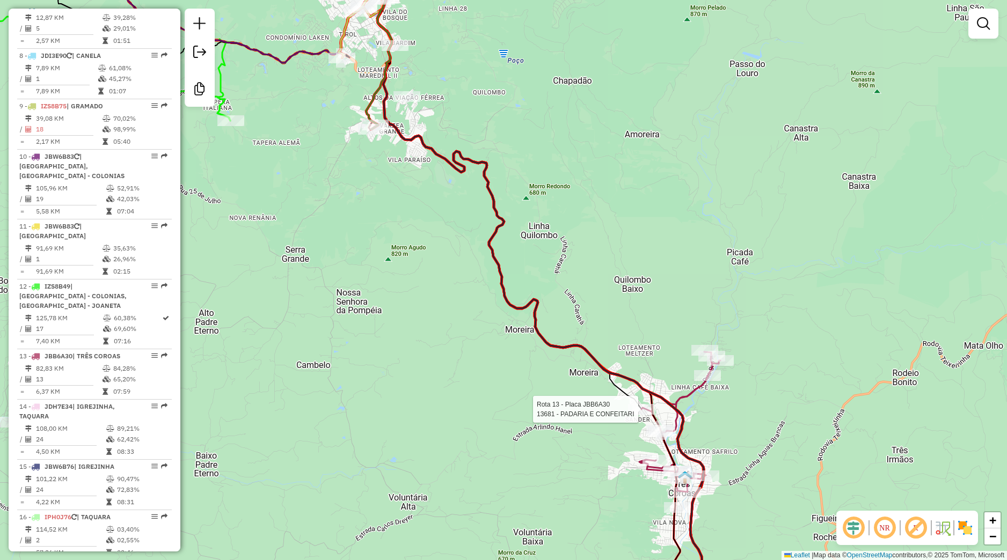
select select "**********"
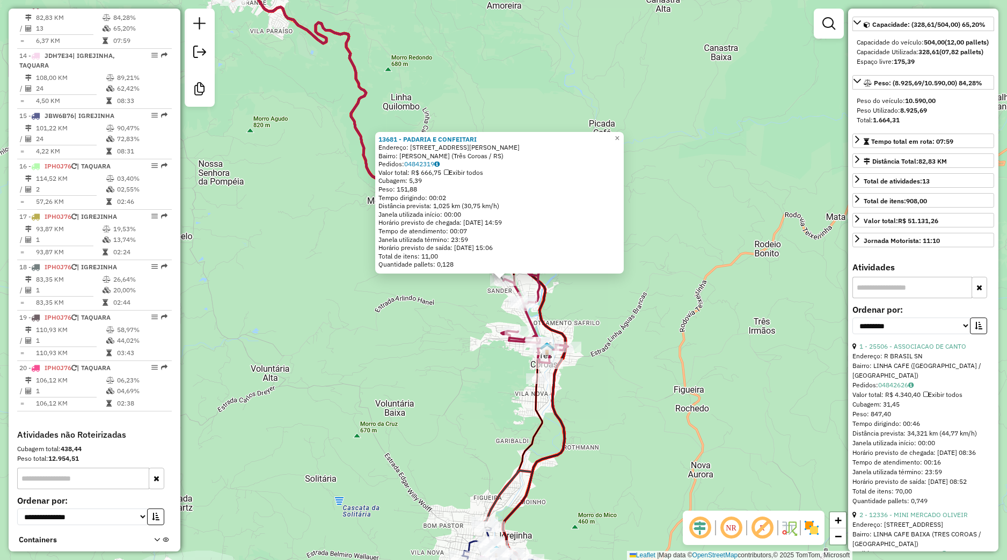
scroll to position [201, 0]
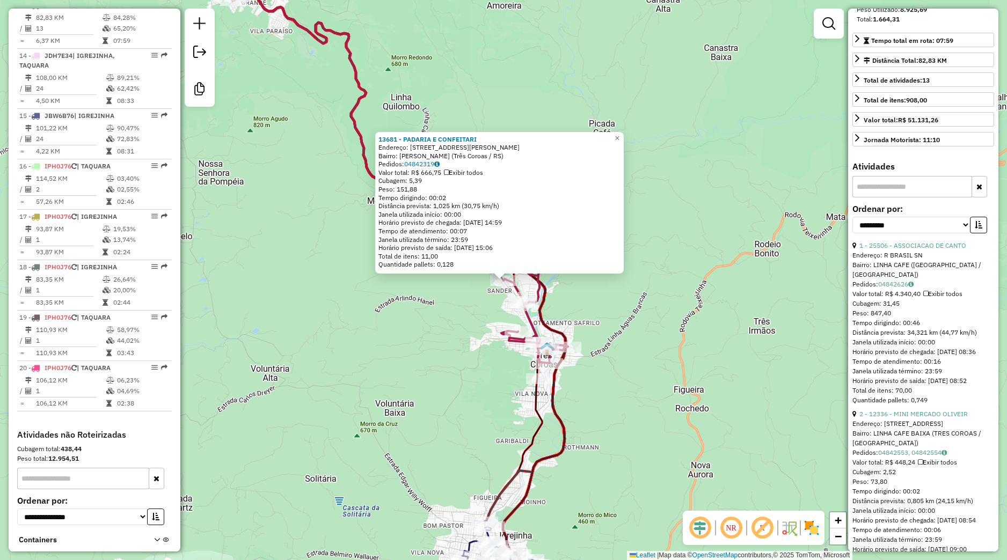
drag, startPoint x: 673, startPoint y: 407, endPoint x: 694, endPoint y: 192, distance: 216.2
click at [694, 192] on div "13681 - PADARIA E CONFEITARI Endereço: [STREET_ADDRESS][PERSON_NAME] Pedidos: 0…" at bounding box center [503, 280] width 1007 height 560
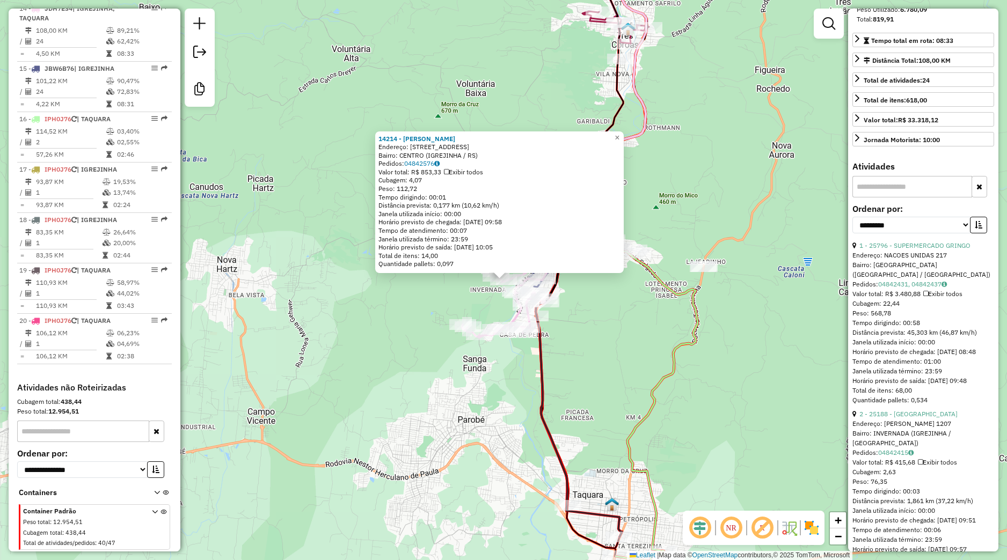
scroll to position [1151, 0]
click at [641, 281] on div "14214 - [PERSON_NAME]: AVPRESIDENTE CASTELO BRANCO 1144 Bairro: CENTRO ([GEOGRA…" at bounding box center [503, 280] width 1007 height 560
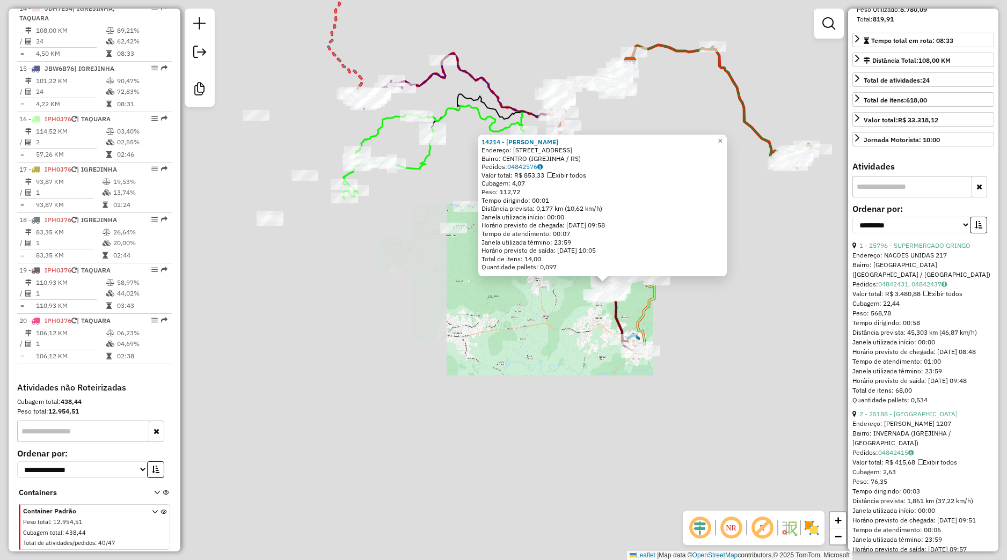
click at [576, 309] on div "14214 - [PERSON_NAME]: AVPRESIDENTE CASTELO BRANCO 1144 Bairro: CENTRO ([GEOGRA…" at bounding box center [503, 280] width 1007 height 560
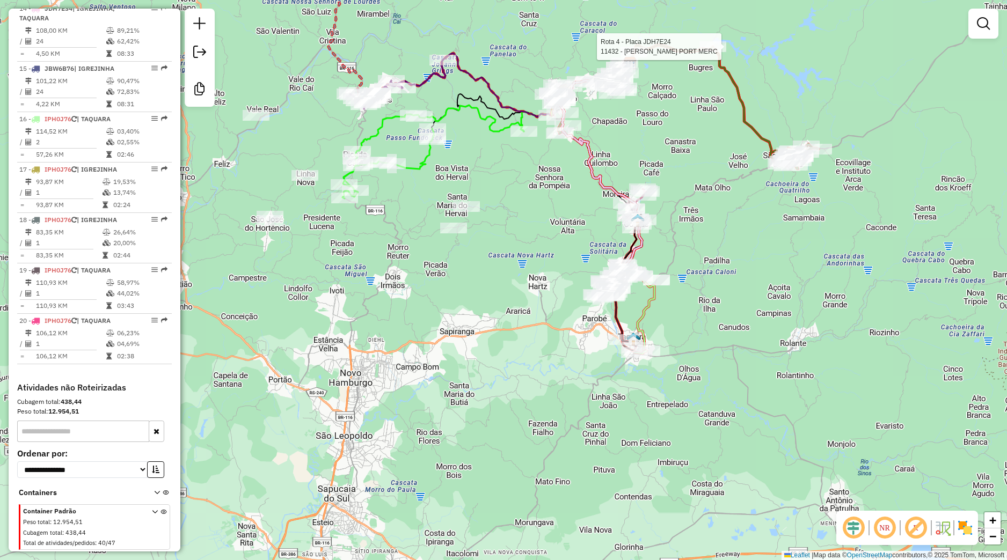
select select "**********"
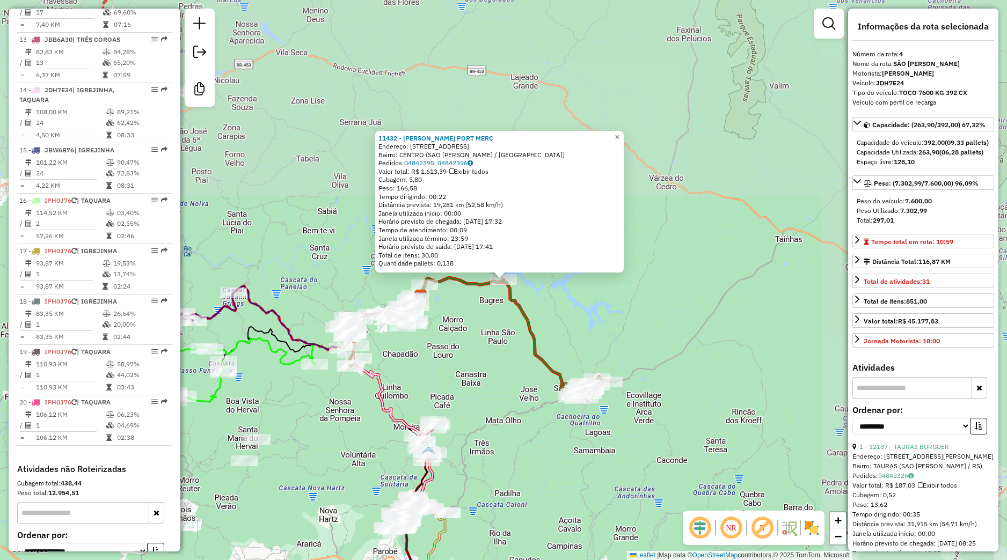
scroll to position [588, 0]
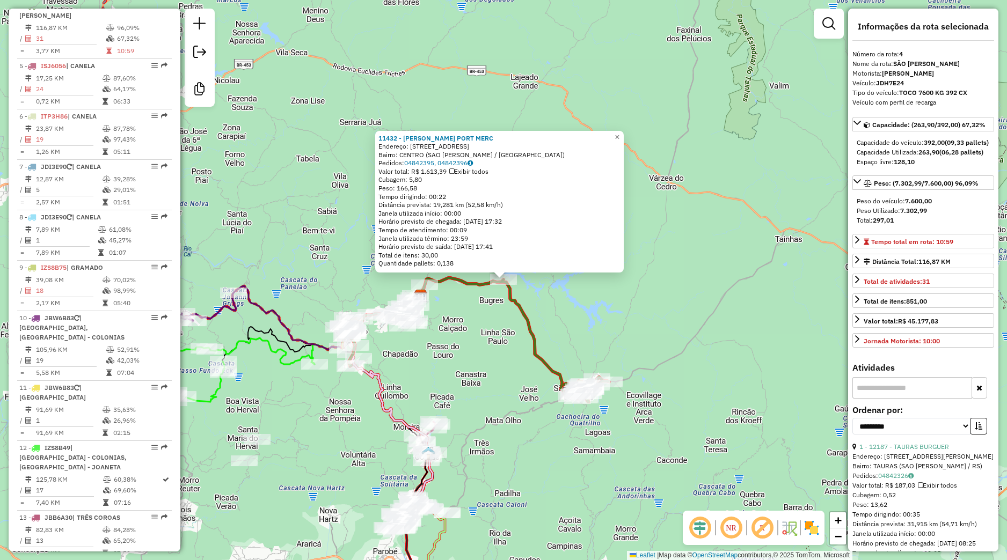
click at [626, 343] on div "11432 - [PERSON_NAME] [GEOGRAPHIC_DATA] Endereço: RUA E 39 Bairro: CENTRO ([GEO…" at bounding box center [503, 280] width 1007 height 560
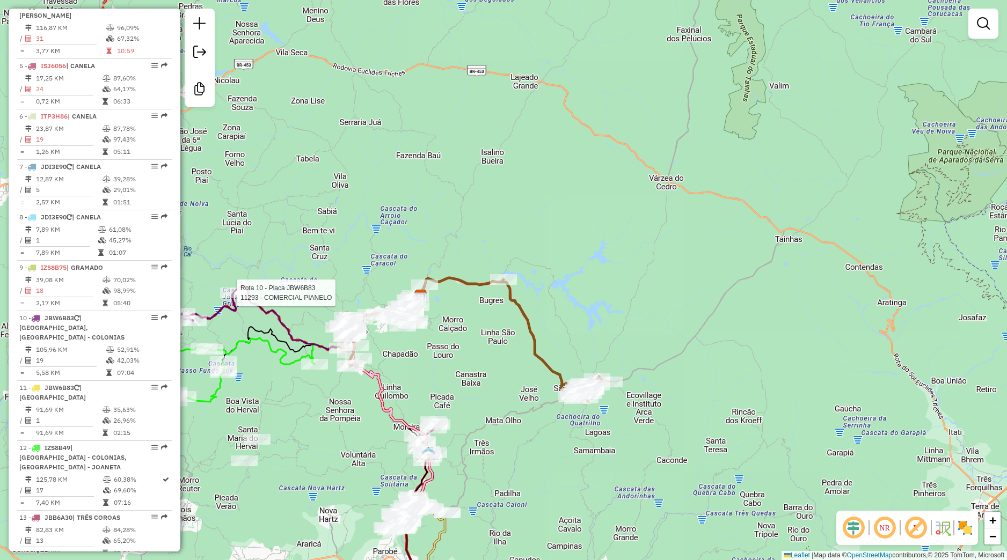
select select "**********"
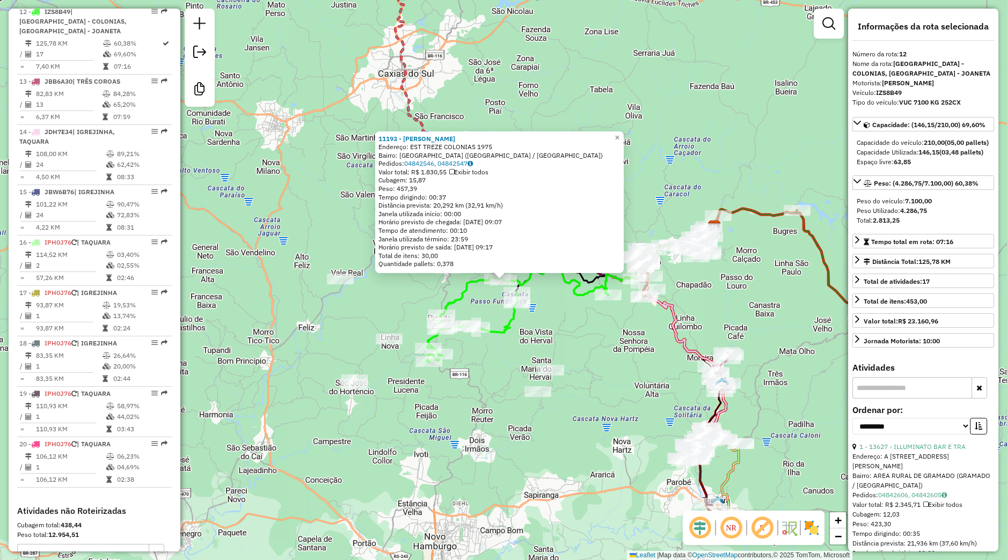
scroll to position [1031, 0]
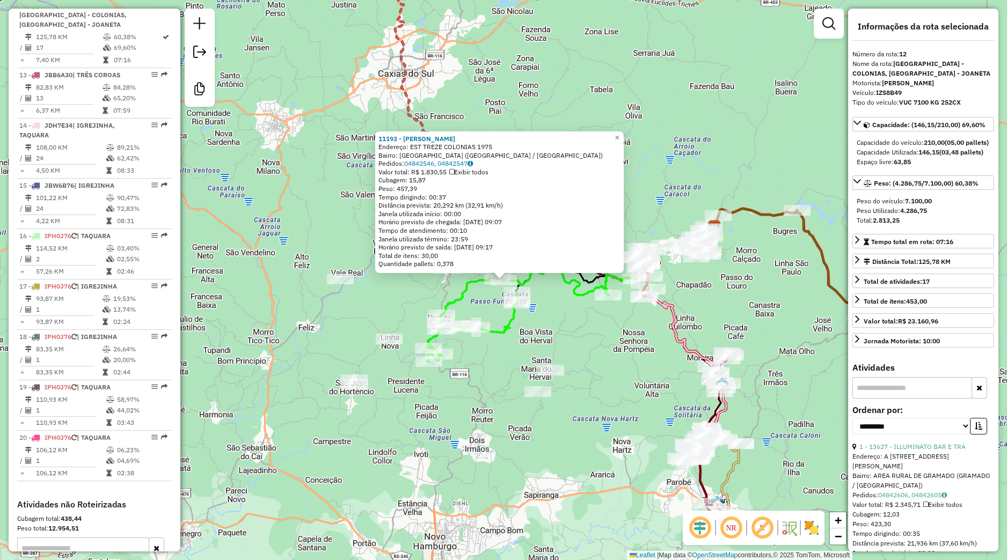
click at [546, 325] on div "11193 - [PERSON_NAME] LEHMEN Endereço: EST TREZE COLONIAS 1975 Bairro: [GEOGRAP…" at bounding box center [503, 280] width 1007 height 560
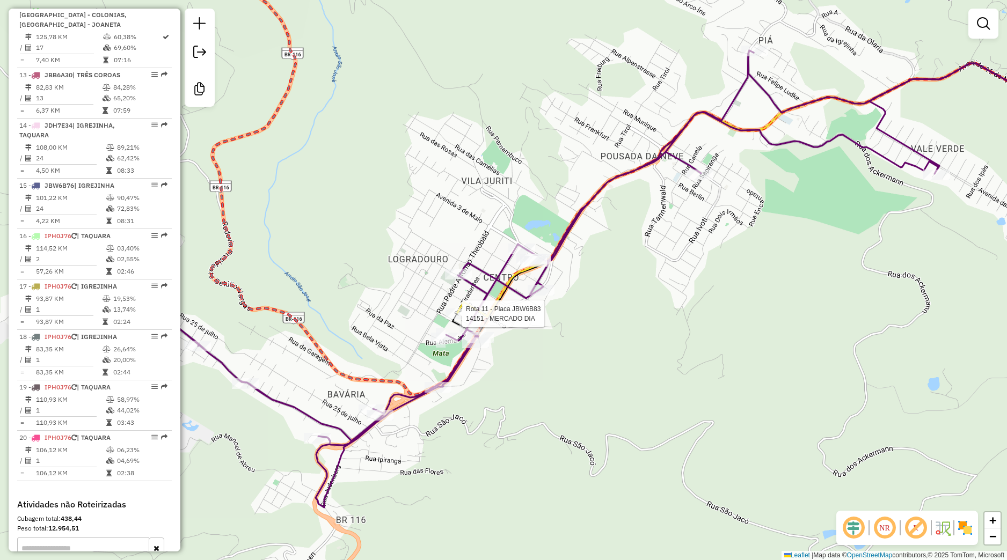
select select "**********"
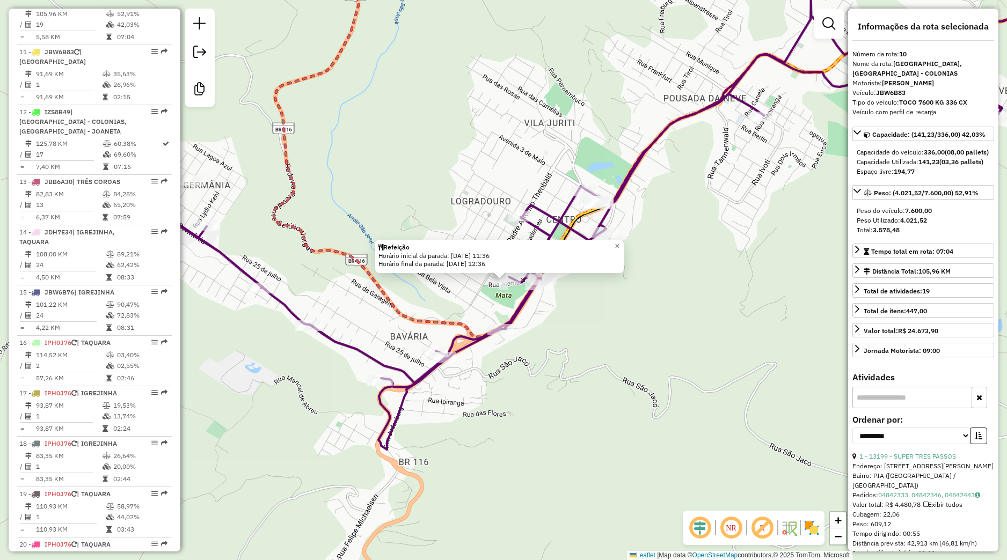
scroll to position [901, 0]
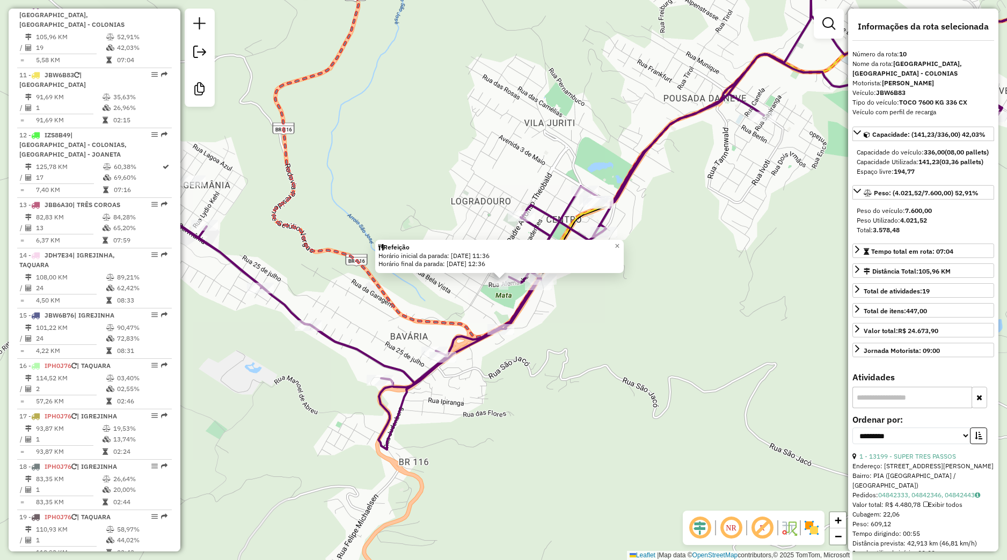
click at [607, 332] on div "Refeição Horário inicial da parada: [DATE] 11:36 Horário final da parada: [DATE…" at bounding box center [503, 280] width 1007 height 560
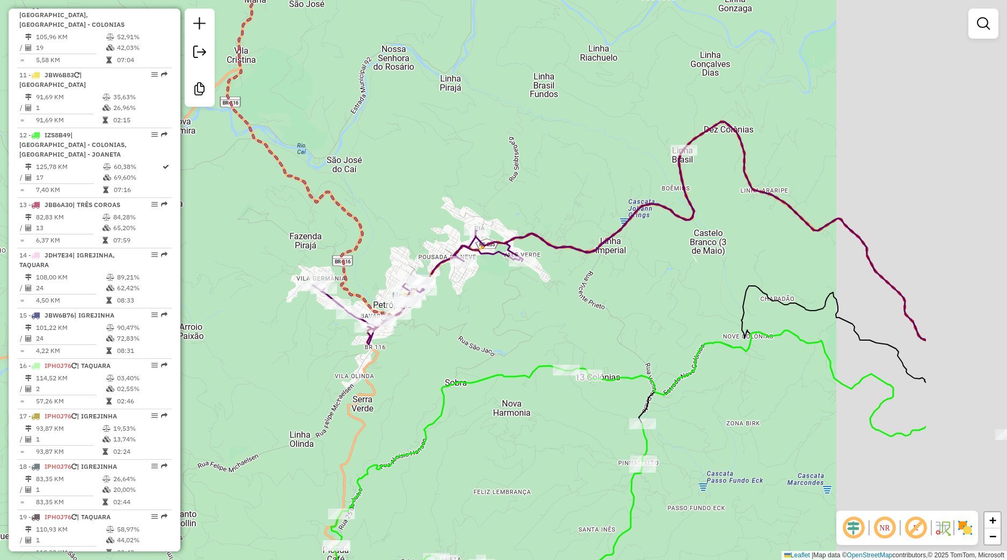
drag, startPoint x: 743, startPoint y: 335, endPoint x: 541, endPoint y: 318, distance: 202.6
click at [529, 324] on div "Janela de atendimento Grade de atendimento Capacidade Transportadoras Veículos …" at bounding box center [503, 280] width 1007 height 560
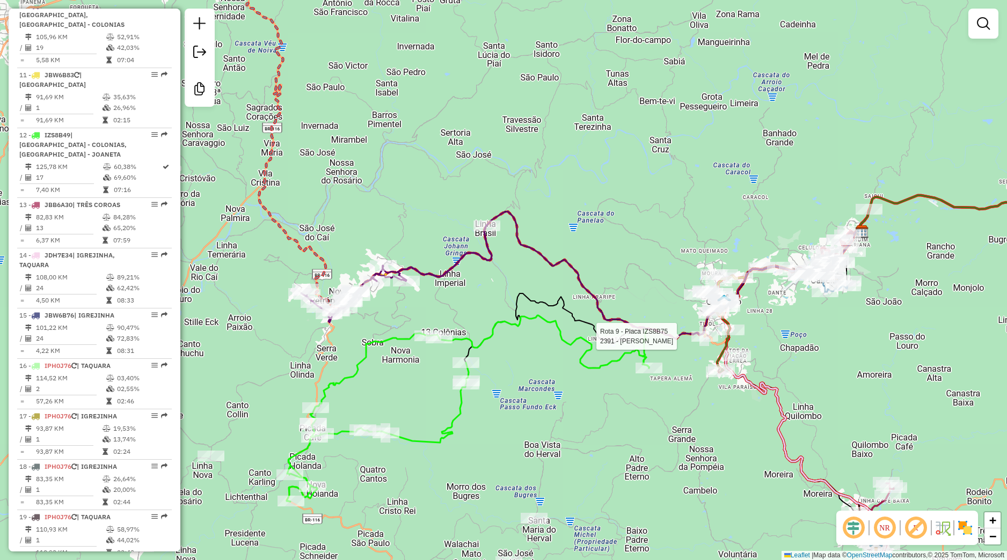
select select "**********"
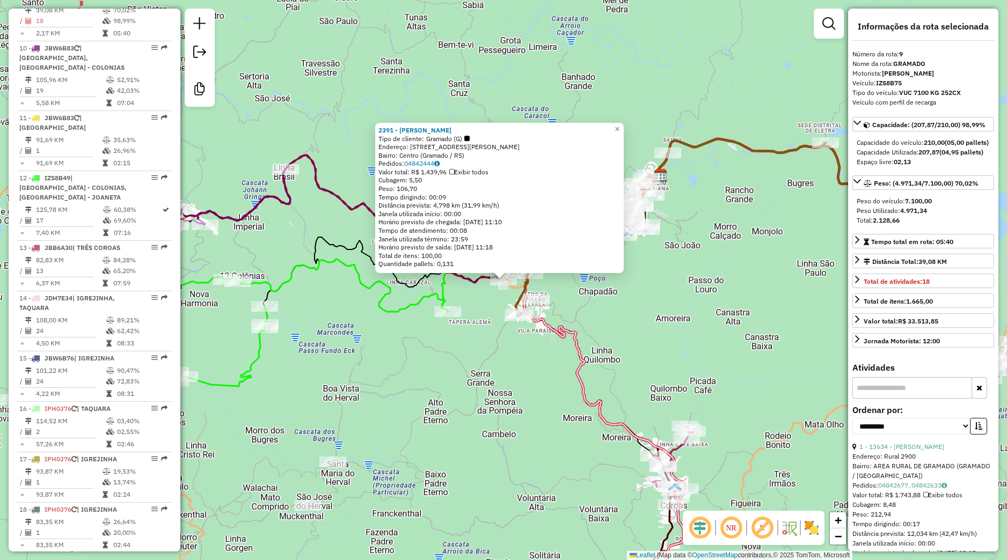
scroll to position [850, 0]
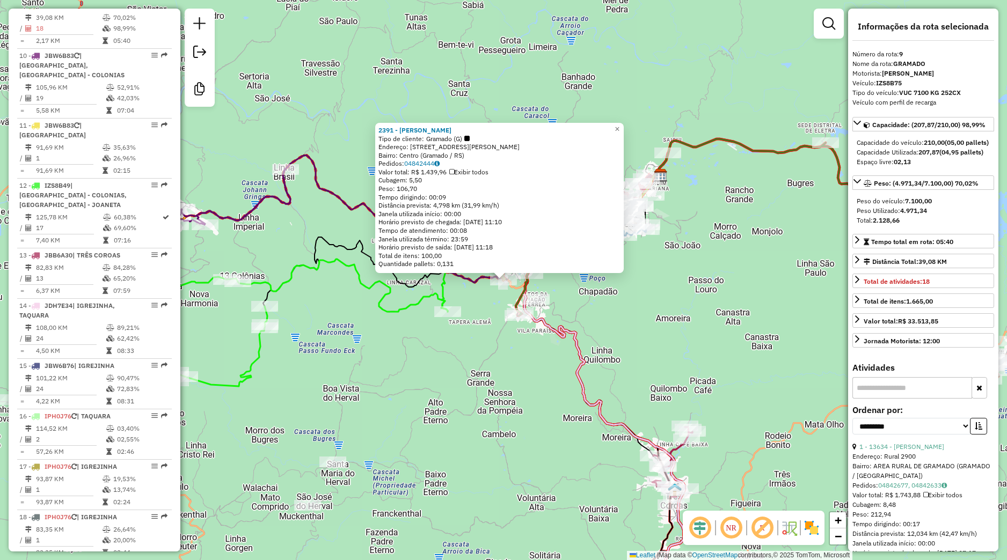
click at [730, 334] on div "2391 - [PERSON_NAME] Tipo de cliente: Gramado (G) Endereço: [STREET_ADDRESS][PE…" at bounding box center [503, 280] width 1007 height 560
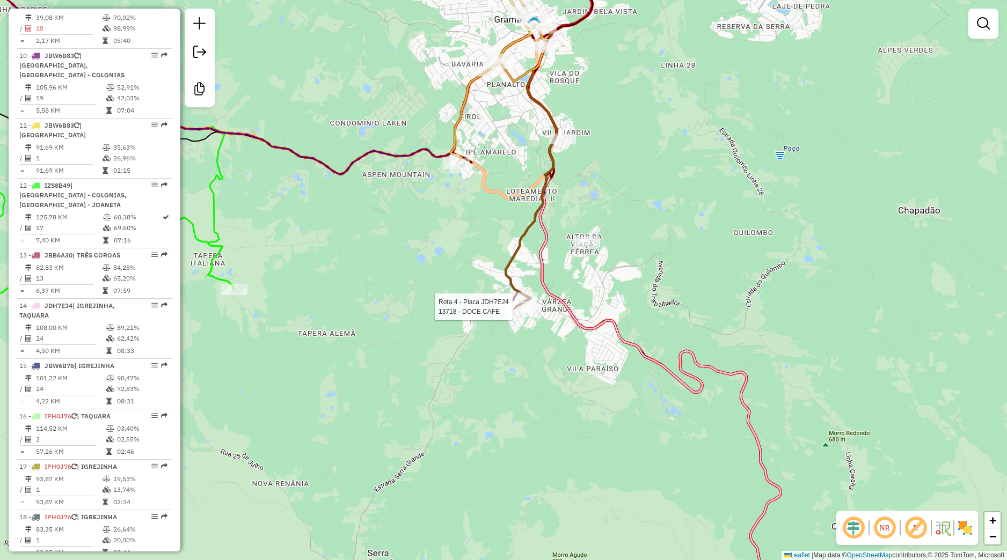
select select "**********"
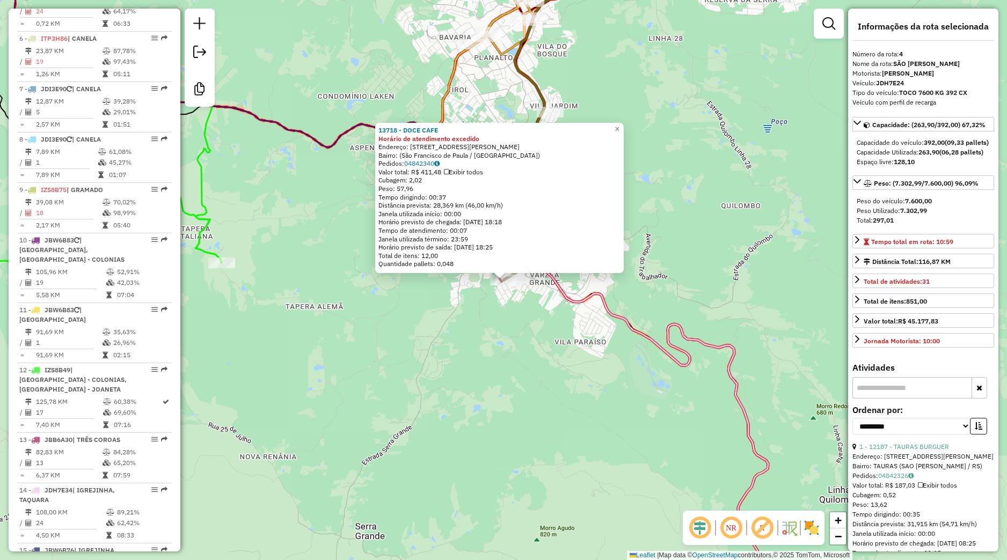
scroll to position [588, 0]
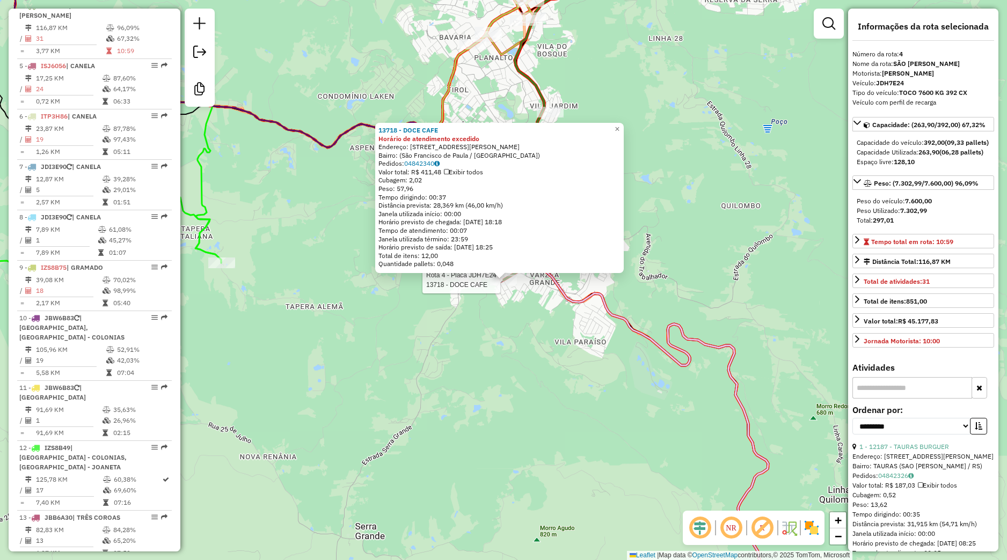
click at [473, 307] on div "Rota 4 - Placa JDH7E24 13718 - DOCE CAFE 13718 - DOCE CAFE Horário de atendimen…" at bounding box center [503, 280] width 1007 height 560
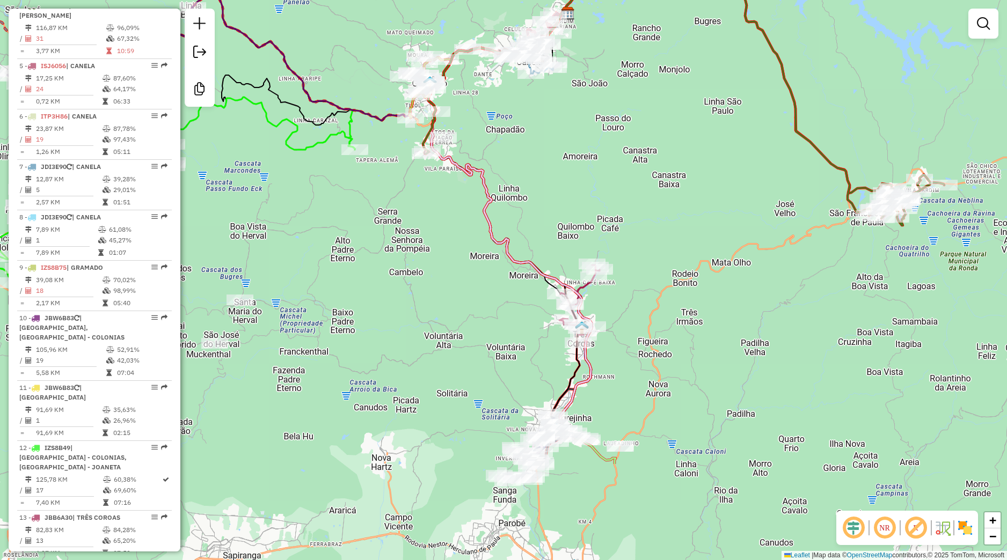
drag, startPoint x: 558, startPoint y: 380, endPoint x: 500, endPoint y: 228, distance: 163.3
click at [500, 228] on div "Janela de atendimento Grade de atendimento Capacidade Transportadoras Veículos …" at bounding box center [503, 280] width 1007 height 560
